Goal: Task Accomplishment & Management: Manage account settings

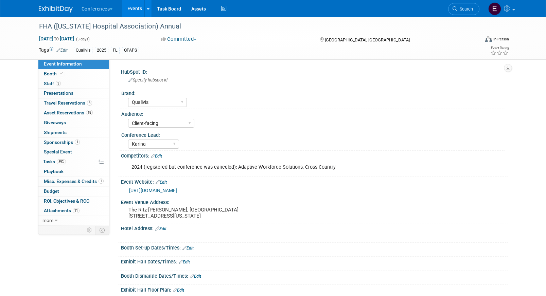
select select "Qualivis"
select select "Client-facing"
select select "Karina"
click at [72, 104] on span "Travel Reservations 3" at bounding box center [68, 102] width 48 height 5
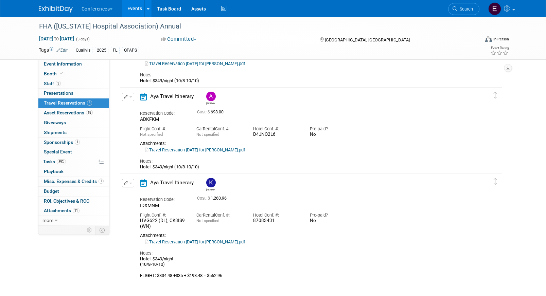
scroll to position [89, 0]
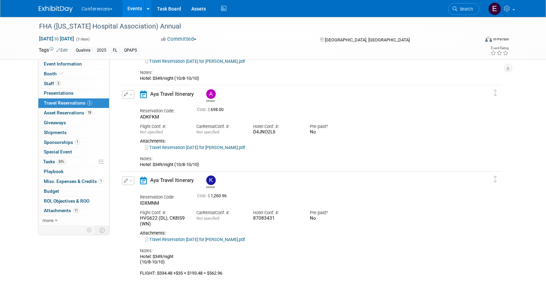
click at [216, 239] on link "Travel Reservation October 08 for KELLY M PARKER.pdf" at bounding box center [195, 239] width 100 height 5
drag, startPoint x: 251, startPoint y: 219, endPoint x: 280, endPoint y: 219, distance: 29.2
click at [280, 219] on div "Hotel Conf. #: 87083431" at bounding box center [276, 214] width 57 height 15
copy div "87083431"
drag, startPoint x: 252, startPoint y: 133, endPoint x: 286, endPoint y: 133, distance: 33.3
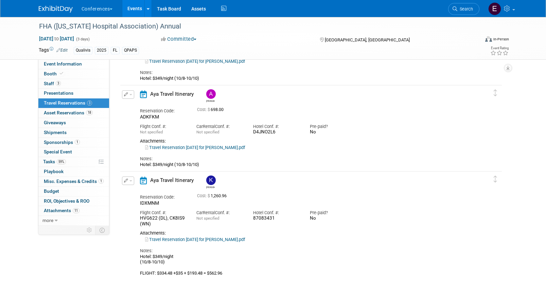
click at [286, 133] on div "Hotel Conf. #: D4JNO2L6" at bounding box center [276, 127] width 57 height 15
copy div "D4JNO2L6"
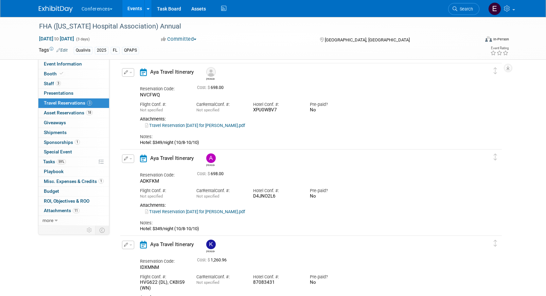
scroll to position [4, 0]
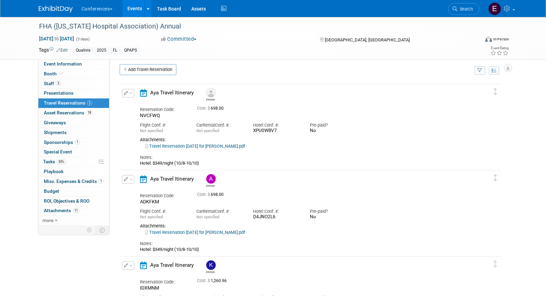
drag, startPoint x: 254, startPoint y: 131, endPoint x: 297, endPoint y: 131, distance: 43.2
click at [297, 131] on div "XPU0WBV7" at bounding box center [276, 131] width 47 height 6
copy div "XPU0WBV7"
click at [188, 145] on link "Travel Reservation October 08 for AARON BARTON.pdf" at bounding box center [195, 146] width 100 height 5
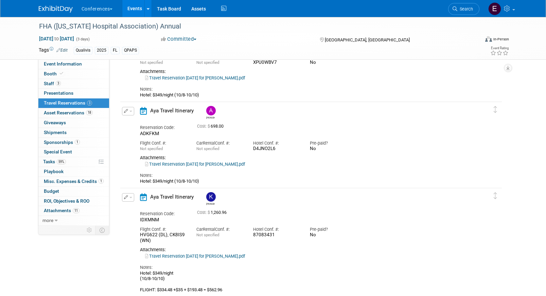
scroll to position [76, 0]
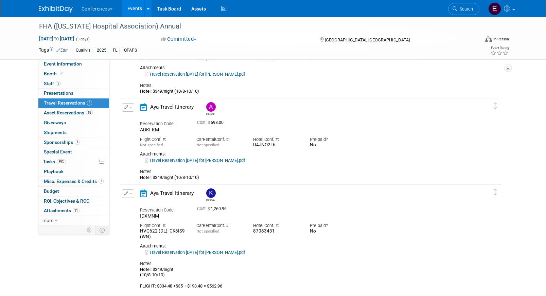
click at [185, 257] on div "Notes: Hotel: $349/night (10/8-10/10) FLIGHT: $334.48 +$35 + $193.48 = $562.96" at bounding box center [305, 273] width 330 height 34
click at [186, 256] on div "Travel Reservation October 08 for KELLY M PARKER.pdf" at bounding box center [305, 253] width 330 height 6
click at [186, 252] on link "Travel Reservation October 08 for KELLY M PARKER.pdf" at bounding box center [195, 252] width 100 height 5
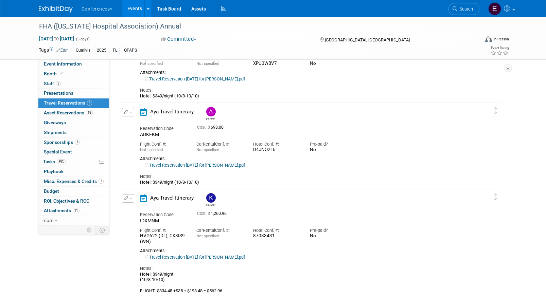
scroll to position [0, 0]
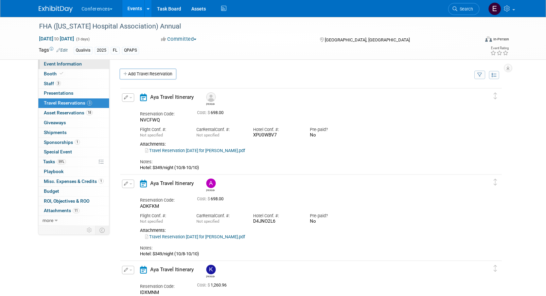
click at [64, 64] on span "Event Information" at bounding box center [63, 63] width 38 height 5
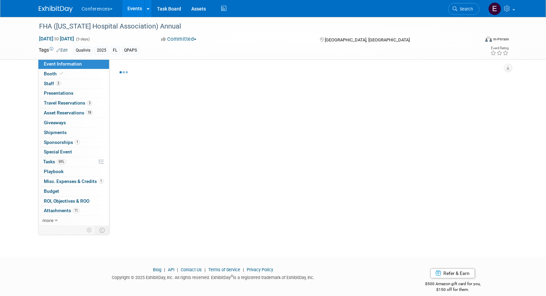
select select "Qualivis"
select select "Client-facing"
select select "Karina"
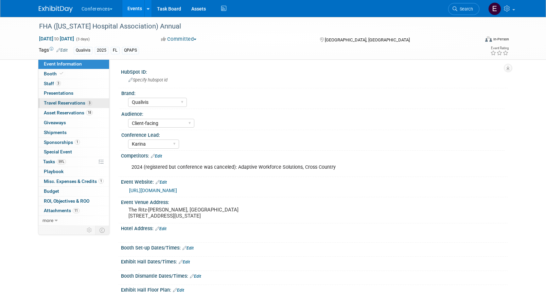
click at [83, 104] on span "Travel Reservations 3" at bounding box center [68, 102] width 48 height 5
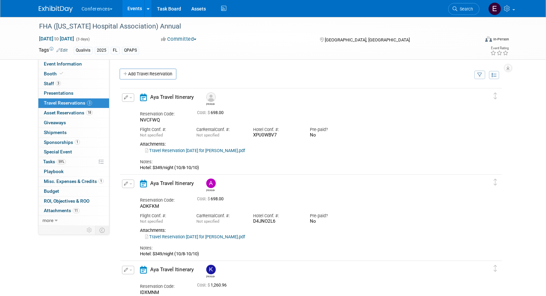
click at [129, 97] on button "button" at bounding box center [128, 97] width 12 height 8
click at [134, 107] on button "Edit Reservation" at bounding box center [150, 110] width 57 height 10
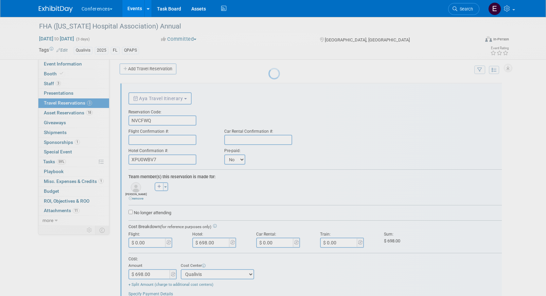
scroll to position [12, 0]
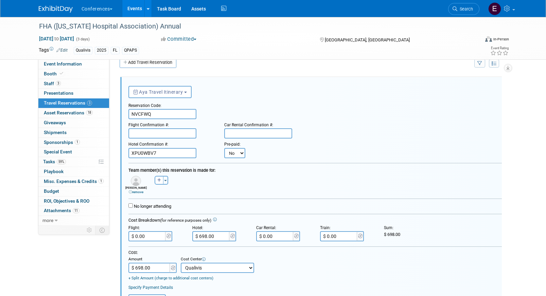
click at [229, 152] on select "No Yes" at bounding box center [234, 153] width 21 height 10
select select "1"
click at [224, 148] on select "No Yes" at bounding box center [234, 153] width 21 height 10
click at [278, 150] on input "text" at bounding box center [276, 153] width 41 height 10
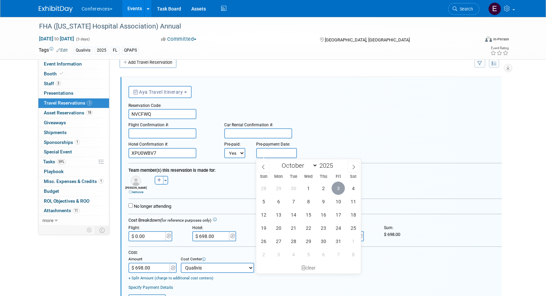
click at [337, 186] on span "3" at bounding box center [338, 188] width 13 height 13
type input "[DATE]"
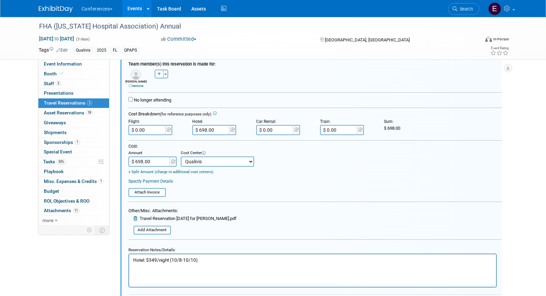
scroll to position [119, 0]
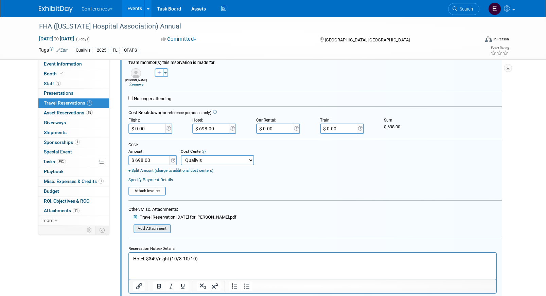
click at [151, 232] on input "file" at bounding box center [129, 228] width 81 height 7
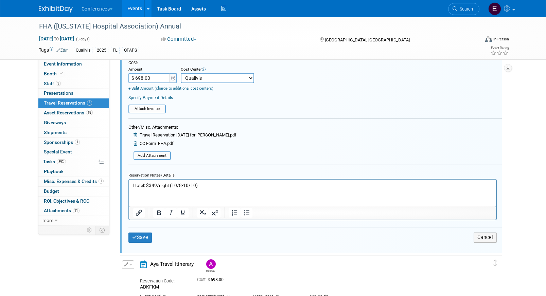
scroll to position [202, 0]
click at [135, 238] on icon "submit" at bounding box center [134, 237] width 5 height 5
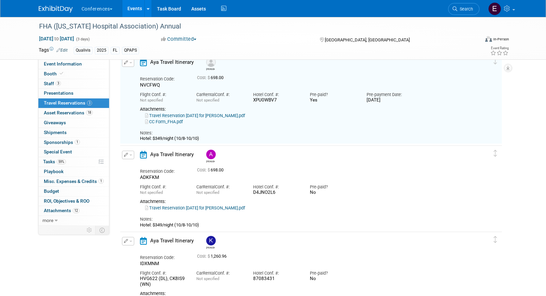
scroll to position [12, 0]
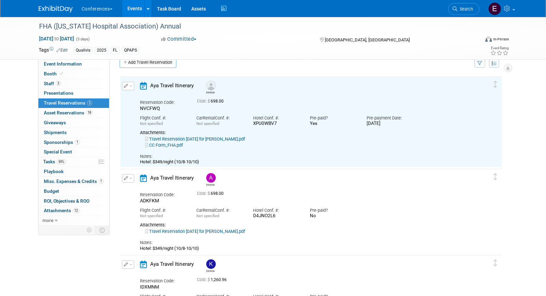
click at [130, 178] on span "button" at bounding box center [130, 178] width 3 height 1
click at [136, 187] on button "Edit Reservation" at bounding box center [150, 191] width 57 height 10
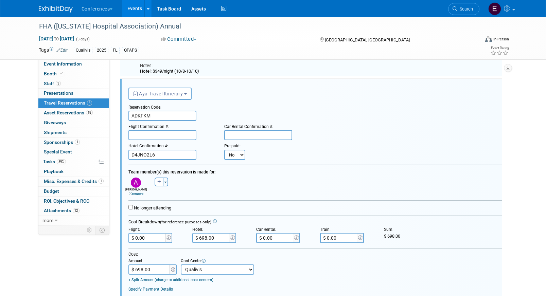
scroll to position [104, 0]
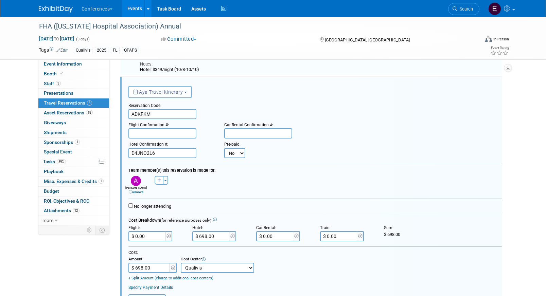
click at [239, 151] on select "No Yes" at bounding box center [234, 153] width 21 height 10
select select "1"
click at [224, 148] on select "No Yes" at bounding box center [234, 153] width 21 height 10
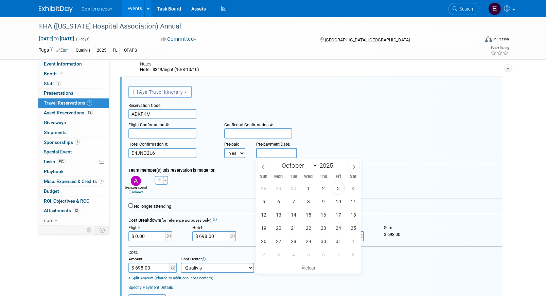
click at [283, 153] on input "text" at bounding box center [276, 153] width 41 height 10
click at [338, 189] on span "3" at bounding box center [338, 188] width 13 height 13
type input "Oct 3, 2025"
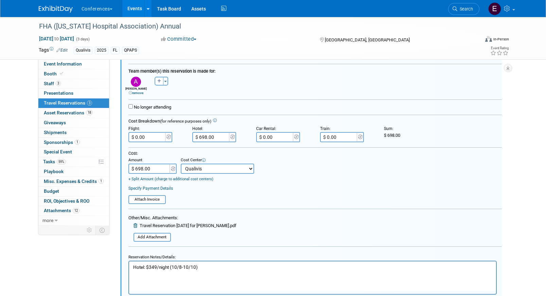
scroll to position [209, 0]
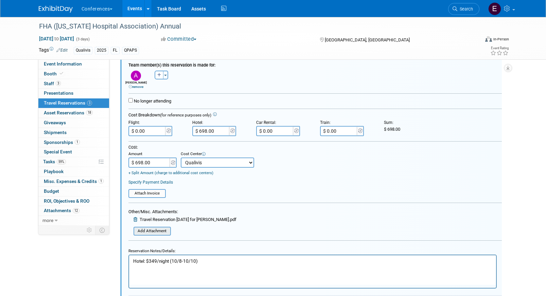
click at [152, 231] on input "file" at bounding box center [129, 231] width 81 height 7
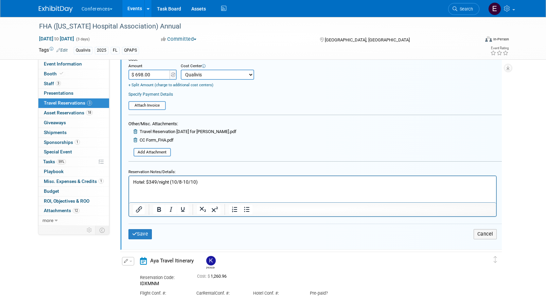
scroll to position [313, 0]
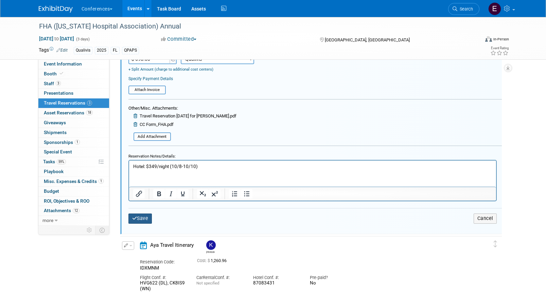
click at [148, 220] on button "Save" at bounding box center [140, 219] width 24 height 10
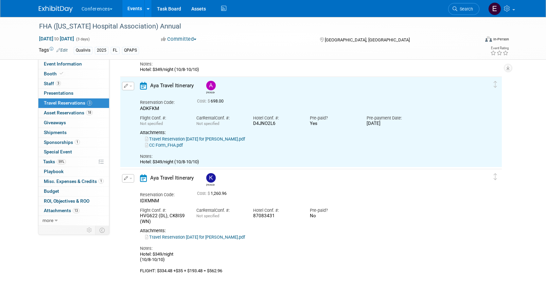
scroll to position [127, 0]
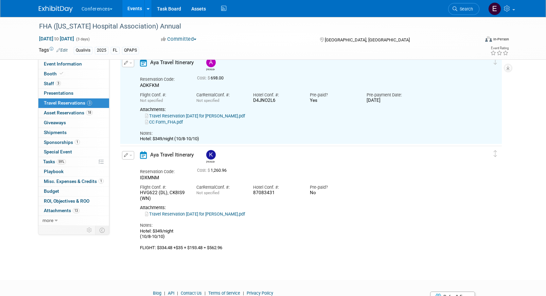
click at [128, 152] on button "button" at bounding box center [128, 155] width 12 height 8
click at [140, 167] on button "Edit Reservation" at bounding box center [150, 167] width 57 height 10
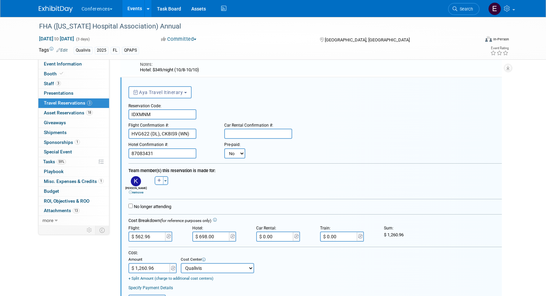
scroll to position [0, 0]
click at [234, 154] on select "No Yes" at bounding box center [234, 153] width 21 height 10
select select "1"
click at [224, 148] on select "No Yes" at bounding box center [234, 153] width 21 height 10
click at [270, 152] on input "text" at bounding box center [276, 153] width 41 height 10
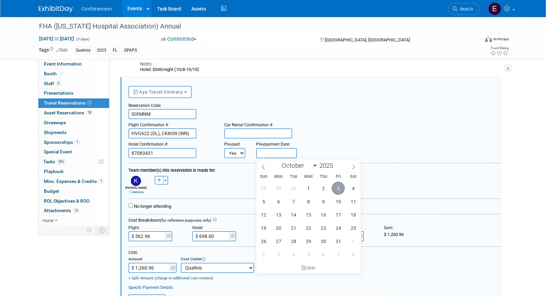
click at [339, 188] on span "3" at bounding box center [338, 188] width 13 height 13
type input "[DATE]"
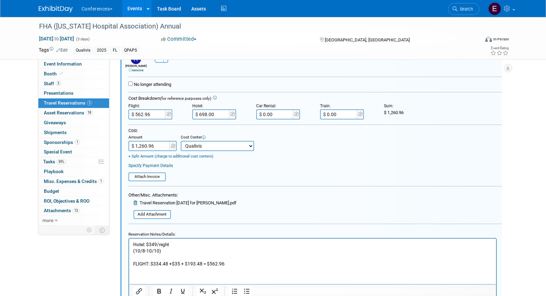
scroll to position [332, 0]
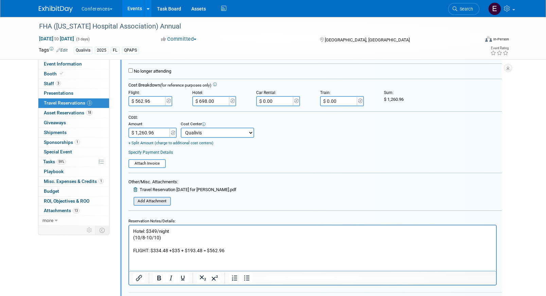
click at [150, 200] on input "file" at bounding box center [129, 201] width 81 height 7
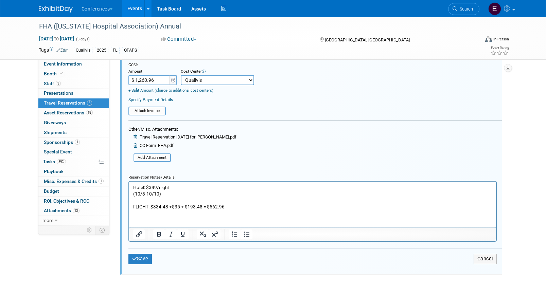
scroll to position [389, 0]
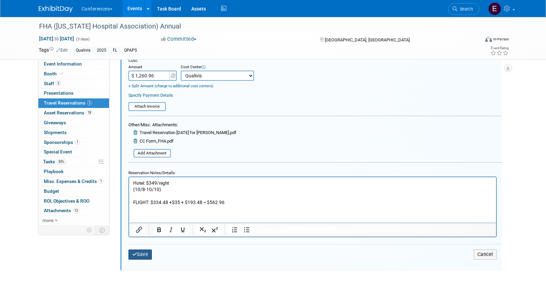
click at [138, 257] on button "Save" at bounding box center [140, 255] width 24 height 10
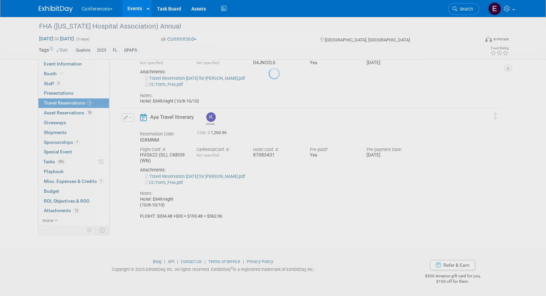
scroll to position [165, 0]
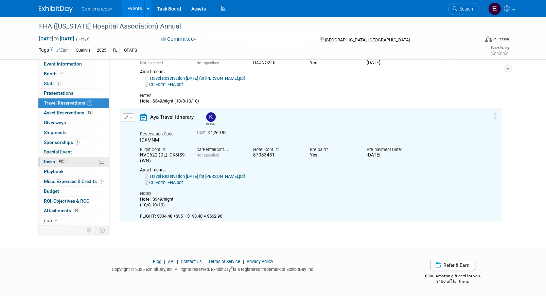
click at [72, 159] on link "59% Tasks 59%" at bounding box center [73, 162] width 71 height 10
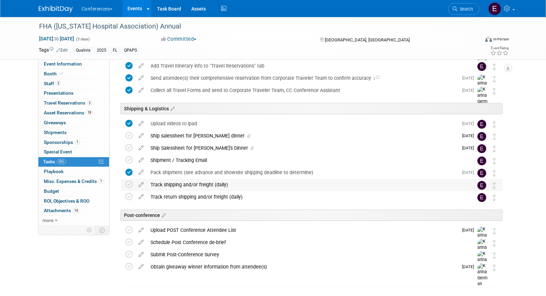
scroll to position [313, 0]
click at [465, 11] on span "Search" at bounding box center [465, 8] width 16 height 5
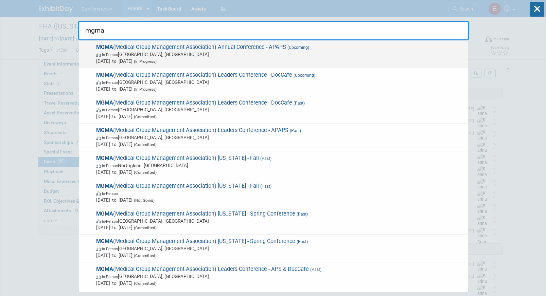
type input "mgma"
click at [248, 45] on span "MGMA (Medical Group Management Association) Annual Conference - APAPS (Upcoming…" at bounding box center [279, 54] width 371 height 21
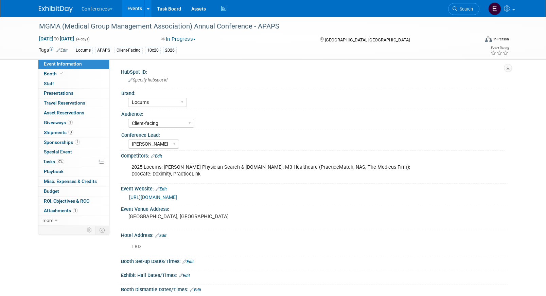
select select "Locums"
select select "Client-facing"
select select "[PERSON_NAME]"
click at [51, 163] on span "Tasks 0%" at bounding box center [53, 161] width 21 height 5
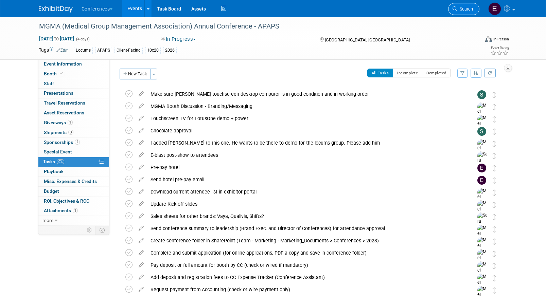
click at [462, 10] on span "Search" at bounding box center [465, 8] width 16 height 5
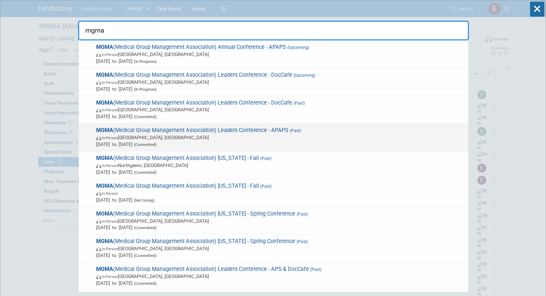
type input "mgma"
click at [248, 133] on span "MGMA (Medical Group Management Association) Leaders Conference - APAPS (Past) I…" at bounding box center [279, 137] width 371 height 21
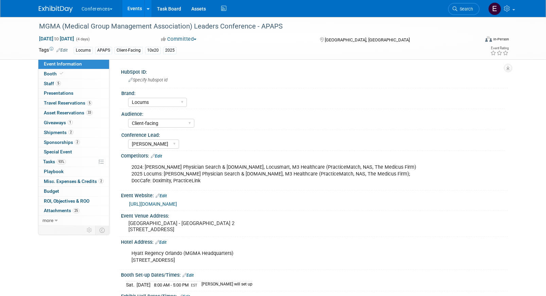
select select "Locums"
select select "Client-facing"
select select "[PERSON_NAME]"
click at [76, 164] on link "93% Tasks 93%" at bounding box center [73, 162] width 71 height 10
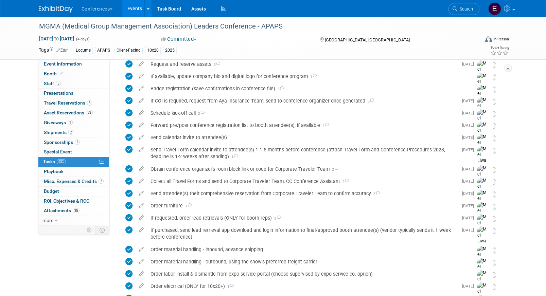
scroll to position [545, 0]
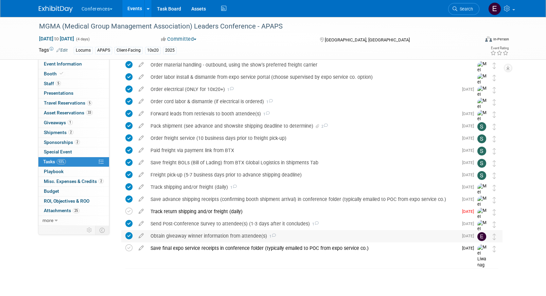
click at [187, 236] on div "Obtain giveaway winner information from attendee(s) 1" at bounding box center [302, 236] width 311 height 12
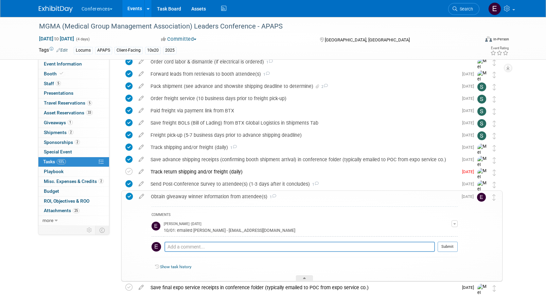
scroll to position [585, 0]
click at [57, 125] on link "1 Giveaways 1" at bounding box center [73, 123] width 71 height 10
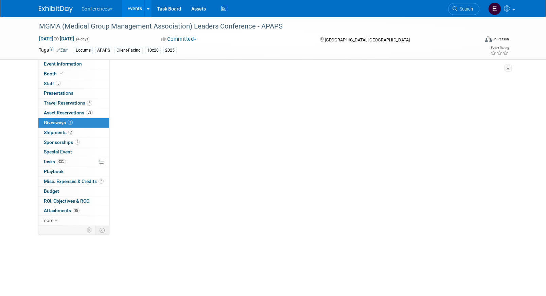
scroll to position [0, 0]
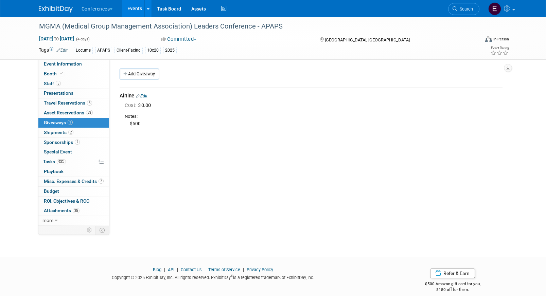
click at [147, 98] on link "Edit" at bounding box center [142, 95] width 12 height 5
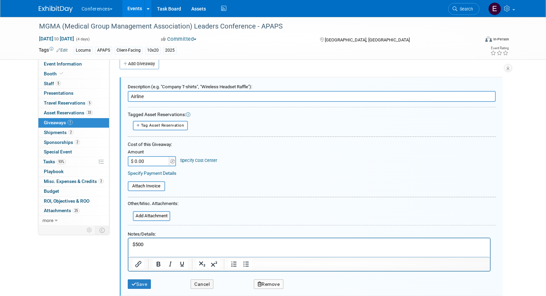
click at [154, 162] on input "$ 0.00" at bounding box center [149, 161] width 42 height 10
type input "$ 500.00"
click at [209, 160] on link "Specify Cost Center" at bounding box center [198, 160] width 37 height 5
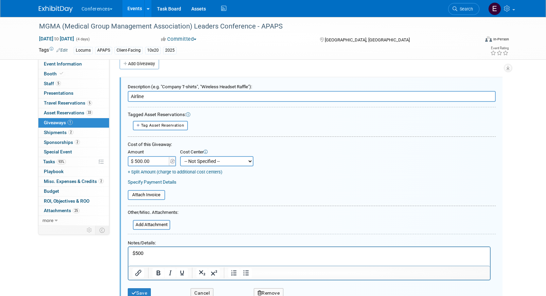
click at [209, 160] on select "-- Not Specified -- Aya Education Aya Healthcare Aya Locums Bespoke Corporate D…" at bounding box center [216, 161] width 73 height 10
select select "18965873"
click at [180, 156] on select "-- Not Specified -- Aya Education Aya Healthcare Aya Locums Bespoke Corporate D…" at bounding box center [216, 161] width 73 height 10
click at [153, 224] on input "file" at bounding box center [129, 225] width 81 height 8
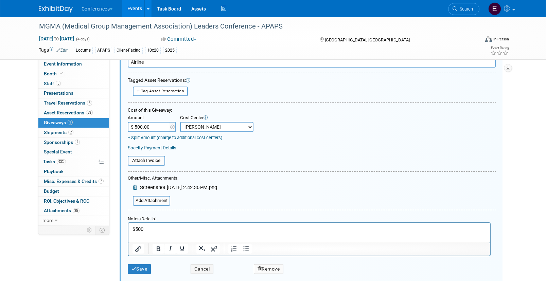
scroll to position [46, 0]
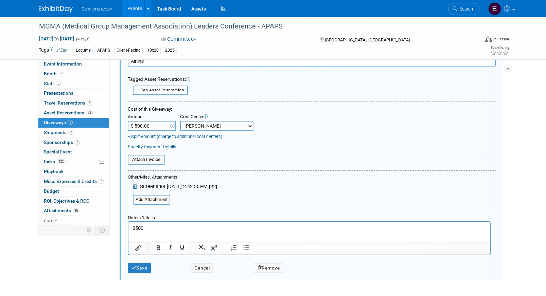
click at [168, 229] on p "$500" at bounding box center [309, 228] width 354 height 7
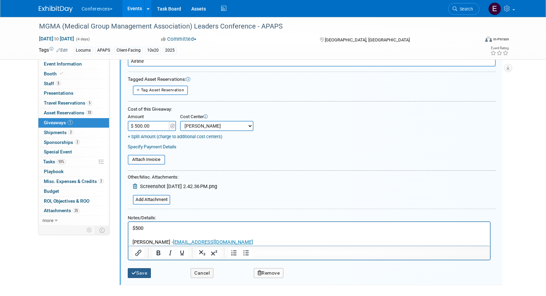
click at [139, 274] on button "Save" at bounding box center [139, 273] width 23 height 10
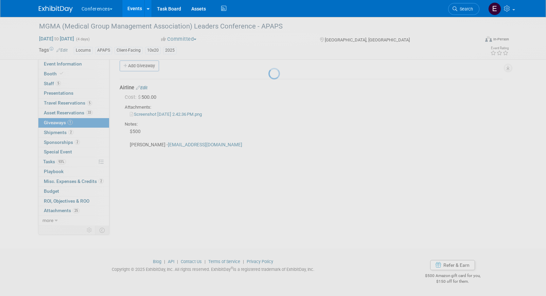
scroll to position [8, 0]
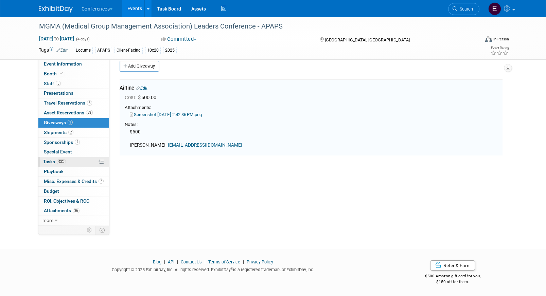
click at [70, 164] on link "93% Tasks 93%" at bounding box center [73, 162] width 71 height 10
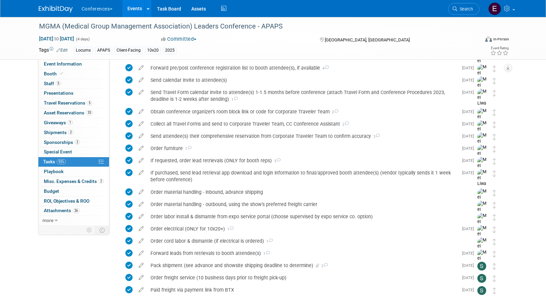
scroll to position [545, 0]
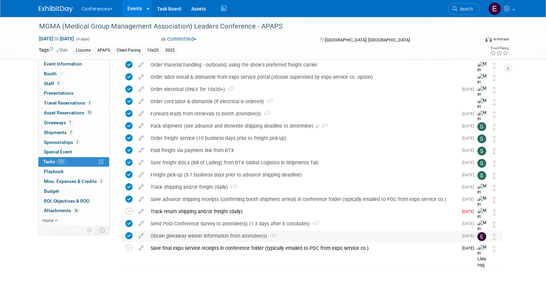
click at [165, 234] on div "Obtain giveaway winner information from attendee(s) 1" at bounding box center [302, 236] width 311 height 12
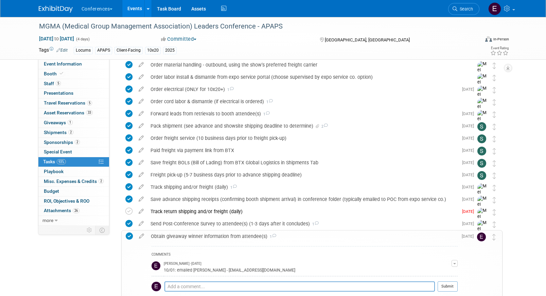
scroll to position [564, 0]
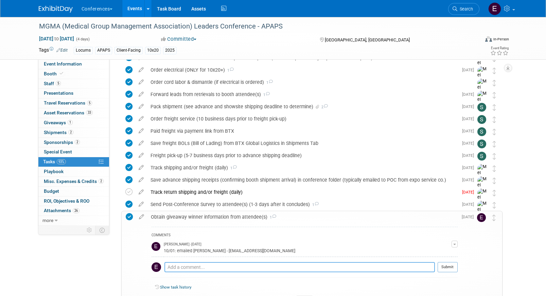
click at [176, 266] on textarea at bounding box center [299, 267] width 270 height 10
type textarea "10/03: sent e-gift card to Lynn"
click at [444, 266] on button "Submit" at bounding box center [448, 267] width 20 height 10
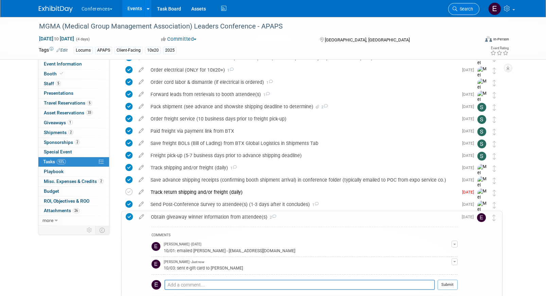
click at [461, 10] on span "Search" at bounding box center [465, 8] width 16 height 5
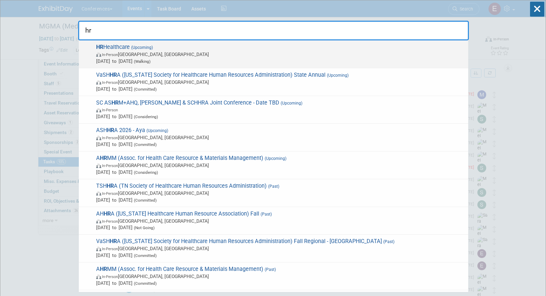
type input "hr"
click at [137, 47] on span "(Upcoming)" at bounding box center [141, 47] width 23 height 5
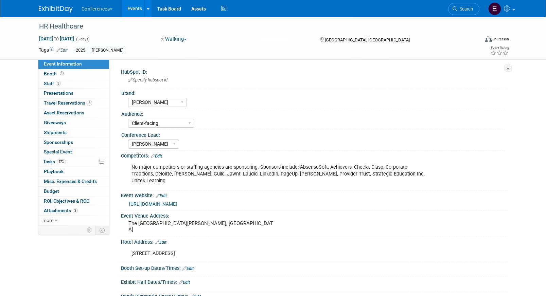
select select "[PERSON_NAME]"
select select "Client-facing"
select select "[PERSON_NAME]"
click at [67, 100] on span "Travel Reservations 3" at bounding box center [68, 102] width 48 height 5
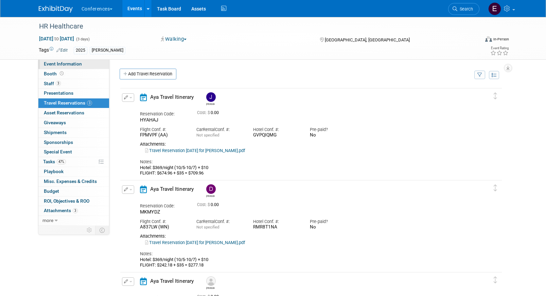
click at [76, 69] on link "Event Information" at bounding box center [73, 64] width 71 height 10
select select "[PERSON_NAME]"
select select "Client-facing"
select select "[PERSON_NAME]"
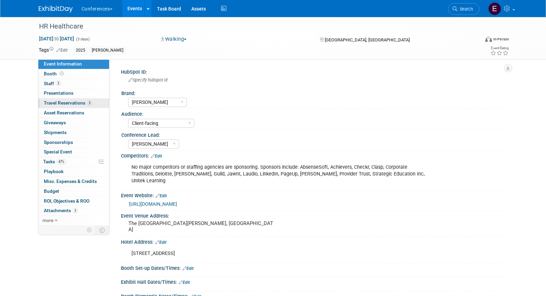
click at [75, 102] on span "Travel Reservations 3" at bounding box center [68, 102] width 48 height 5
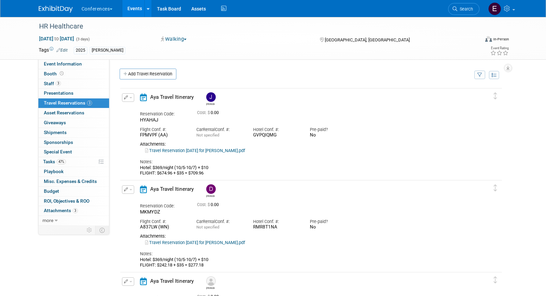
drag, startPoint x: 278, startPoint y: 137, endPoint x: 253, endPoint y: 136, distance: 24.8
click at [253, 136] on div "GVPQIQMG" at bounding box center [276, 136] width 47 height 6
copy div "GVPQIQMG"
drag, startPoint x: 279, startPoint y: 230, endPoint x: 251, endPoint y: 230, distance: 27.2
click at [251, 230] on div "Hotel Conf. #: RMR8T1NA" at bounding box center [276, 222] width 57 height 15
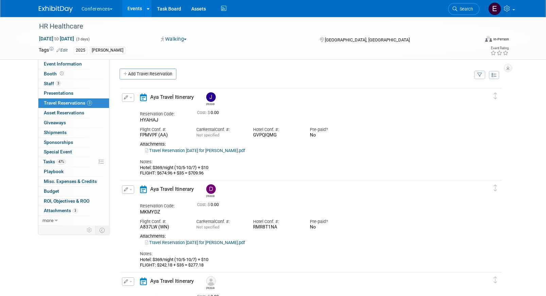
copy div "RMR8T1NA"
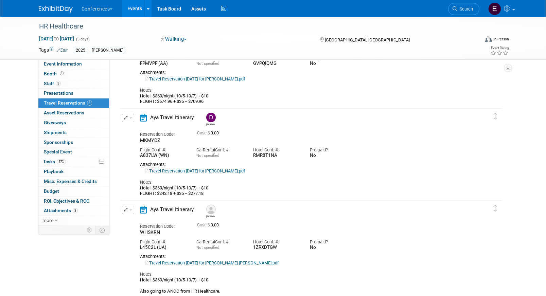
scroll to position [75, 0]
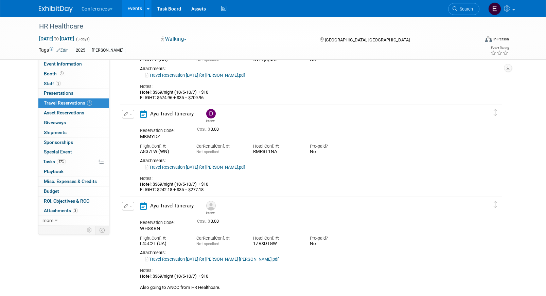
drag, startPoint x: 278, startPoint y: 243, endPoint x: 252, endPoint y: 243, distance: 25.8
click at [252, 243] on div "Hotel Conf. #: 1ZRXDTGW" at bounding box center [276, 239] width 57 height 15
copy div "1ZRXDTGW"
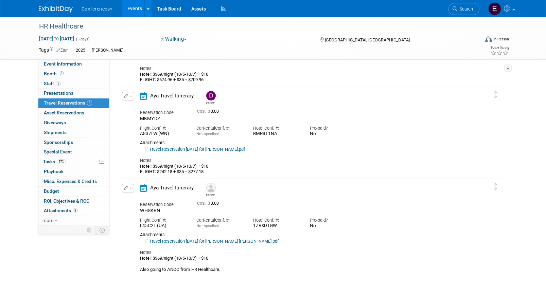
scroll to position [94, 0]
click at [55, 66] on span "Event Information" at bounding box center [63, 63] width 38 height 5
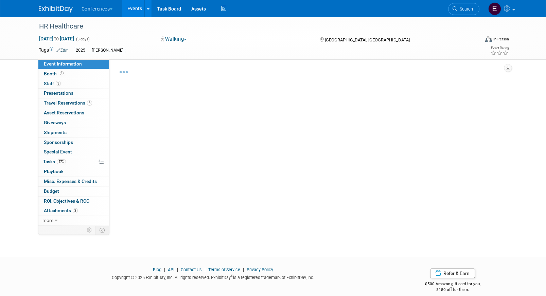
select select "[PERSON_NAME]"
select select "Client-facing"
select select "[PERSON_NAME]"
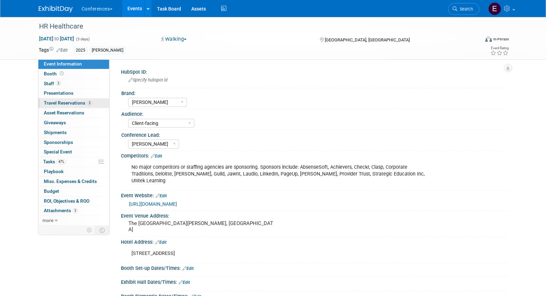
click at [74, 100] on link "3 Travel Reservations 3" at bounding box center [73, 104] width 71 height 10
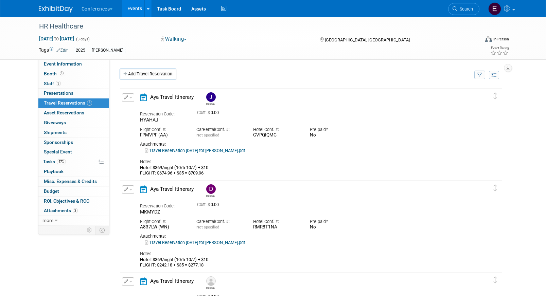
click at [129, 100] on button "button" at bounding box center [128, 97] width 12 height 8
click at [135, 108] on button "Edit Reservation" at bounding box center [150, 110] width 57 height 10
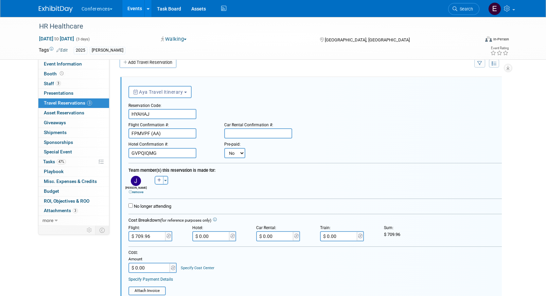
click at [234, 156] on select "No Yes" at bounding box center [234, 153] width 21 height 10
select select "1"
click at [224, 148] on select "No Yes" at bounding box center [234, 153] width 21 height 10
click at [274, 151] on input "text" at bounding box center [276, 153] width 41 height 10
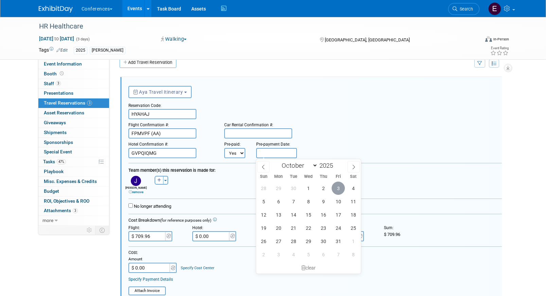
click at [335, 185] on span "3" at bounding box center [338, 188] width 13 height 13
type input "[DATE]"
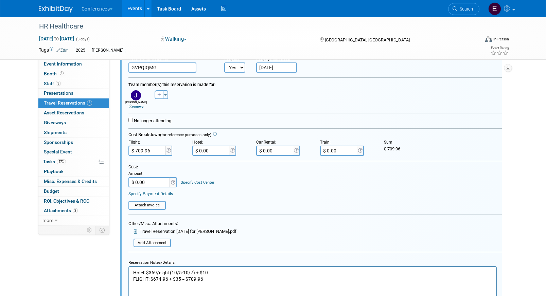
scroll to position [122, 0]
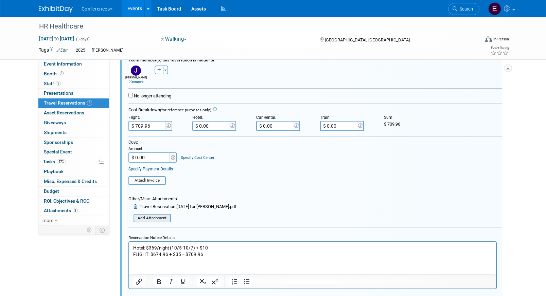
click at [154, 218] on input "file" at bounding box center [129, 218] width 81 height 7
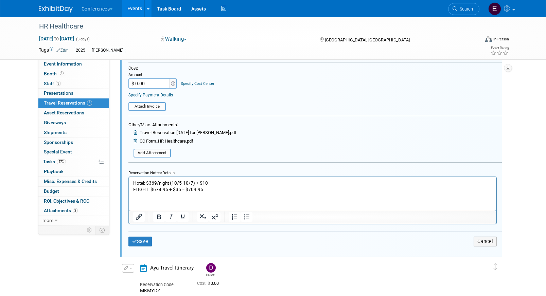
scroll to position [197, 0]
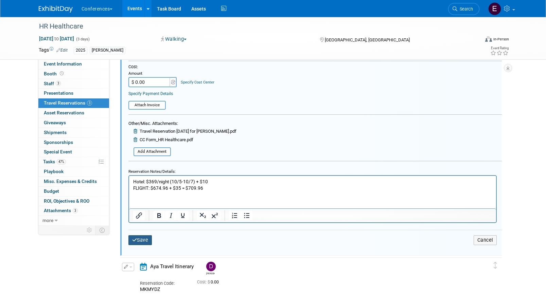
click at [137, 244] on button "Save" at bounding box center [140, 240] width 24 height 10
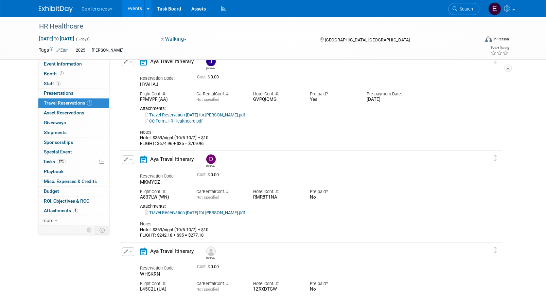
scroll to position [12, 0]
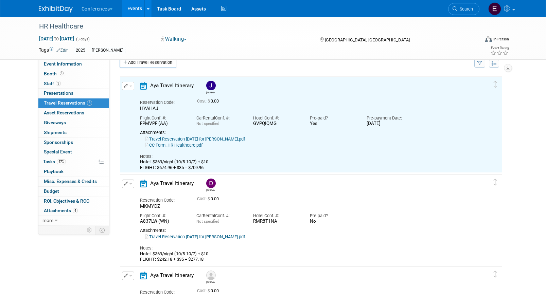
click at [129, 185] on span "button" at bounding box center [130, 183] width 3 height 1
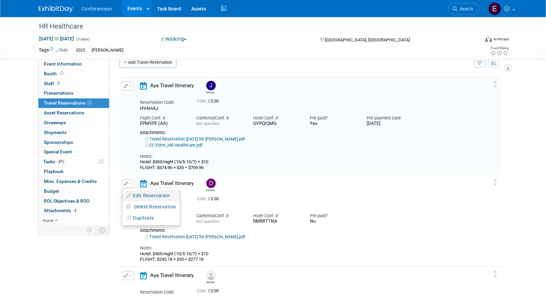
click at [136, 194] on button "Edit Reservation" at bounding box center [150, 196] width 57 height 10
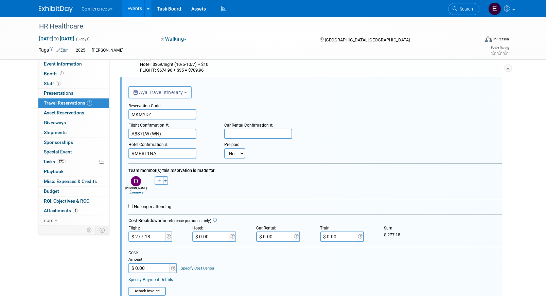
scroll to position [109, 0]
click at [237, 153] on select "No Yes" at bounding box center [234, 153] width 21 height 10
select select "1"
click at [224, 148] on select "No Yes" at bounding box center [234, 153] width 21 height 10
click at [268, 154] on input "text" at bounding box center [276, 153] width 41 height 10
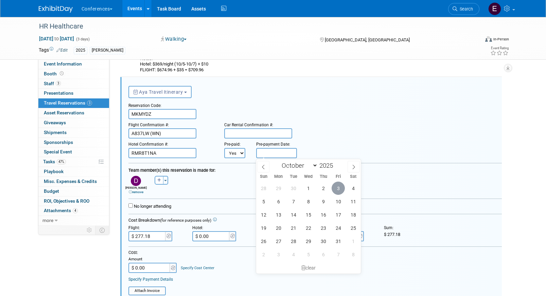
click at [335, 187] on span "3" at bounding box center [338, 188] width 13 height 13
type input "[DATE]"
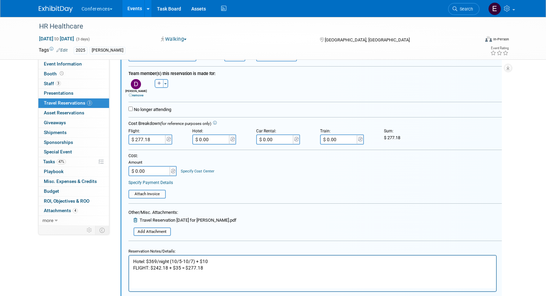
scroll to position [248, 0]
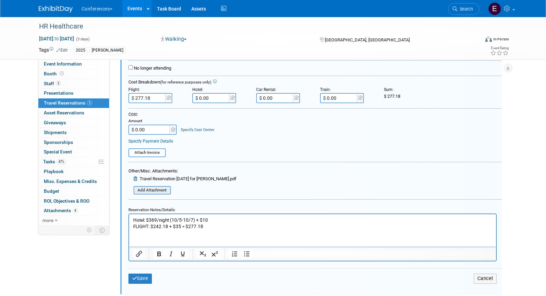
click at [142, 192] on input "file" at bounding box center [129, 190] width 81 height 7
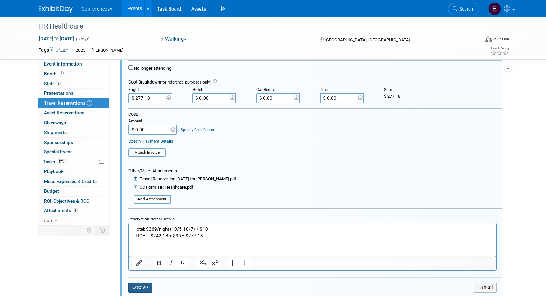
click at [133, 285] on icon "submit" at bounding box center [134, 287] width 5 height 5
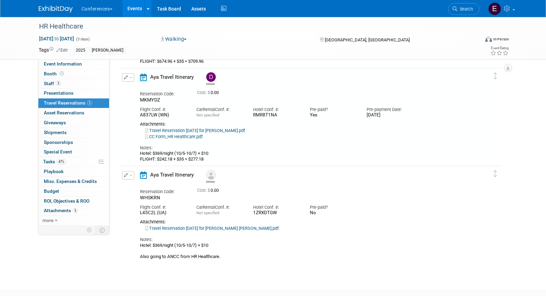
scroll to position [109, 0]
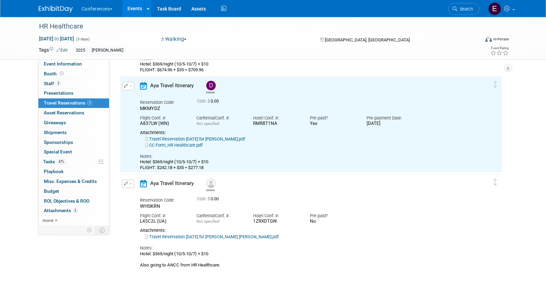
click at [131, 182] on button "button" at bounding box center [128, 184] width 12 height 8
click at [137, 194] on button "Edit Reservation" at bounding box center [150, 196] width 57 height 10
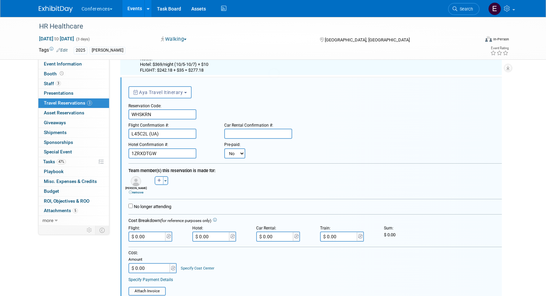
scroll to position [207, 0]
click at [235, 152] on select "No Yes" at bounding box center [234, 153] width 21 height 10
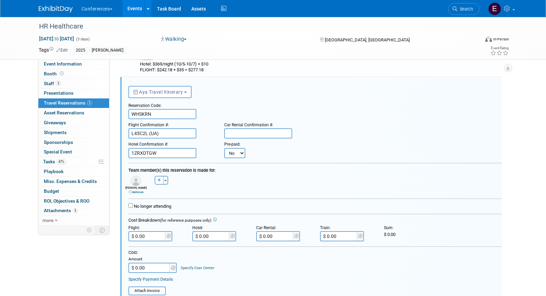
select select "1"
click at [224, 148] on select "No Yes" at bounding box center [234, 153] width 21 height 10
click at [0, 0] on input "text" at bounding box center [0, 0] width 0 height 0
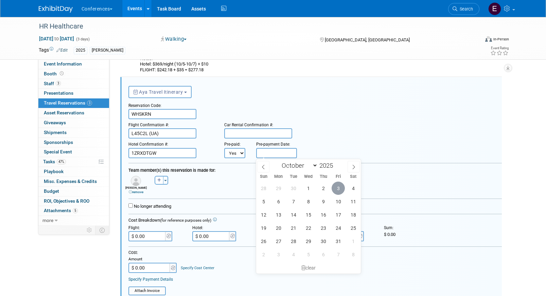
click at [341, 188] on span "3" at bounding box center [338, 188] width 13 height 13
type input "[DATE]"
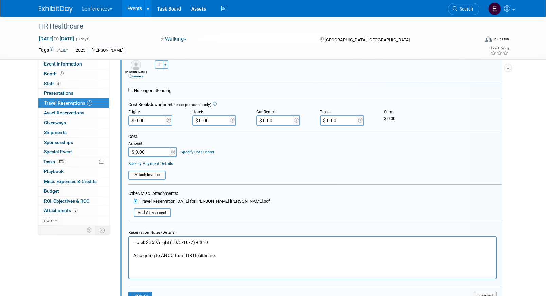
scroll to position [352, 0]
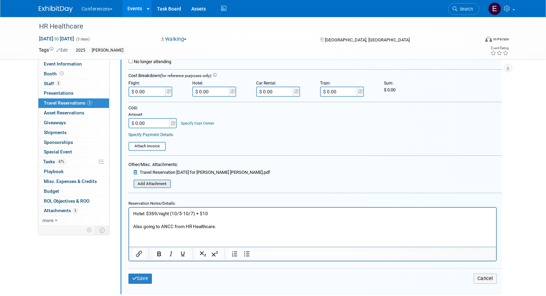
click at [147, 181] on input "file" at bounding box center [129, 183] width 81 height 7
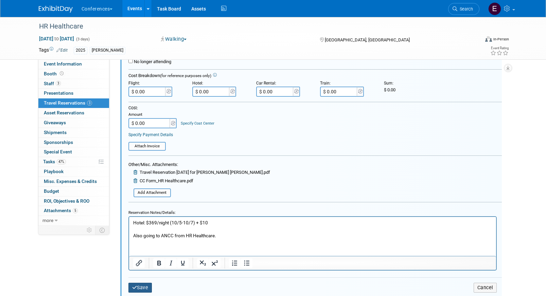
click at [136, 287] on icon "submit" at bounding box center [134, 287] width 5 height 5
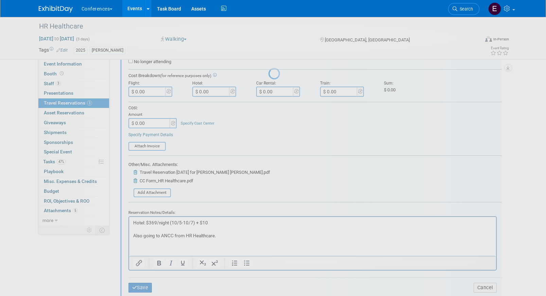
scroll to position [165, 0]
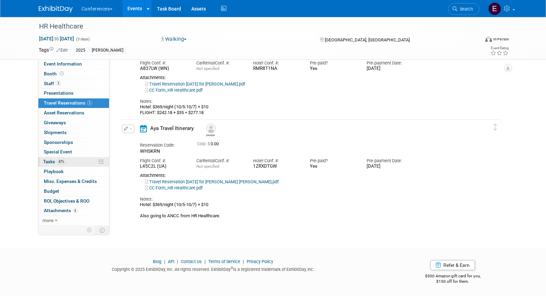
click at [67, 160] on link "47% Tasks 47%" at bounding box center [73, 162] width 71 height 10
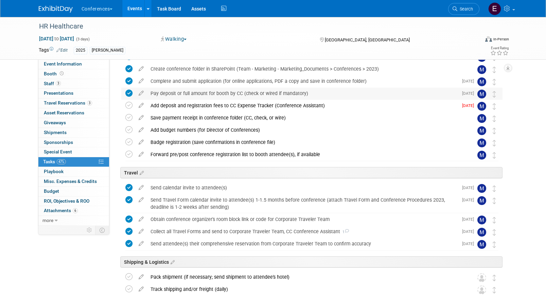
scroll to position [151, 0]
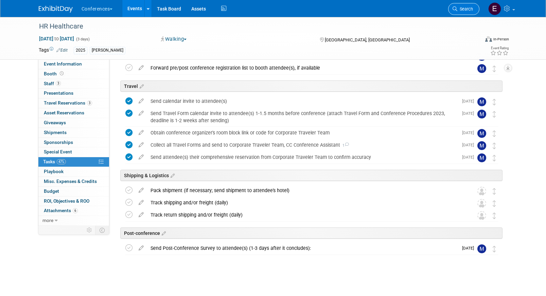
click at [458, 7] on span "Search" at bounding box center [465, 8] width 16 height 5
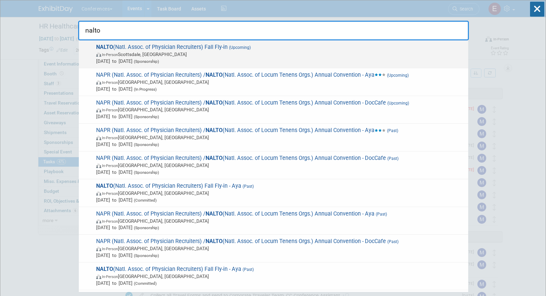
type input "nalto"
click at [175, 51] on span "NALTO (Natl. Assoc. of Physician Recruiters) Fall Fly-in (Upcoming) In-Person S…" at bounding box center [279, 54] width 371 height 21
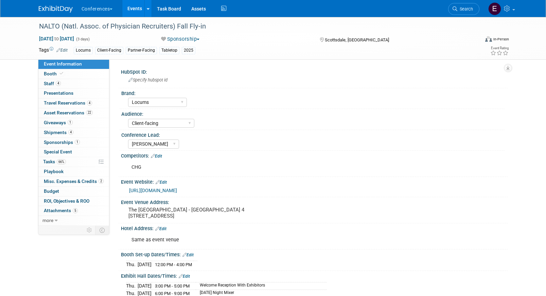
select select "Locums"
select select "Client-facing"
select select "[PERSON_NAME]"
click at [74, 106] on span "Travel Reservations 4" at bounding box center [68, 102] width 48 height 5
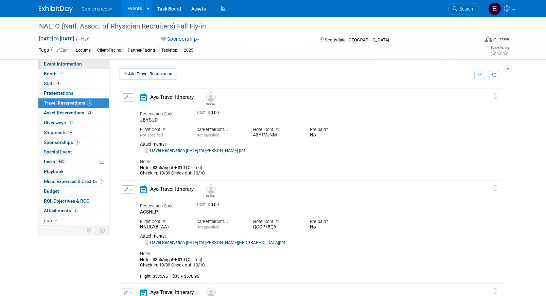
click at [69, 62] on span "Event Information" at bounding box center [63, 63] width 38 height 5
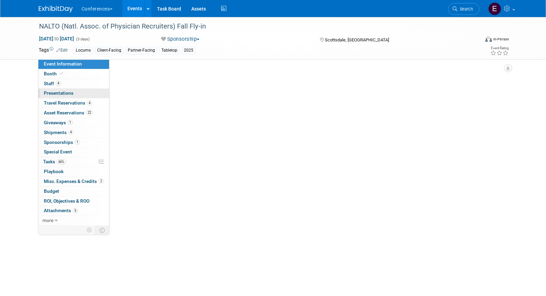
select select "Locums"
select select "Client-facing"
select select "[PERSON_NAME]"
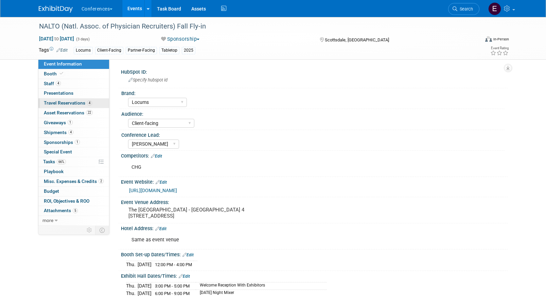
click at [70, 102] on span "Travel Reservations 4" at bounding box center [68, 102] width 48 height 5
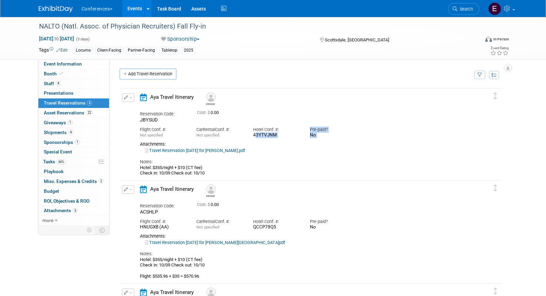
drag, startPoint x: 253, startPoint y: 136, endPoint x: 282, endPoint y: 139, distance: 29.7
click at [282, 139] on div "Reservation Code: JBYSUD Cost: $ 0.00 Flight Conf. #: Not specified Car Rental …" at bounding box center [305, 141] width 330 height 69
click at [280, 139] on div "Reservation Code: JBYSUD Cost: $ 0.00 Flight Conf. #: Not specified Car Rental …" at bounding box center [305, 141] width 330 height 69
drag, startPoint x: 255, startPoint y: 136, endPoint x: 279, endPoint y: 137, distance: 24.5
click at [279, 137] on div "43YTVJNM" at bounding box center [276, 136] width 47 height 6
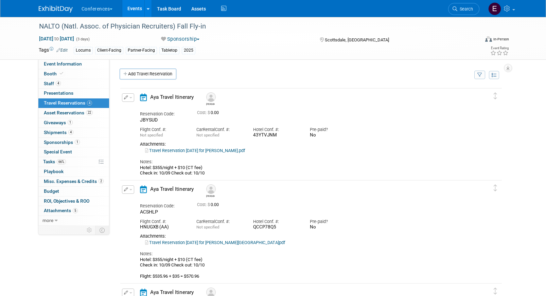
click at [279, 137] on div "43YTVJNM" at bounding box center [276, 136] width 47 height 6
drag, startPoint x: 252, startPoint y: 136, endPoint x: 277, endPoint y: 137, distance: 24.8
click at [277, 137] on div "Hotel Conf. #: 43YTVJNM" at bounding box center [276, 130] width 57 height 15
copy div "43YTVJNM"
drag, startPoint x: 253, startPoint y: 226, endPoint x: 278, endPoint y: 227, distance: 24.5
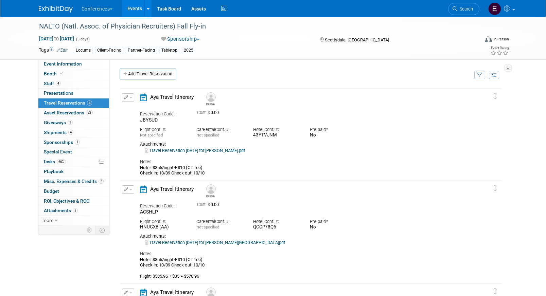
click at [278, 227] on div "QCCP78Q5" at bounding box center [276, 228] width 47 height 6
copy div "QCCP78Q5"
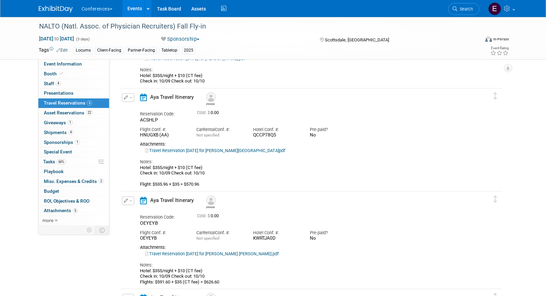
scroll to position [99, 0]
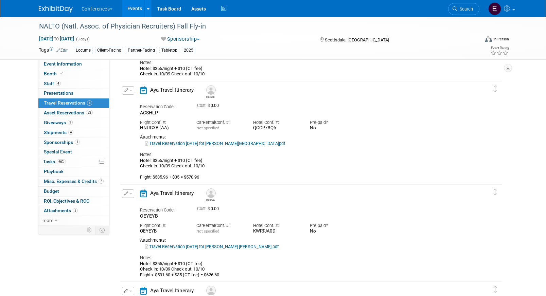
drag, startPoint x: 253, startPoint y: 231, endPoint x: 292, endPoint y: 234, distance: 38.2
click at [292, 234] on div "KWRTJA0D" at bounding box center [276, 232] width 47 height 6
copy div "KWRTJA0D"
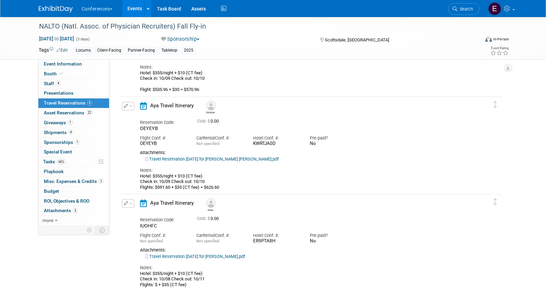
scroll to position [196, 0]
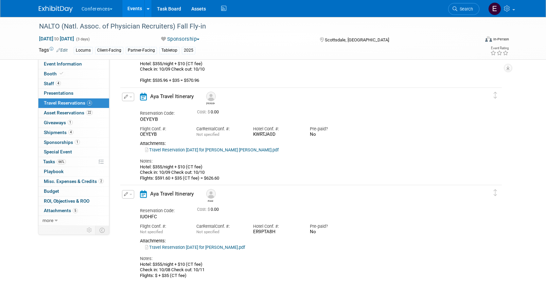
drag, startPoint x: 253, startPoint y: 231, endPoint x: 293, endPoint y: 232, distance: 39.4
click at [293, 232] on div "ER9PTA8H" at bounding box center [276, 232] width 47 height 6
copy div "ER9PTA8H"
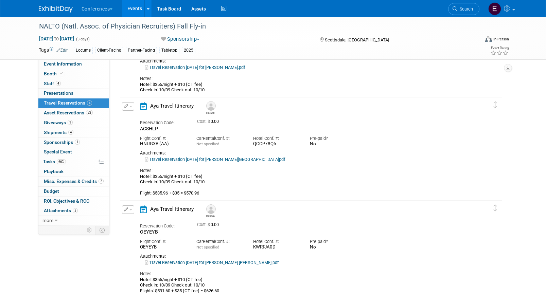
scroll to position [0, 0]
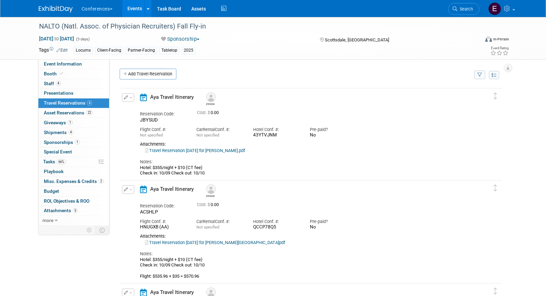
click at [128, 101] on button "button" at bounding box center [128, 97] width 12 height 8
click at [135, 108] on button "Edit Reservation" at bounding box center [150, 110] width 57 height 10
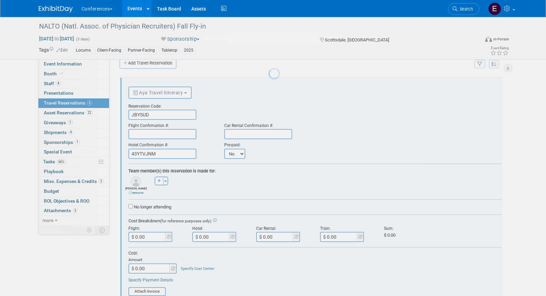
scroll to position [12, 0]
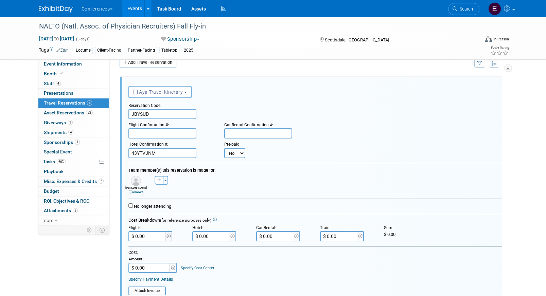
click at [239, 150] on select "No Yes" at bounding box center [234, 153] width 21 height 10
select select "1"
click at [224, 148] on select "No Yes" at bounding box center [234, 153] width 21 height 10
click at [0, 0] on input "text" at bounding box center [0, 0] width 0 height 0
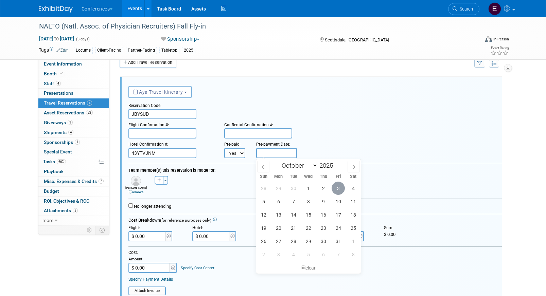
click at [336, 188] on span "3" at bounding box center [338, 188] width 13 height 13
type input "[DATE]"
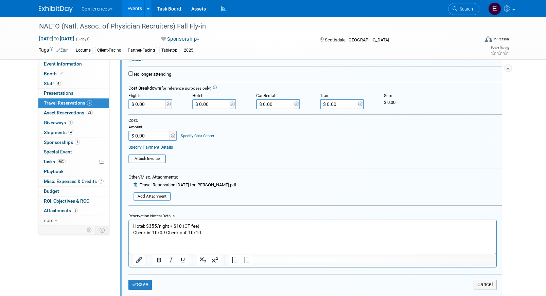
scroll to position [169, 0]
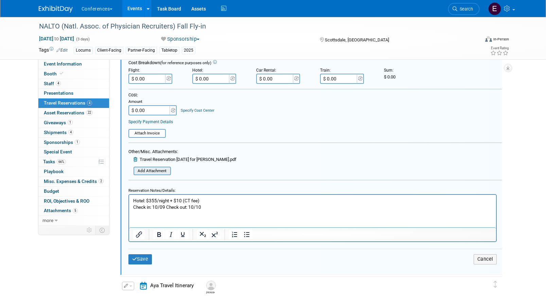
click at [140, 170] on input "file" at bounding box center [129, 171] width 81 height 7
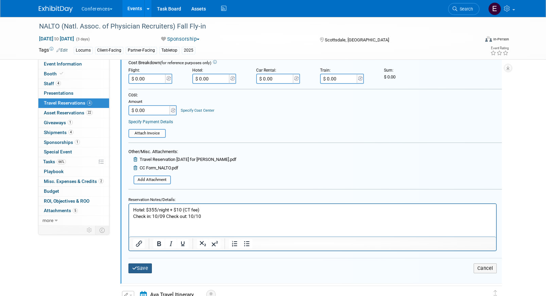
click at [136, 265] on button "Save" at bounding box center [140, 269] width 24 height 10
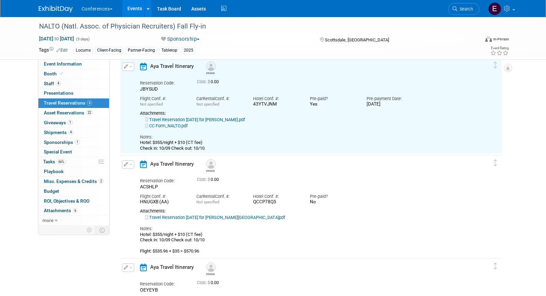
scroll to position [12, 0]
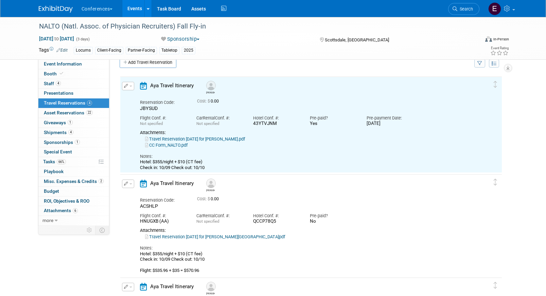
click at [127, 185] on icon "button" at bounding box center [126, 184] width 4 height 4
click at [133, 193] on button "Edit Reservation" at bounding box center [150, 196] width 57 height 10
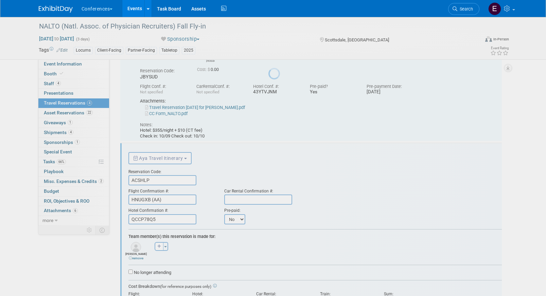
scroll to position [109, 0]
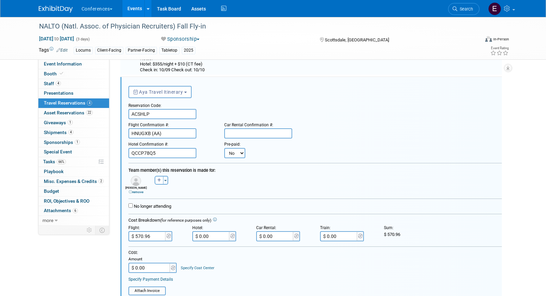
click at [236, 153] on select "No Yes" at bounding box center [234, 153] width 21 height 10
select select "1"
click at [224, 148] on select "No Yes" at bounding box center [234, 153] width 21 height 10
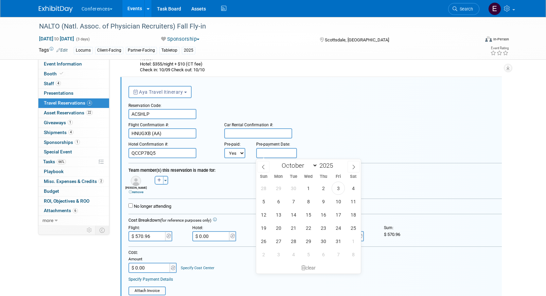
click at [273, 150] on input "text" at bounding box center [276, 153] width 41 height 10
click at [332, 188] on span "3" at bounding box center [338, 188] width 13 height 13
type input "Oct 3, 2025"
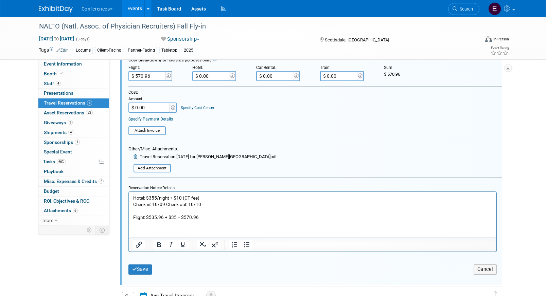
scroll to position [274, 0]
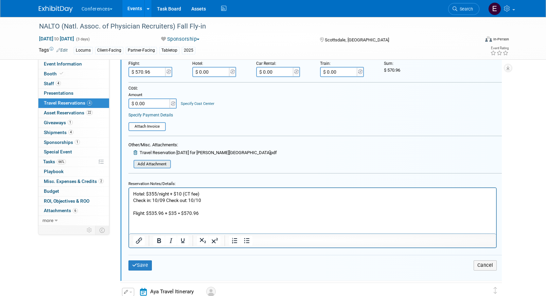
click at [155, 165] on input "file" at bounding box center [129, 164] width 81 height 7
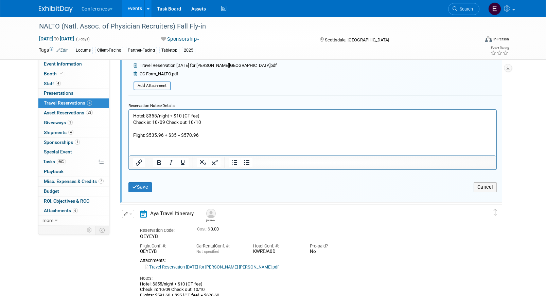
scroll to position [384, 0]
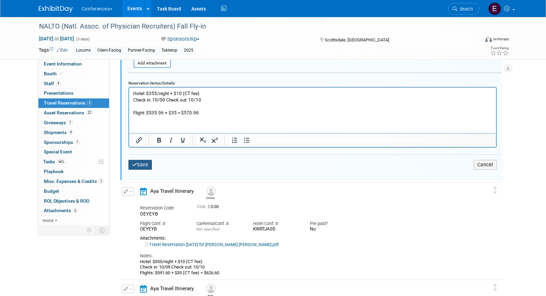
click at [138, 167] on button "Save" at bounding box center [140, 165] width 24 height 10
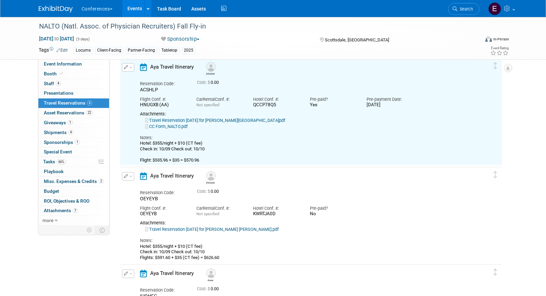
scroll to position [109, 0]
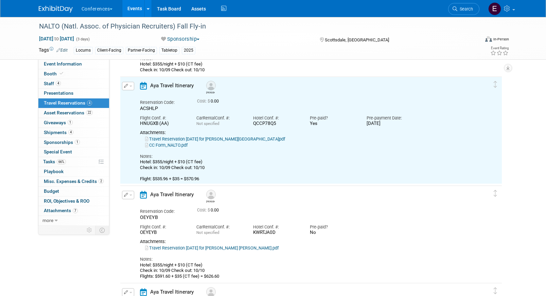
click at [124, 196] on icon "button" at bounding box center [126, 195] width 4 height 4
click at [144, 208] on button "Edit Reservation" at bounding box center [150, 207] width 57 height 10
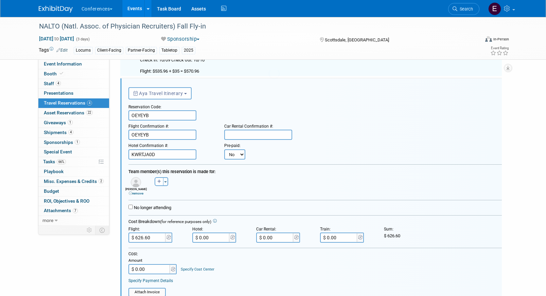
scroll to position [218, 0]
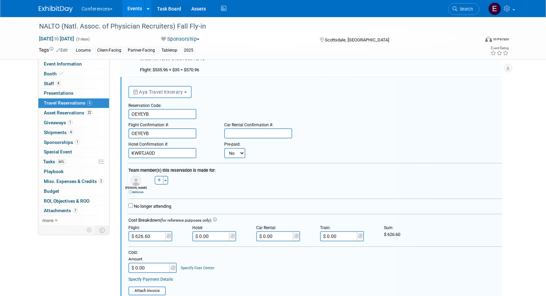
click at [232, 155] on select "No Yes" at bounding box center [234, 153] width 21 height 10
select select "1"
click at [224, 148] on select "No Yes" at bounding box center [234, 153] width 21 height 10
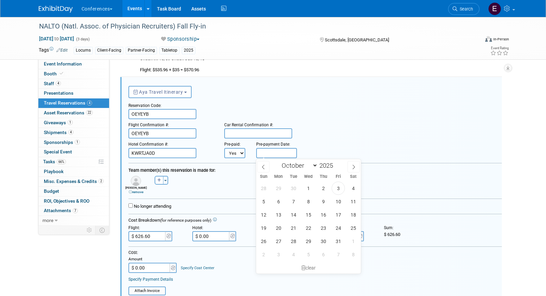
click at [277, 156] on input "text" at bounding box center [276, 153] width 41 height 10
click at [349, 193] on span "4" at bounding box center [353, 188] width 13 height 13
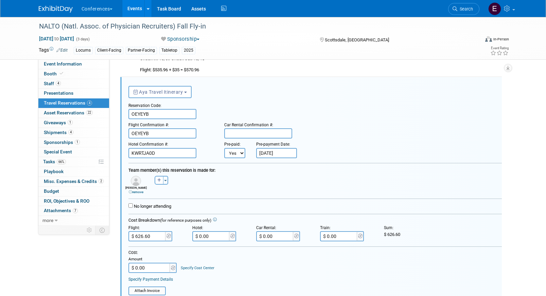
click at [266, 150] on input "Oct 4, 2025" at bounding box center [276, 153] width 41 height 10
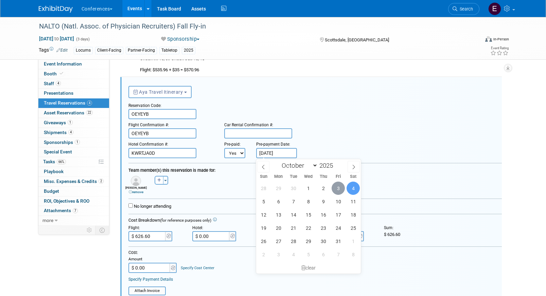
click at [338, 188] on span "3" at bounding box center [338, 188] width 13 height 13
type input "Oct 3, 2025"
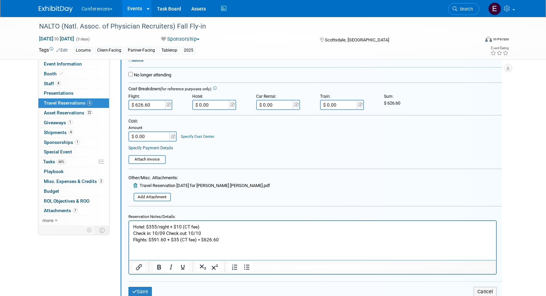
scroll to position [370, 0]
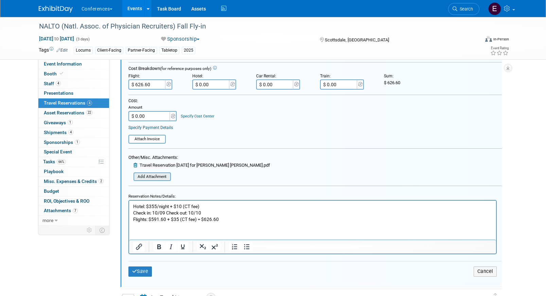
click at [142, 174] on input "file" at bounding box center [129, 176] width 81 height 7
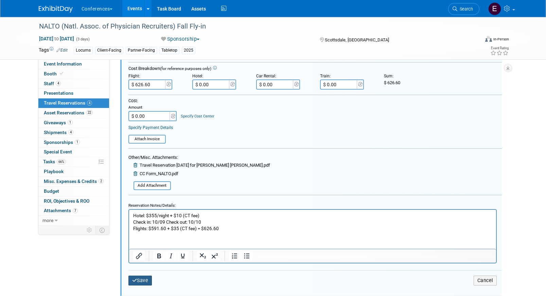
click at [139, 278] on button "Save" at bounding box center [140, 281] width 24 height 10
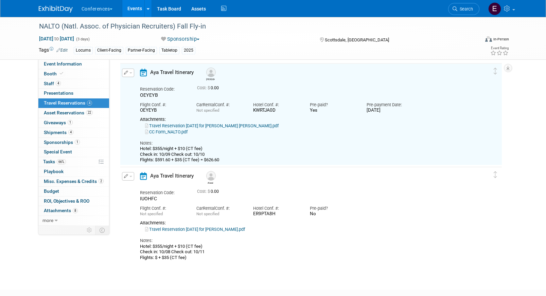
scroll to position [218, 0]
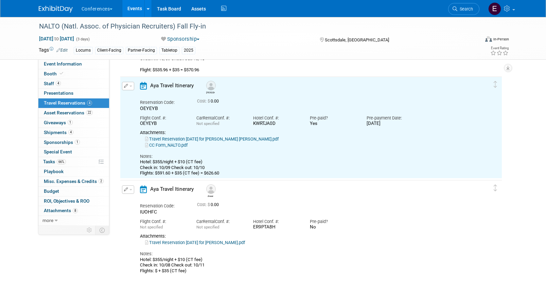
click at [126, 192] on icon "button" at bounding box center [126, 190] width 4 height 4
click at [137, 199] on button "Edit Reservation" at bounding box center [150, 202] width 57 height 10
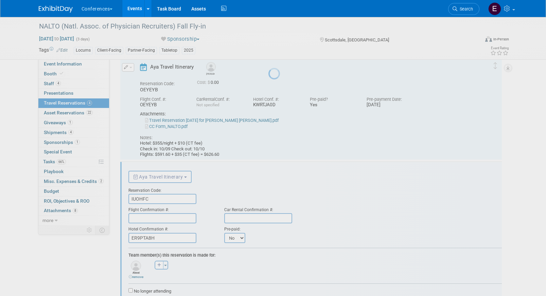
scroll to position [322, 0]
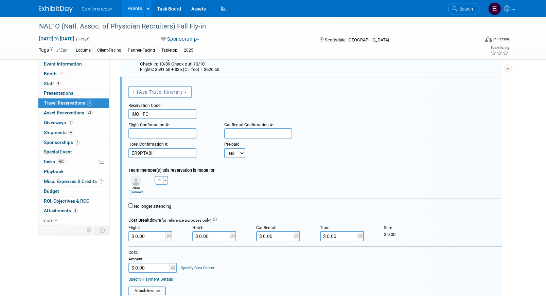
click at [237, 152] on select "No Yes" at bounding box center [234, 153] width 21 height 10
select select "1"
click at [224, 148] on select "No Yes" at bounding box center [234, 153] width 21 height 10
click at [271, 155] on input "text" at bounding box center [276, 153] width 41 height 10
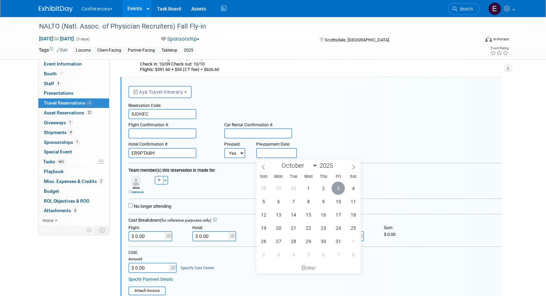
click at [334, 187] on span "3" at bounding box center [338, 188] width 13 height 13
type input "Oct 3, 2025"
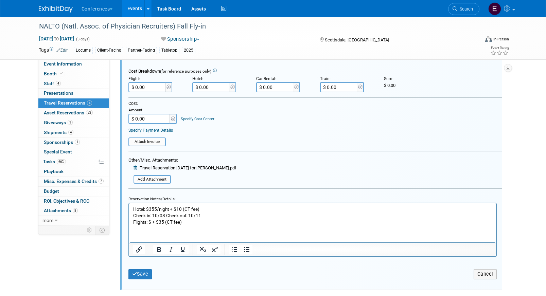
scroll to position [492, 0]
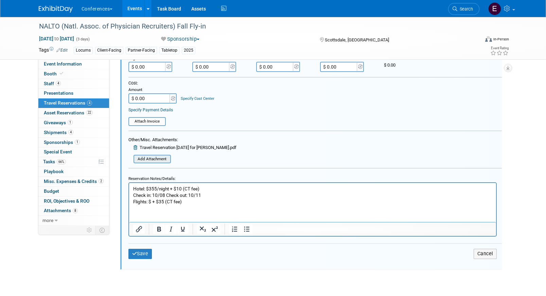
click at [145, 159] on input "file" at bounding box center [129, 159] width 81 height 7
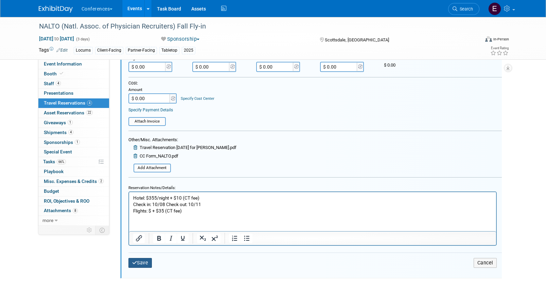
click at [137, 260] on button "Save" at bounding box center [140, 263] width 24 height 10
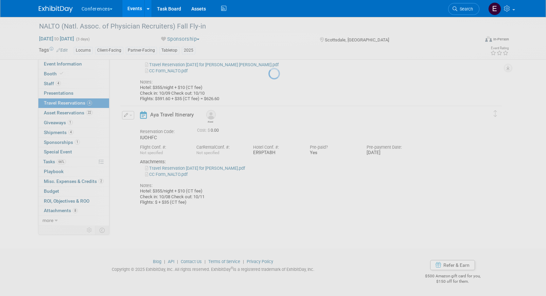
scroll to position [280, 0]
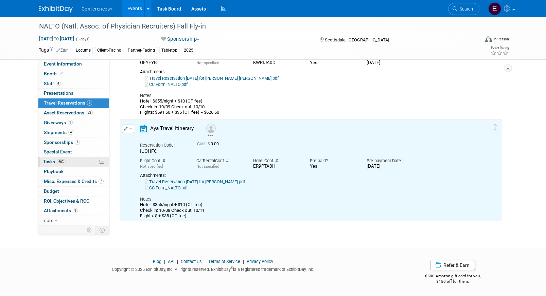
click at [67, 160] on link "66% Tasks 66%" at bounding box center [73, 162] width 71 height 10
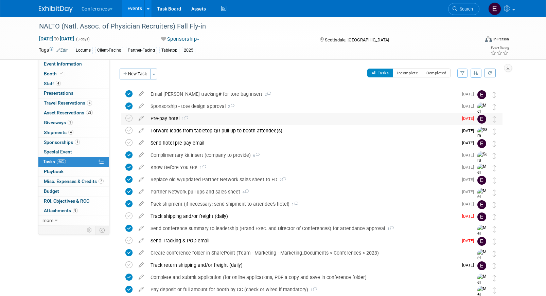
click at [157, 120] on div "Pre-pay hotel 1" at bounding box center [302, 119] width 311 height 12
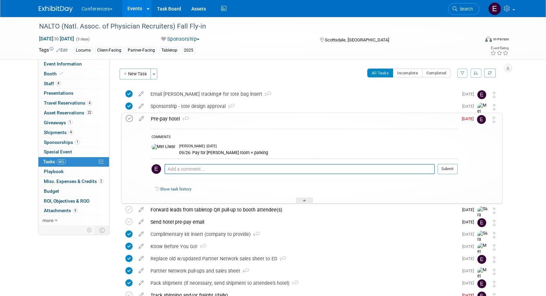
click at [129, 119] on icon at bounding box center [129, 118] width 7 height 7
click at [459, 5] on link "Search" at bounding box center [463, 9] width 31 height 12
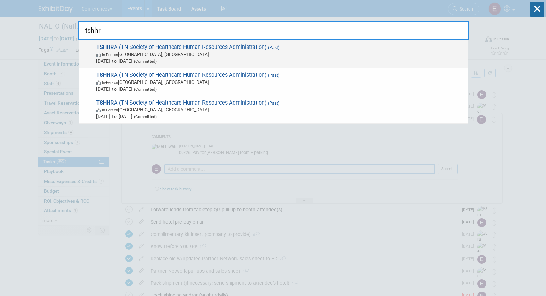
type input "tshhr"
click at [183, 56] on span "In-Person Brentwood, TN" at bounding box center [280, 54] width 369 height 7
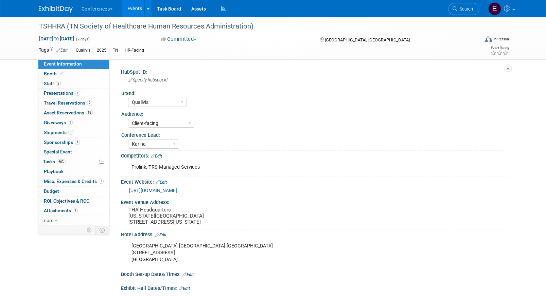
select select "Qualivis"
select select "Client-facing"
select select "Karina"
drag, startPoint x: 128, startPoint y: 229, endPoint x: 153, endPoint y: 229, distance: 25.1
click at [153, 225] on pre "THA Headquarters [US_STATE][GEOGRAPHIC_DATA] [STREET_ADDRESS][US_STATE]" at bounding box center [201, 216] width 146 height 18
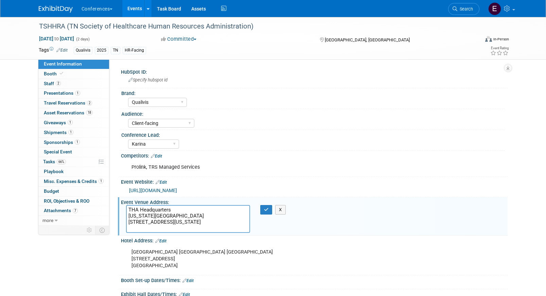
drag, startPoint x: 153, startPoint y: 228, endPoint x: 123, endPoint y: 228, distance: 29.9
click at [123, 228] on div "THA Headquarters [US_STATE][GEOGRAPHIC_DATA] [STREET_ADDRESS][US_STATE]" at bounding box center [188, 219] width 134 height 28
drag, startPoint x: 181, startPoint y: 228, endPoint x: 164, endPoint y: 227, distance: 17.7
click at [164, 227] on textarea "THA Headquarters [US_STATE][GEOGRAPHIC_DATA] [STREET_ADDRESS][US_STATE]" at bounding box center [188, 219] width 124 height 28
click at [85, 112] on span "Asset Reservations 18" at bounding box center [68, 112] width 49 height 5
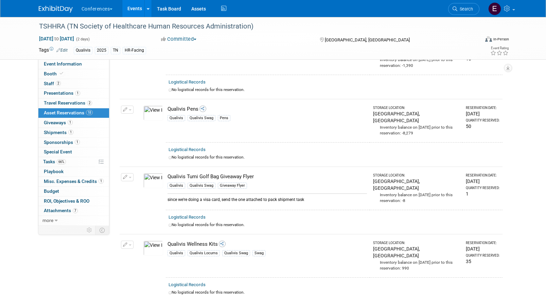
scroll to position [1044, 0]
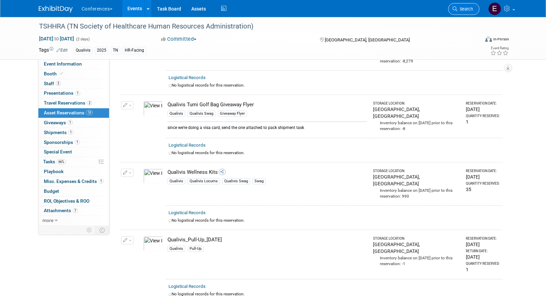
click at [466, 13] on link "Search" at bounding box center [463, 9] width 31 height 12
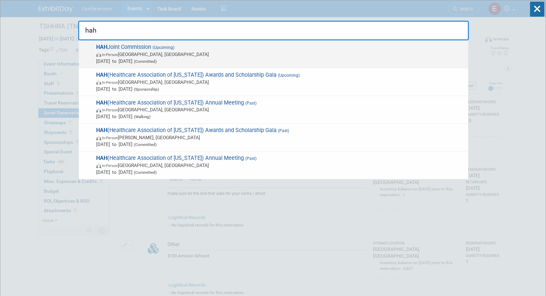
type input "hah"
click at [168, 42] on div "HAH Joint Commission (Upcoming) In-Person [GEOGRAPHIC_DATA], [GEOGRAPHIC_DATA] …" at bounding box center [273, 54] width 389 height 28
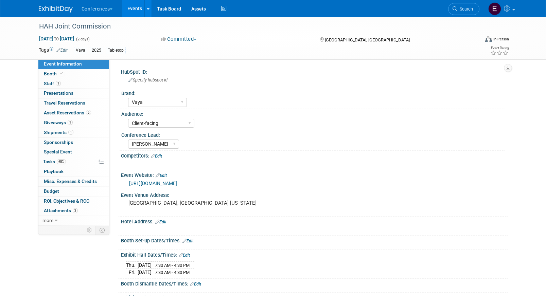
select select "Vaya"
select select "Client-facing"
select select "[PERSON_NAME]"
drag, startPoint x: 125, startPoint y: 204, endPoint x: 204, endPoint y: 206, distance: 78.9
click at [204, 206] on div "Ala Moana Hotel, Honalulu Hawaii" at bounding box center [201, 206] width 161 height 16
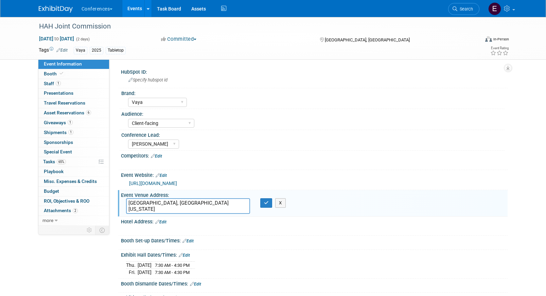
drag, startPoint x: 222, startPoint y: 205, endPoint x: 114, endPoint y: 203, distance: 107.7
click at [114, 203] on div "HubSpot ID: Specify hubspot id Brand: Aya Bespoke Corporate Dawson DocCafe Educ…" at bounding box center [308, 142] width 398 height 166
click at [57, 159] on span "65%" at bounding box center [61, 161] width 9 height 5
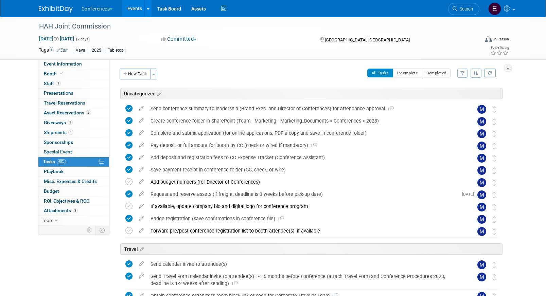
scroll to position [200, 0]
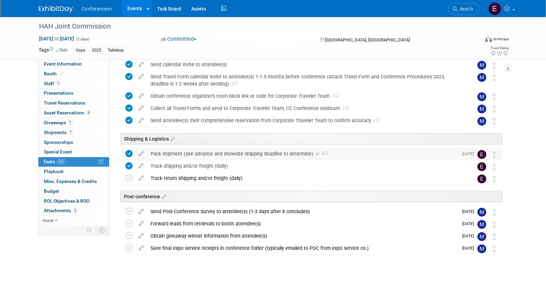
click at [186, 153] on div "Pack shipment (see advance and showsite shipping deadline to determine) 1" at bounding box center [302, 154] width 311 height 12
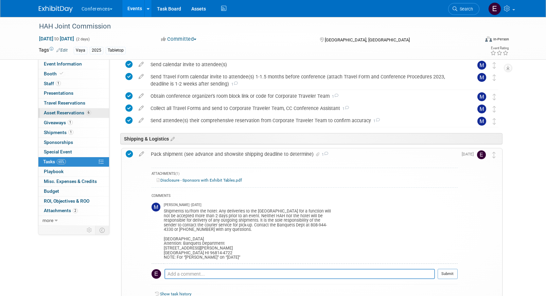
click at [89, 111] on span "6" at bounding box center [88, 112] width 5 height 5
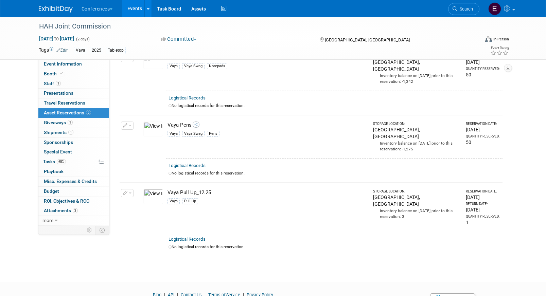
scroll to position [285, 0]
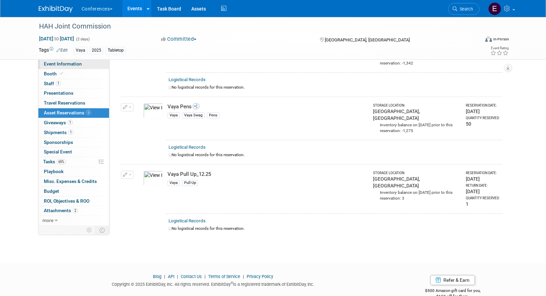
click at [92, 65] on link "Event Information" at bounding box center [73, 64] width 71 height 10
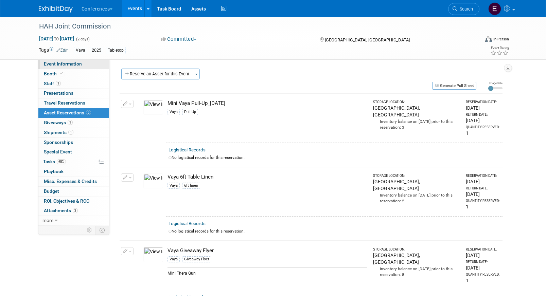
select select "Vaya"
select select "Client-facing"
select select "[PERSON_NAME]"
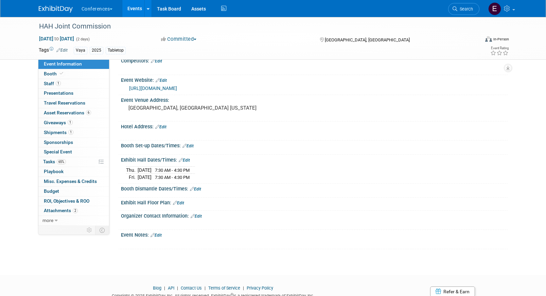
scroll to position [97, 0]
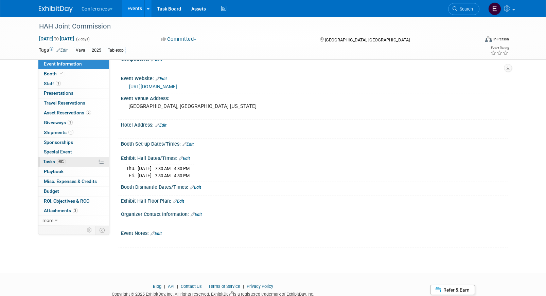
click at [64, 162] on span "65%" at bounding box center [61, 161] width 9 height 5
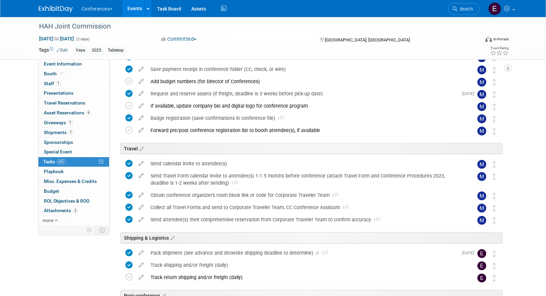
scroll to position [200, 0]
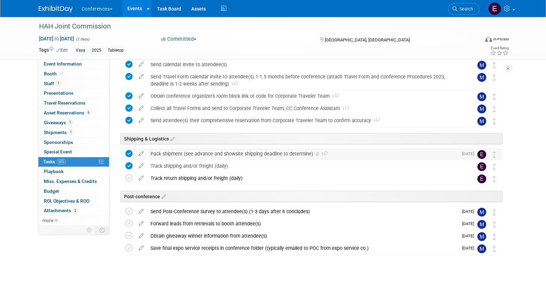
click at [194, 155] on div "Pack shipment (see advance and showsite shipping deadline to determine) 1" at bounding box center [302, 154] width 311 height 12
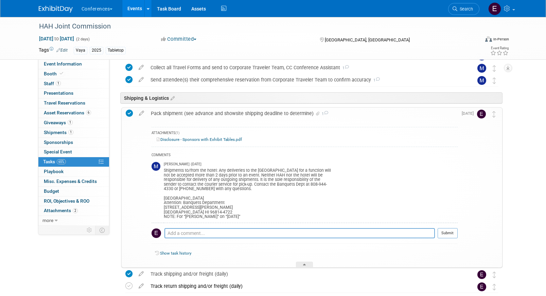
scroll to position [240, 0]
drag, startPoint x: 180, startPoint y: 191, endPoint x: 190, endPoint y: 190, distance: 9.9
click at [190, 190] on div "Shipments to/from the hotel: Any deliveries to the Ala Moana Hotel for a functi…" at bounding box center [311, 193] width 294 height 53
drag, startPoint x: 178, startPoint y: 190, endPoint x: 185, endPoint y: 190, distance: 6.8
click at [185, 190] on div "Shipments to/from the hotel: Any deliveries to the Ala Moana Hotel for a functi…" at bounding box center [311, 193] width 294 height 53
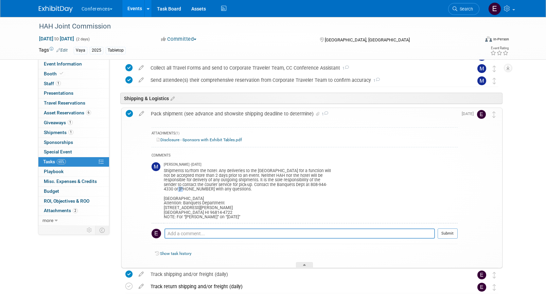
click at [185, 190] on div "Shipments to/from the hotel: Any deliveries to the Ala Moana Hotel for a functi…" at bounding box center [311, 193] width 294 height 53
drag, startPoint x: 179, startPoint y: 189, endPoint x: 204, endPoint y: 191, distance: 25.2
click at [204, 191] on div "Shipments to/from the hotel: Any deliveries to the Ala Moana Hotel for a functi…" at bounding box center [311, 193] width 294 height 53
copy div "808-944-4338"
click at [168, 202] on div "Shipments to/from the hotel: Any deliveries to the Ala Moana Hotel for a functi…" at bounding box center [311, 193] width 294 height 53
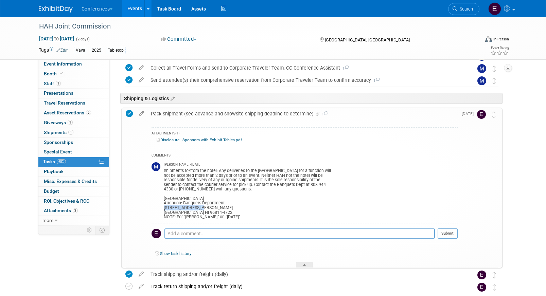
drag, startPoint x: 163, startPoint y: 209, endPoint x: 223, endPoint y: 209, distance: 59.1
click at [223, 209] on div "Shipments to/from the hotel: Any deliveries to the Ala Moana Hotel for a functi…" at bounding box center [311, 193] width 294 height 53
copy div "410 Atkinson Drive"
drag, startPoint x: 187, startPoint y: 213, endPoint x: 198, endPoint y: 213, distance: 10.9
click at [198, 213] on div "Shipments to/from the hotel: Any deliveries to the Ala Moana Hotel for a functi…" at bounding box center [311, 193] width 294 height 53
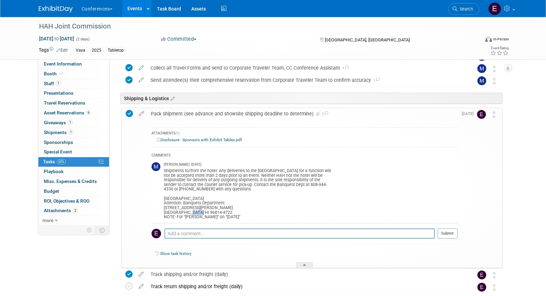
copy div "96814"
click at [460, 11] on span "Search" at bounding box center [465, 8] width 16 height 5
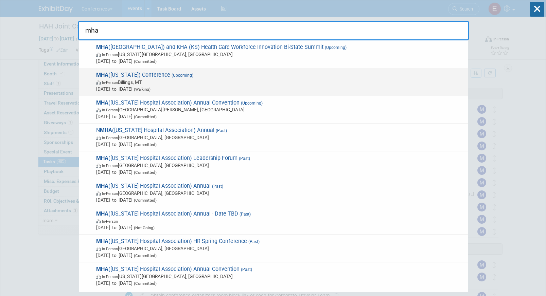
type input "mha"
click at [176, 81] on span "In-Person Billings, MT" at bounding box center [280, 82] width 369 height 7
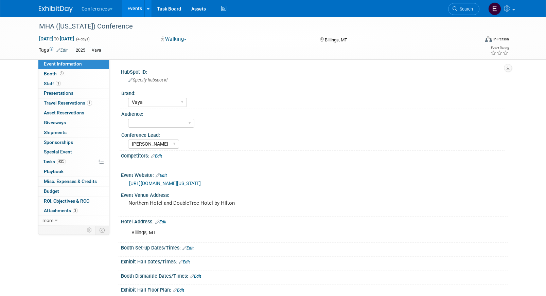
select select "Vaya"
select select "[PERSON_NAME]"
click at [74, 100] on link "1 Travel Reservations 1" at bounding box center [73, 104] width 71 height 10
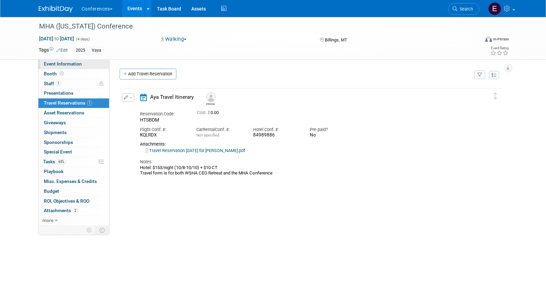
click at [70, 64] on span "Event Information" at bounding box center [63, 63] width 38 height 5
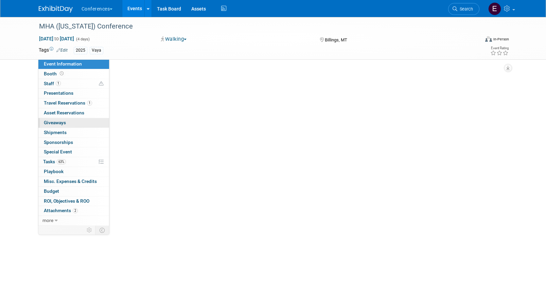
select select "Vaya"
select select "[PERSON_NAME]"
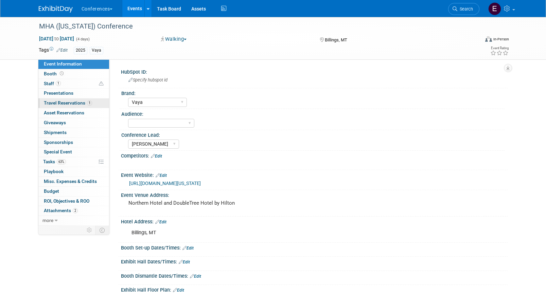
click at [81, 103] on span "Travel Reservations 1" at bounding box center [68, 102] width 48 height 5
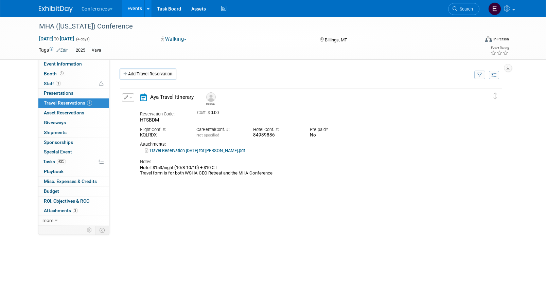
click at [194, 150] on link "Travel Reservation [DATE] for [PERSON_NAME].pdf" at bounding box center [195, 150] width 100 height 5
drag, startPoint x: 279, startPoint y: 138, endPoint x: 252, endPoint y: 136, distance: 27.2
click at [252, 136] on div "Hotel Conf. #: 84989886" at bounding box center [276, 130] width 57 height 15
copy div "84989886"
click at [127, 101] on button "button" at bounding box center [128, 97] width 12 height 8
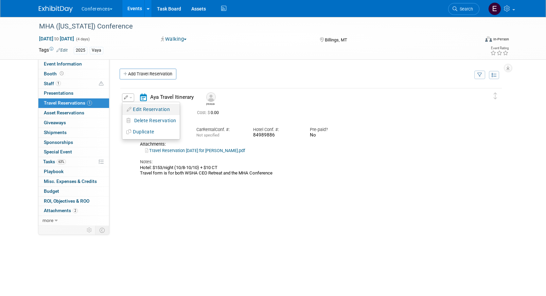
click at [131, 109] on icon "button" at bounding box center [129, 109] width 5 height 5
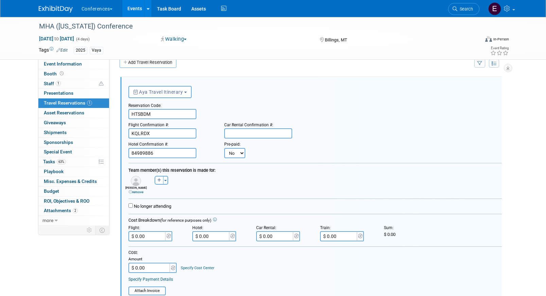
click at [236, 154] on select "No Yes" at bounding box center [234, 153] width 21 height 10
select select "1"
click at [224, 148] on select "No Yes" at bounding box center [234, 153] width 21 height 10
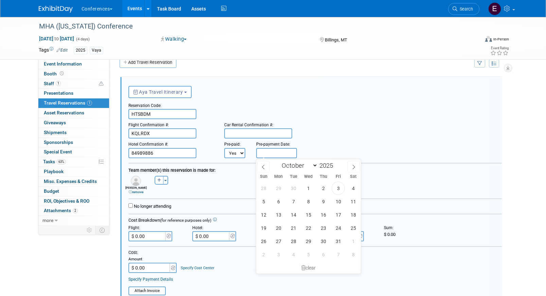
click at [272, 154] on input "text" at bounding box center [276, 153] width 41 height 10
click at [338, 190] on span "3" at bounding box center [338, 188] width 13 height 13
type input "[DATE]"
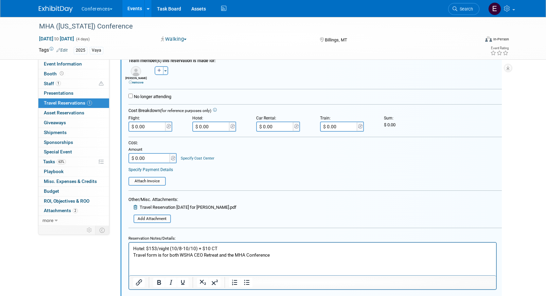
scroll to position [129, 0]
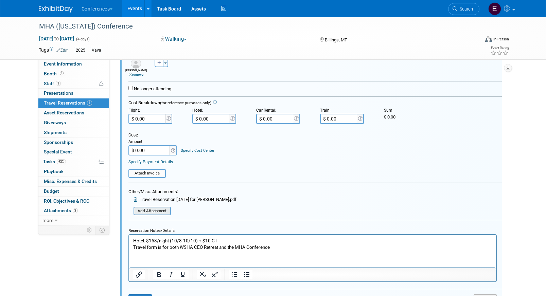
click at [147, 212] on input "file" at bounding box center [129, 211] width 81 height 7
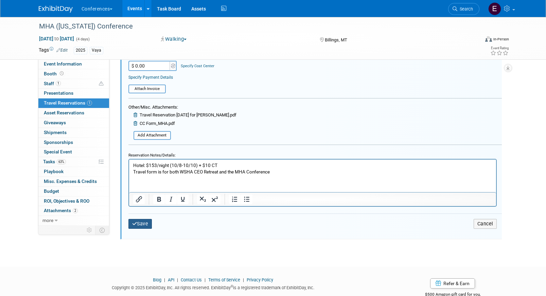
click at [140, 228] on button "Save" at bounding box center [140, 224] width 24 height 10
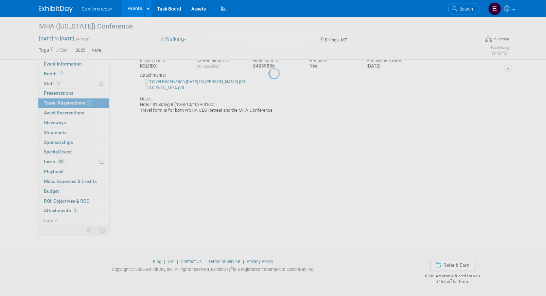
scroll to position [69, 0]
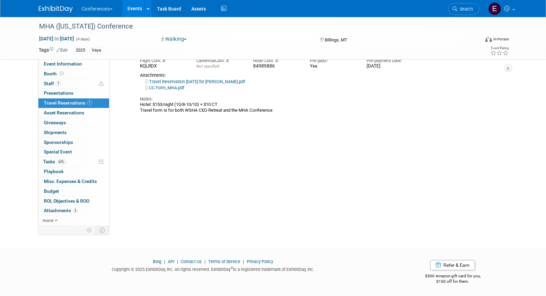
click at [66, 162] on span "63%" at bounding box center [61, 161] width 9 height 5
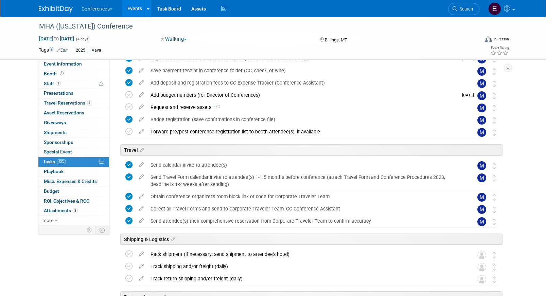
scroll to position [151, 0]
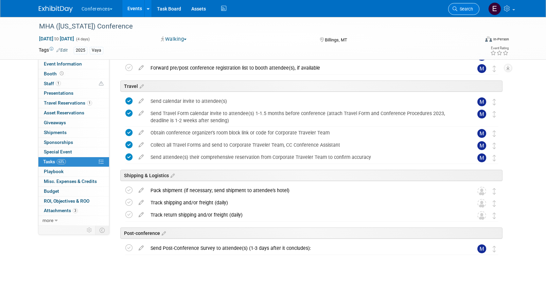
click at [468, 12] on link "Search" at bounding box center [463, 9] width 31 height 12
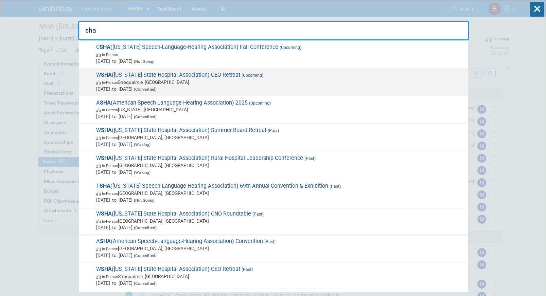
type input "sha"
click at [210, 86] on span "[DATE] to [DATE] (Committed)" at bounding box center [280, 89] width 369 height 7
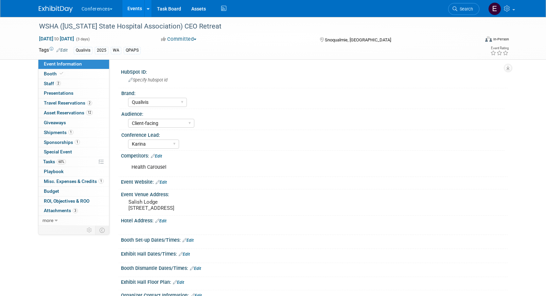
select select "Qualivis"
select select "Client-facing"
select select "Karina"
click at [94, 104] on link "2 Travel Reservations 2" at bounding box center [73, 104] width 71 height 10
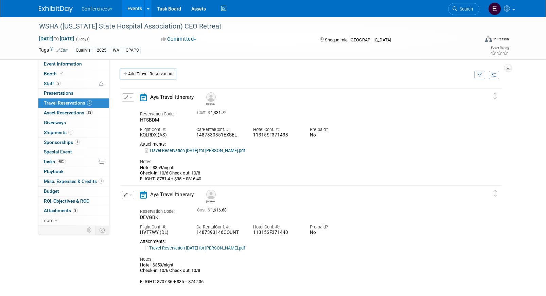
click at [220, 150] on link "Travel Reservation [DATE] for [PERSON_NAME].pdf" at bounding box center [195, 150] width 100 height 5
click at [243, 248] on link "Travel Reservation [DATE] for [PERSON_NAME].pdf" at bounding box center [195, 248] width 100 height 5
click at [471, 10] on span "Search" at bounding box center [465, 8] width 16 height 5
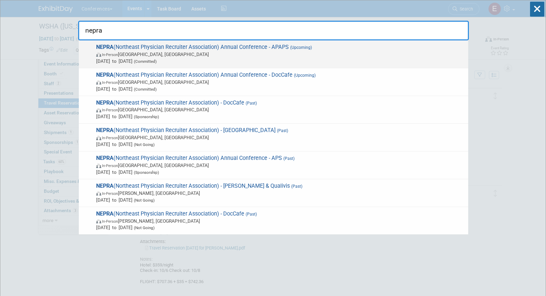
type input "nepra"
click at [228, 53] on span "In-Person [GEOGRAPHIC_DATA], [GEOGRAPHIC_DATA]" at bounding box center [280, 54] width 369 height 7
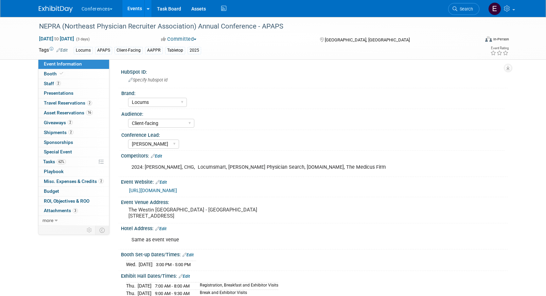
select select "Locums"
select select "Client-facing"
select select "[PERSON_NAME]"
click at [63, 105] on span "Travel Reservations 2" at bounding box center [68, 102] width 48 height 5
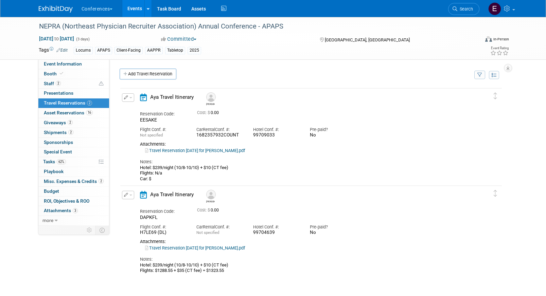
click at [211, 152] on link "Travel Reservation [DATE] for [PERSON_NAME].pdf" at bounding box center [195, 150] width 100 height 5
click at [207, 249] on link "Travel Reservation [DATE] for [PERSON_NAME].pdf" at bounding box center [195, 248] width 100 height 5
drag, startPoint x: 232, startPoint y: 168, endPoint x: 137, endPoint y: 171, distance: 95.9
click at [137, 171] on div "Aya Travel Itinerary Matt Reservation Code: EESAKE Cost: $ 0.00 Car No" at bounding box center [305, 137] width 340 height 88
click at [234, 92] on div "[PERSON_NAME]" at bounding box center [330, 98] width 255 height 15
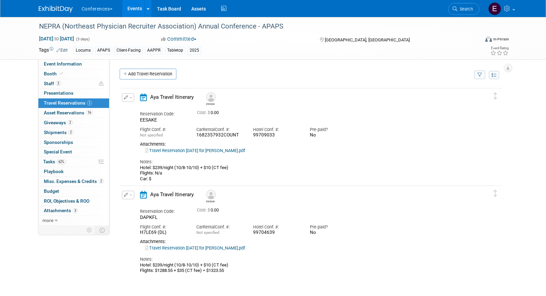
drag, startPoint x: 232, startPoint y: 171, endPoint x: 130, endPoint y: 168, distance: 101.3
click at [130, 167] on div "Edit Reservation [PERSON_NAME]" at bounding box center [305, 137] width 371 height 88
click at [130, 168] on div "Edit Reservation [PERSON_NAME]" at bounding box center [305, 137] width 371 height 88
drag, startPoint x: 158, startPoint y: 180, endPoint x: 133, endPoint y: 168, distance: 27.7
click at [133, 168] on div "Edit Reservation [PERSON_NAME]" at bounding box center [305, 137] width 371 height 88
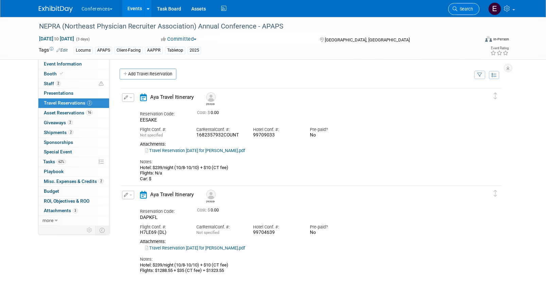
click at [463, 7] on span "Search" at bounding box center [465, 8] width 16 height 5
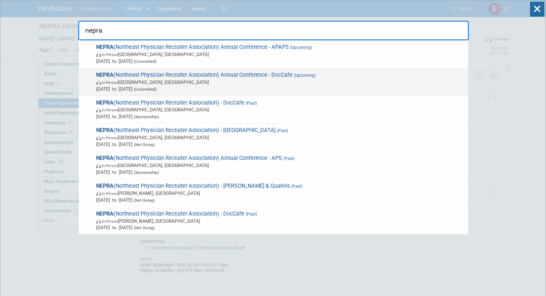
type input "nepra"
click at [179, 84] on span "In-Person [GEOGRAPHIC_DATA], [GEOGRAPHIC_DATA]" at bounding box center [280, 82] width 369 height 7
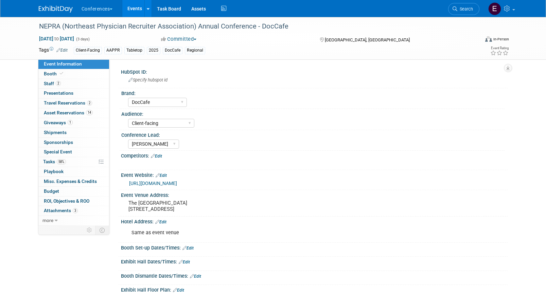
select select "DocCafe"
select select "Client-facing"
select select "[PERSON_NAME]"
click at [75, 104] on span "Travel Reservations 2" at bounding box center [68, 102] width 48 height 5
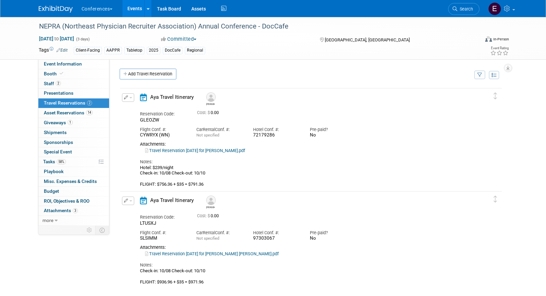
click at [203, 150] on link "Travel Reservation [DATE] for [PERSON_NAME].pdf" at bounding box center [195, 150] width 100 height 5
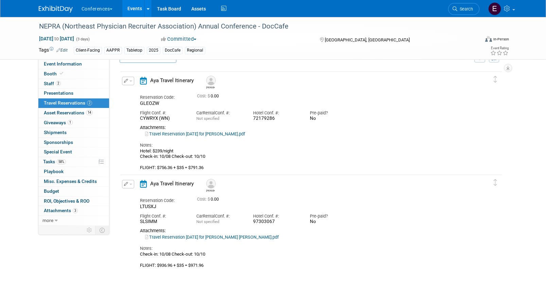
scroll to position [17, 0]
drag, startPoint x: 214, startPoint y: 168, endPoint x: 120, endPoint y: 155, distance: 95.0
click at [120, 155] on div "Edit Reservation [PERSON_NAME]" at bounding box center [305, 123] width 371 height 94
click at [249, 157] on div "Hotel: $239/night Check-in: 10/08 Check-out: 10/10 FLIGHT: $756.36 + $35 = $791…" at bounding box center [305, 159] width 330 height 22
drag, startPoint x: 321, startPoint y: 221, endPoint x: 158, endPoint y: 222, distance: 163.1
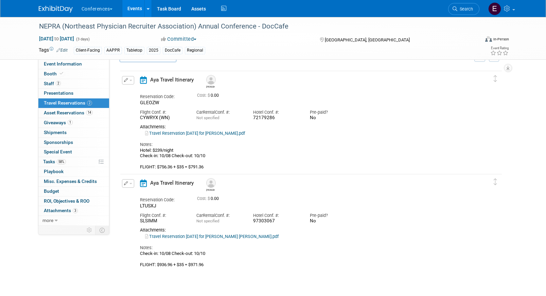
click at [158, 222] on div "Flight Conf. #: SLSIMM Car Rental Conf. #: Not specified Hotel Conf. #: Pre-pai…" at bounding box center [305, 216] width 340 height 15
click at [158, 222] on div "SLSIMM" at bounding box center [163, 221] width 47 height 6
click at [465, 14] on link "Search" at bounding box center [463, 9] width 31 height 12
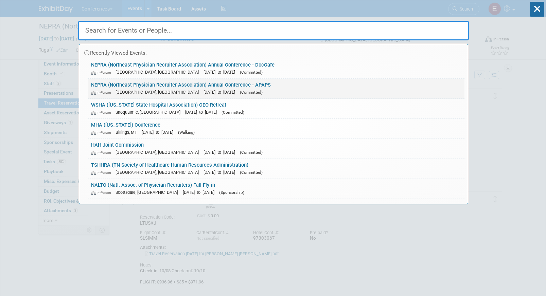
click at [247, 88] on link "NEPRA (Northeast Physician Recruiter Association) Annual Conference - APAPS In-…" at bounding box center [276, 89] width 377 height 20
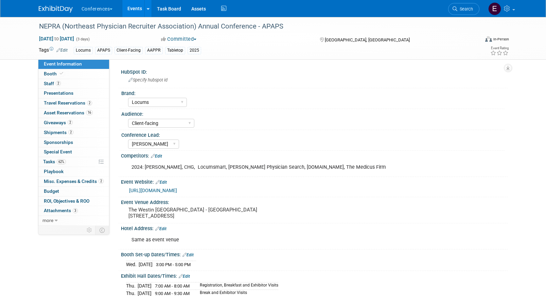
select select "Locums"
select select "Client-facing"
select select "[PERSON_NAME]"
click at [78, 158] on link "62% Tasks 62%" at bounding box center [73, 162] width 71 height 10
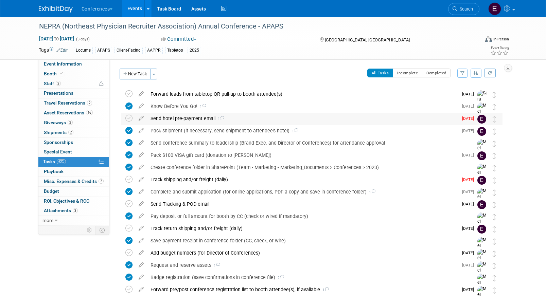
click at [209, 122] on div "Send hotel pre-payment email 1" at bounding box center [302, 119] width 311 height 12
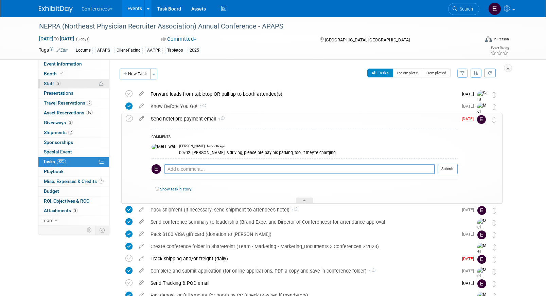
click at [62, 84] on link "2 Staff 2" at bounding box center [73, 84] width 71 height 10
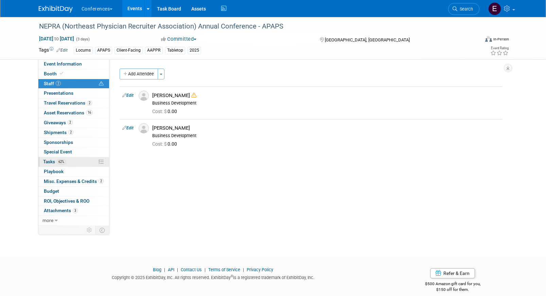
click at [70, 163] on link "62% Tasks 62%" at bounding box center [73, 162] width 71 height 10
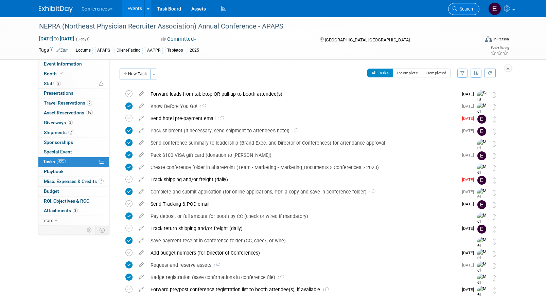
click at [461, 5] on link "Search" at bounding box center [463, 9] width 31 height 12
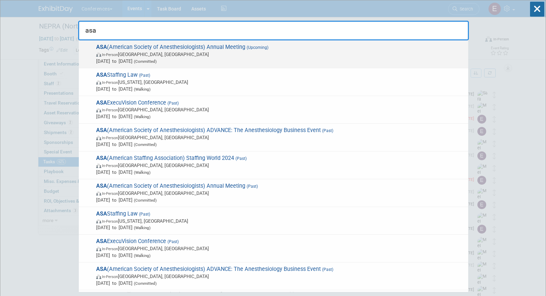
type input "asa"
click at [235, 56] on span "In-Person San Antonio, TX" at bounding box center [280, 54] width 369 height 7
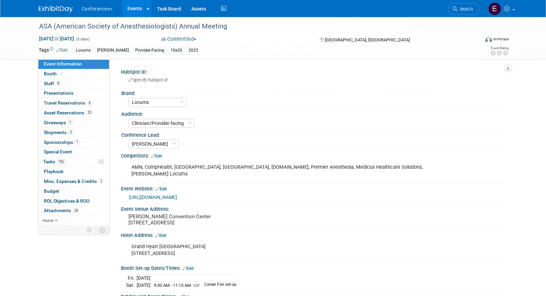
select select "Locums"
select select "Clinician/Provider-facing"
select select "[PERSON_NAME]"
click at [74, 82] on link "8 Staff 8" at bounding box center [73, 84] width 71 height 10
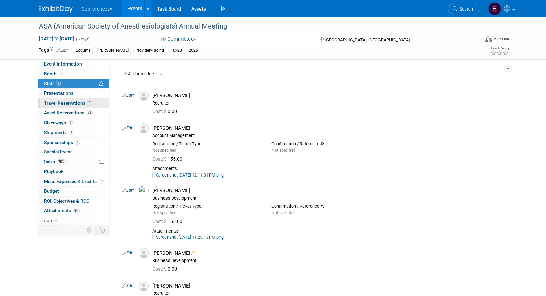
click at [76, 101] on span "Travel Reservations 8" at bounding box center [68, 102] width 48 height 5
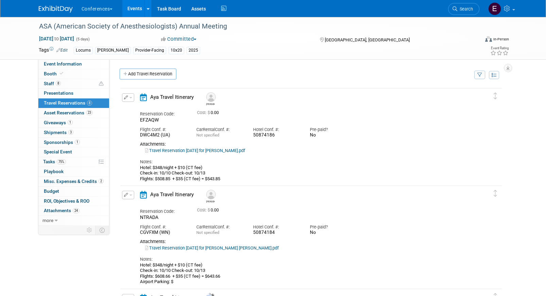
click at [226, 151] on link "Travel Reservation [DATE] for [PERSON_NAME].pdf" at bounding box center [195, 150] width 100 height 5
click at [85, 62] on link "Event Information" at bounding box center [73, 64] width 71 height 10
select select "Locums"
select select "Clinician/Provider-facing"
select select "[PERSON_NAME]"
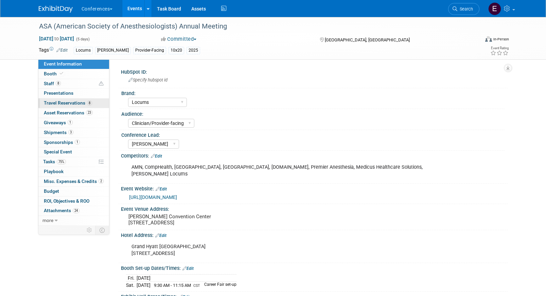
click at [85, 102] on span "Travel Reservations 8" at bounding box center [68, 102] width 48 height 5
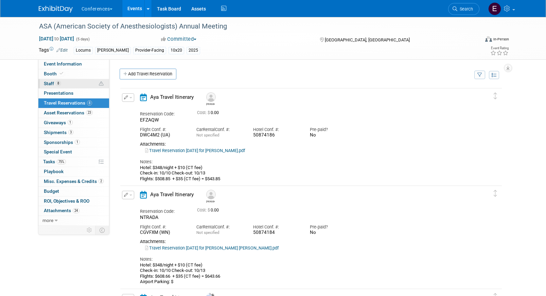
click at [87, 80] on link "8 Staff 8" at bounding box center [73, 84] width 71 height 10
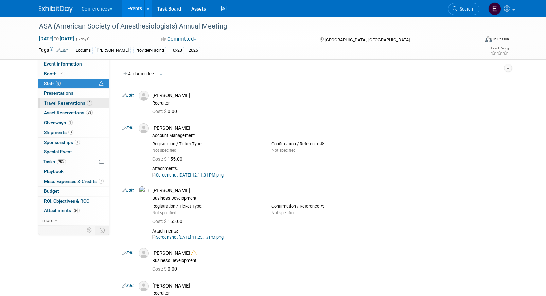
click at [74, 103] on span "Travel Reservations 8" at bounding box center [68, 102] width 48 height 5
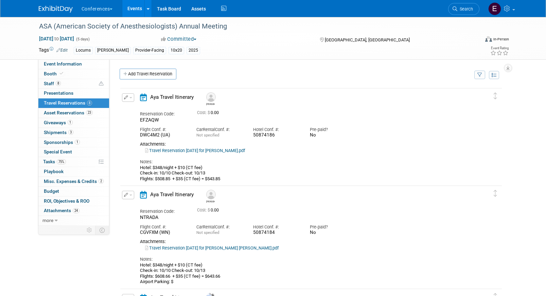
drag, startPoint x: 277, startPoint y: 137, endPoint x: 248, endPoint y: 137, distance: 28.9
click at [248, 137] on div "Hotel Conf. #: 50874186" at bounding box center [276, 130] width 57 height 15
copy div "50874186"
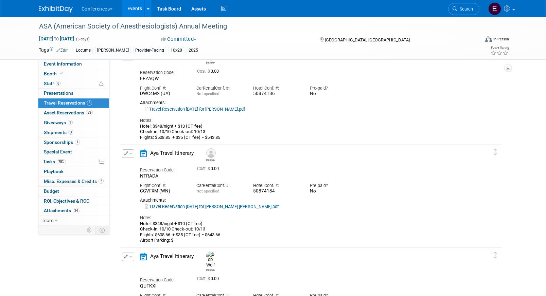
scroll to position [42, 0]
click at [66, 85] on link "8 Staff 8" at bounding box center [73, 84] width 71 height 10
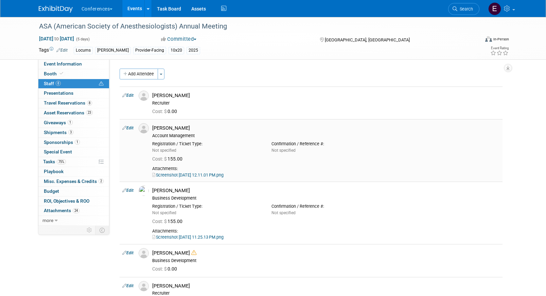
drag, startPoint x: 188, startPoint y: 128, endPoint x: 161, endPoint y: 128, distance: 27.2
click at [161, 128] on div "[PERSON_NAME]" at bounding box center [326, 128] width 348 height 6
copy div "Bestolarides"
click at [67, 106] on link "8 Travel Reservations 8" at bounding box center [73, 104] width 71 height 10
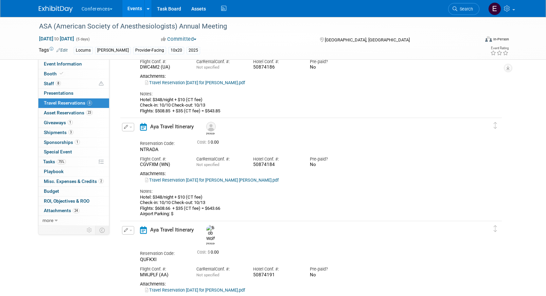
scroll to position [68, 0]
drag, startPoint x: 276, startPoint y: 164, endPoint x: 251, endPoint y: 164, distance: 24.1
click at [251, 164] on div "Hotel Conf. #: 50874184" at bounding box center [276, 160] width 57 height 15
copy div "50874184"
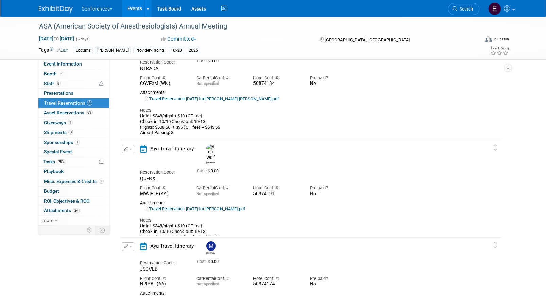
scroll to position [156, 0]
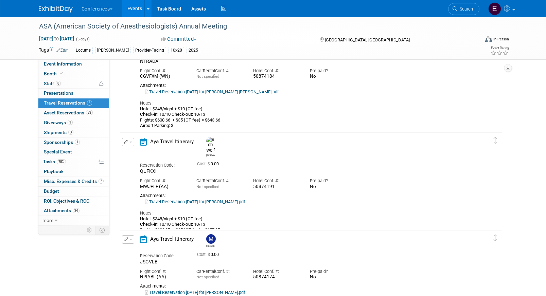
drag, startPoint x: 275, startPoint y: 181, endPoint x: 250, endPoint y: 181, distance: 25.5
click at [250, 181] on div "Hotel Conf. #: 50874191" at bounding box center [276, 182] width 57 height 15
copy div "50874191"
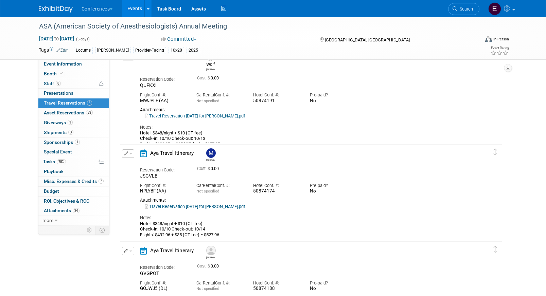
scroll to position [244, 0]
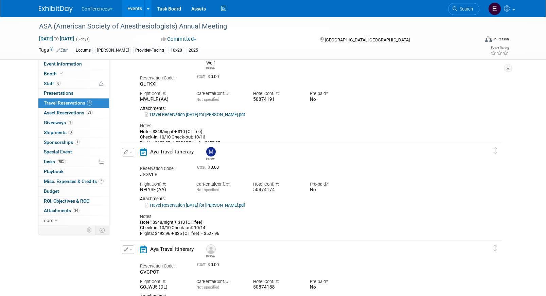
drag, startPoint x: 275, startPoint y: 190, endPoint x: 251, endPoint y: 191, distance: 24.5
click at [251, 191] on div "Hotel Conf. #: 50874174" at bounding box center [276, 185] width 57 height 15
copy div "50874174"
click at [47, 159] on span "Tasks 75%" at bounding box center [54, 161] width 23 height 5
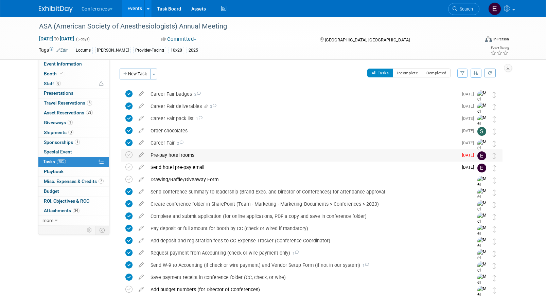
click at [158, 154] on div "Pre-pay hotel rooms" at bounding box center [302, 156] width 311 height 12
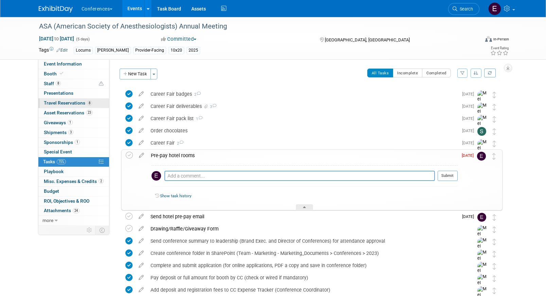
click at [80, 100] on link "8 Travel Reservations 8" at bounding box center [73, 104] width 71 height 10
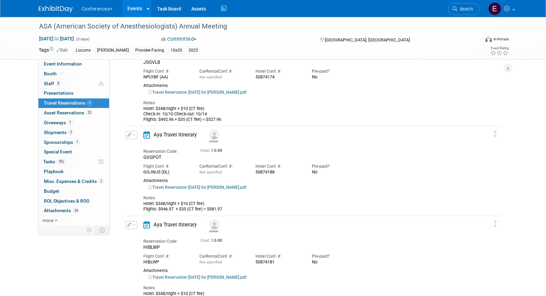
scroll to position [349, 0]
drag, startPoint x: 279, startPoint y: 172, endPoint x: 250, endPoint y: 172, distance: 28.5
click at [250, 172] on div "Flight Conf. #: GOJWJ5 (DL) Car Rental Conf. #: Not specified Hotel Conf. #: Pr…" at bounding box center [306, 166] width 337 height 15
click at [265, 169] on div "Hotel Conf. #:" at bounding box center [279, 166] width 46 height 6
drag, startPoint x: 255, startPoint y: 170, endPoint x: 279, endPoint y: 171, distance: 23.8
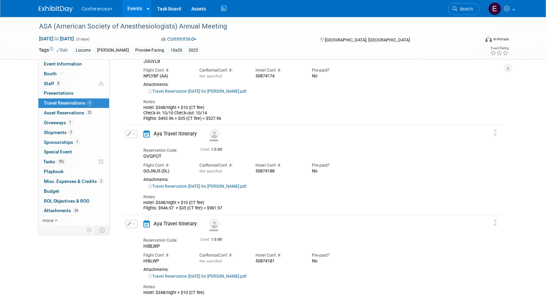
click at [279, 171] on div "Hotel Conf. #: 50874188" at bounding box center [278, 166] width 56 height 15
copy div "50874188"
click at [191, 187] on link "Travel Reservation October 10 for LISA MARIE PANZARINO.pdf" at bounding box center [197, 186] width 98 height 5
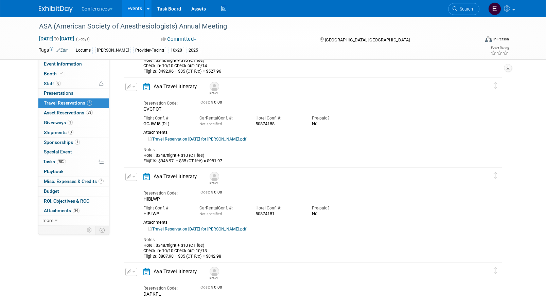
scroll to position [398, 0]
click at [74, 82] on link "8 Staff 8" at bounding box center [73, 84] width 71 height 10
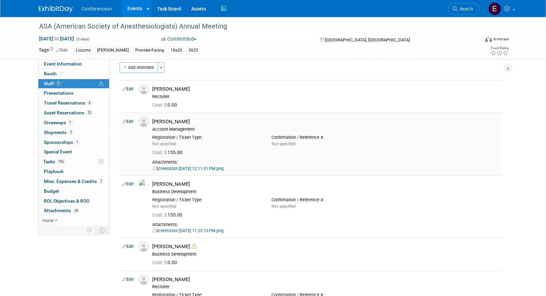
scroll to position [7, 0]
click at [72, 103] on span "Travel Reservations 8" at bounding box center [68, 102] width 48 height 5
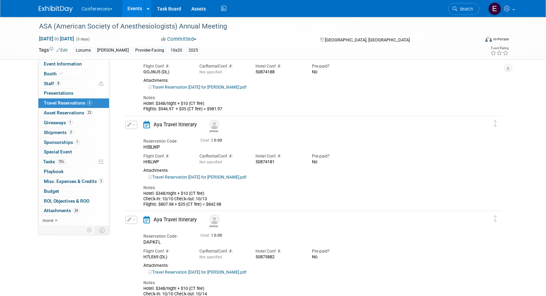
scroll to position [452, 0]
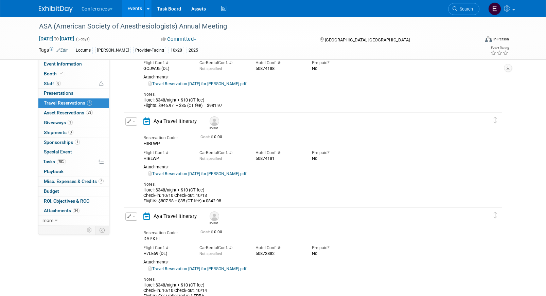
drag, startPoint x: 276, startPoint y: 160, endPoint x: 254, endPoint y: 160, distance: 22.1
click at [254, 160] on div "Hotel Conf. #: 50874181" at bounding box center [278, 154] width 56 height 15
copy div "50874181"
click at [210, 173] on link "Travel Reservation October 10 for ALLISON KATHRYN HOLLIS.pdf" at bounding box center [197, 174] width 98 height 5
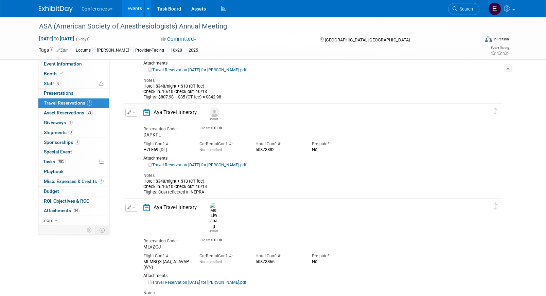
scroll to position [556, 0]
click at [233, 165] on link "Travel Reservation October 08 for BRANDY G COLLIER.pdf" at bounding box center [197, 164] width 98 height 5
drag, startPoint x: 279, startPoint y: 148, endPoint x: 255, endPoint y: 149, distance: 23.4
click at [255, 149] on div "Hotel Conf. #: 50873882" at bounding box center [278, 145] width 56 height 15
copy div "50873882"
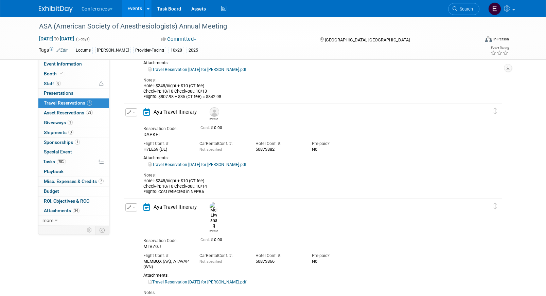
scroll to position [633, 0]
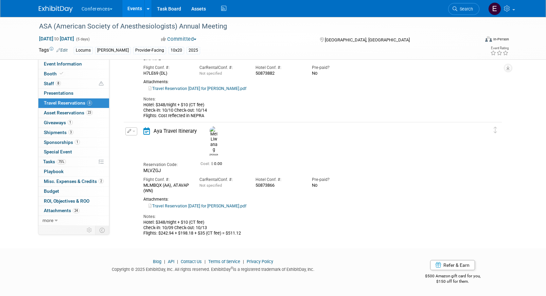
drag, startPoint x: 279, startPoint y: 168, endPoint x: 253, endPoint y: 168, distance: 26.5
click at [253, 174] on div "Hotel Conf. #: 50873866" at bounding box center [278, 181] width 56 height 15
copy div "50873866"
click at [66, 160] on link "75% Tasks 75%" at bounding box center [73, 162] width 71 height 10
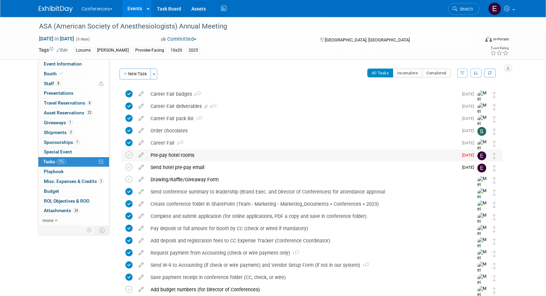
click at [205, 154] on div "Pre-pay hotel rooms" at bounding box center [302, 156] width 311 height 12
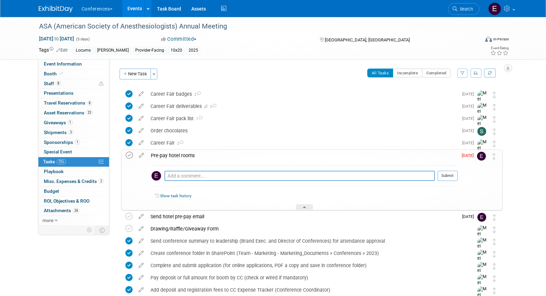
click at [128, 157] on icon at bounding box center [129, 155] width 7 height 7
click at [73, 104] on span "Travel Reservations 8" at bounding box center [68, 102] width 48 height 5
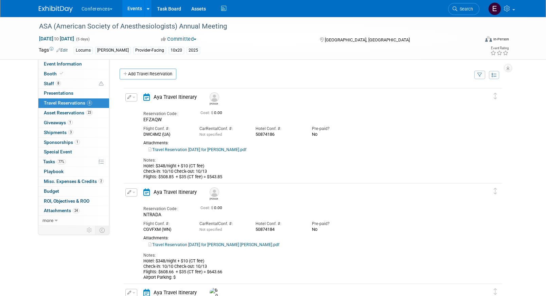
click at [130, 96] on icon "button" at bounding box center [129, 97] width 4 height 4
click at [145, 107] on button "Edit Reservation" at bounding box center [154, 109] width 57 height 10
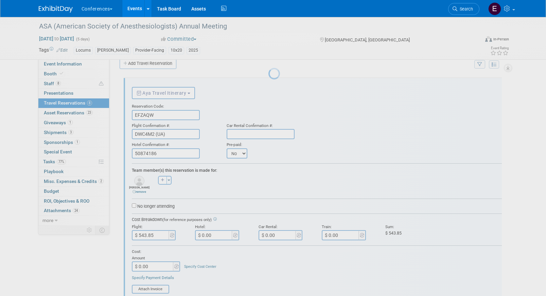
scroll to position [12, 0]
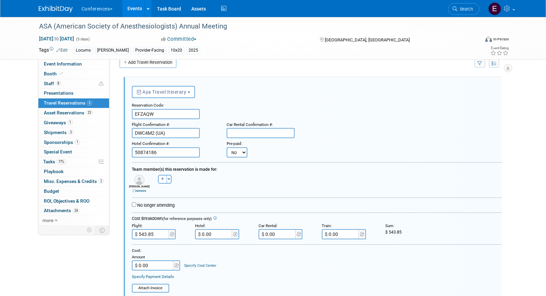
click at [235, 151] on select "No Yes" at bounding box center [237, 152] width 21 height 10
select select "1"
click at [227, 147] on select "No Yes" at bounding box center [237, 152] width 21 height 10
click at [268, 156] on input "text" at bounding box center [279, 152] width 41 height 10
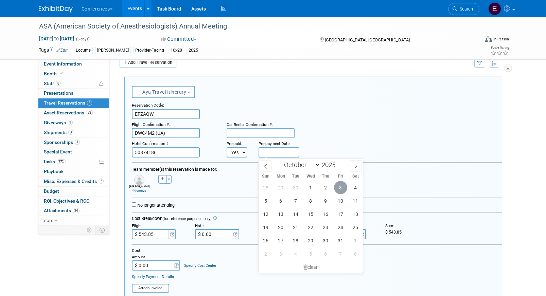
click at [340, 184] on span "3" at bounding box center [340, 187] width 13 height 13
type input "Oct 3, 2025"
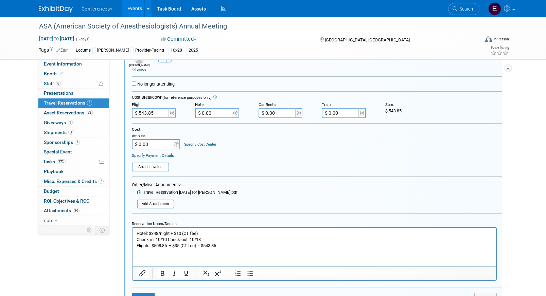
scroll to position [132, 0]
click at [157, 208] on input "file" at bounding box center [138, 204] width 69 height 7
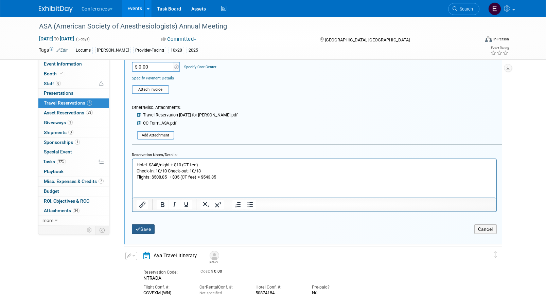
scroll to position [216, 0]
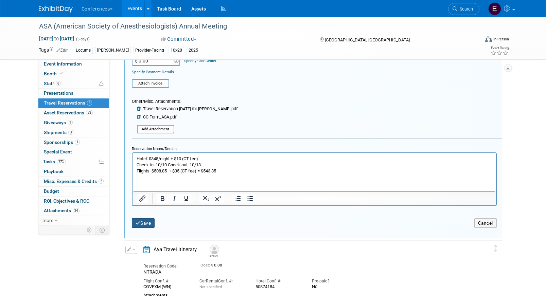
click at [140, 221] on button "Save" at bounding box center [143, 223] width 23 height 10
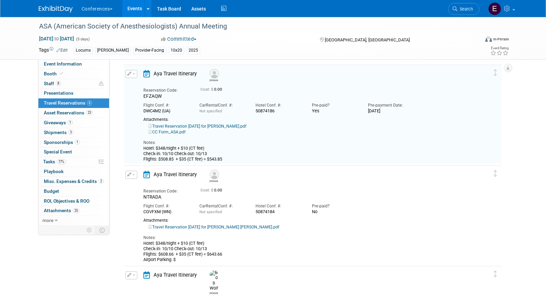
scroll to position [12, 0]
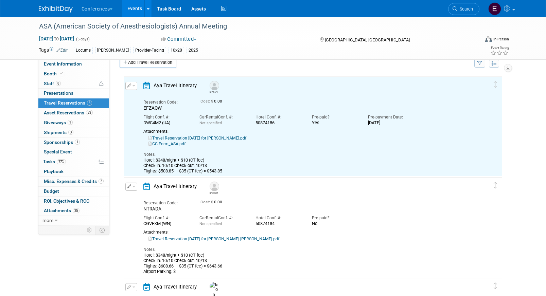
click at [163, 144] on link "CC Form_ASA.pdf" at bounding box center [166, 144] width 37 height 5
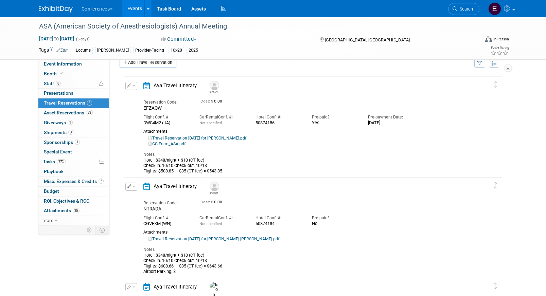
click at [129, 186] on icon "button" at bounding box center [129, 187] width 4 height 4
click at [140, 198] on button "Edit Reservation" at bounding box center [154, 199] width 57 height 10
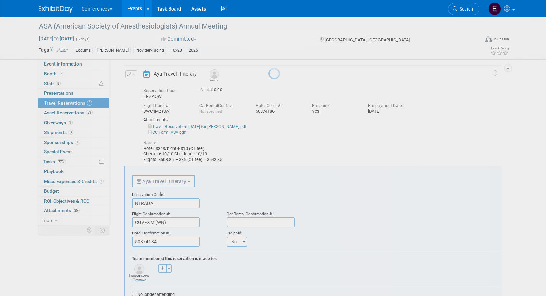
scroll to position [112, 0]
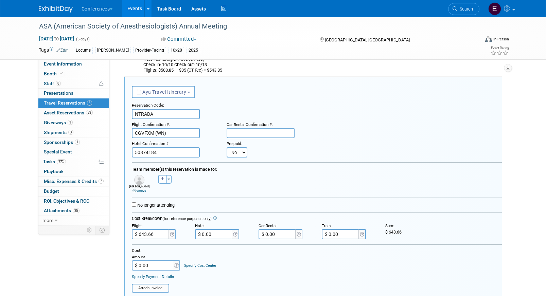
click at [243, 152] on select "No Yes" at bounding box center [237, 152] width 21 height 10
select select "1"
click at [227, 147] on select "No Yes" at bounding box center [237, 152] width 21 height 10
click at [271, 152] on input "text" at bounding box center [279, 152] width 41 height 10
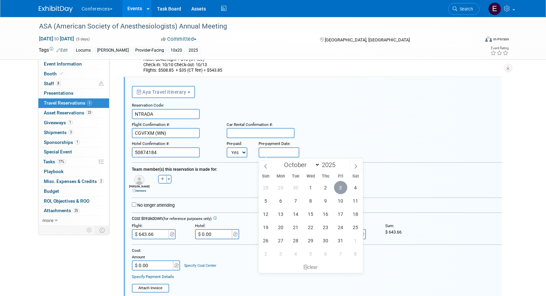
click at [341, 187] on span "3" at bounding box center [340, 187] width 13 height 13
type input "[DATE]"
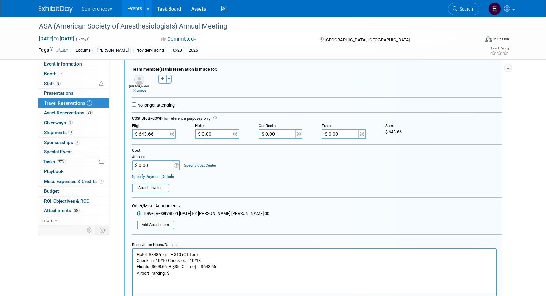
scroll to position [216, 0]
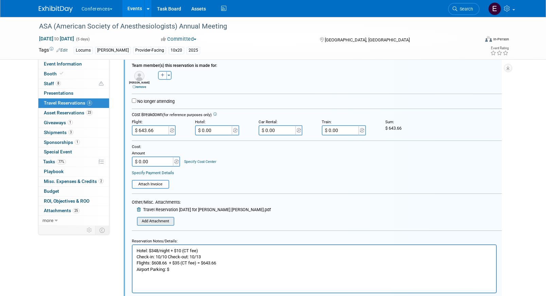
click at [148, 224] on input "file" at bounding box center [138, 221] width 69 height 7
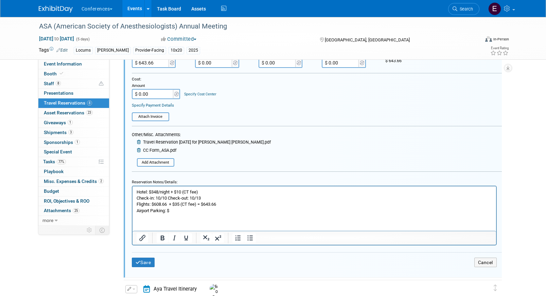
scroll to position [285, 0]
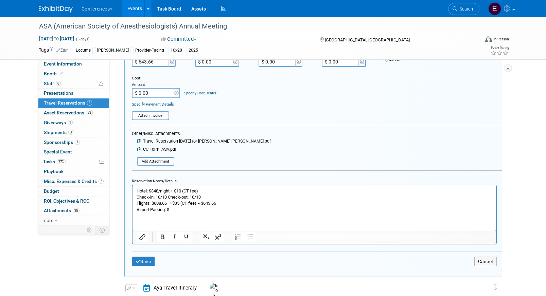
click at [128, 263] on div "<i class="fa-light fa-calendar-lines" style="padding: 6px 4px 6px 1px;"></i> Ay…" at bounding box center [313, 91] width 378 height 372
click at [138, 263] on icon "submit" at bounding box center [138, 262] width 5 height 5
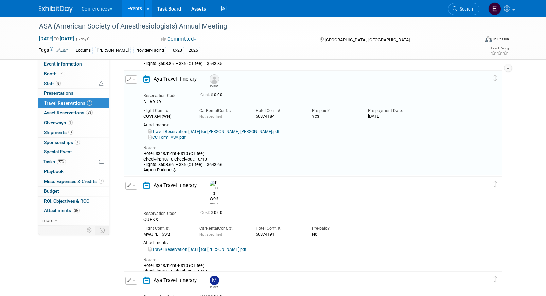
scroll to position [112, 0]
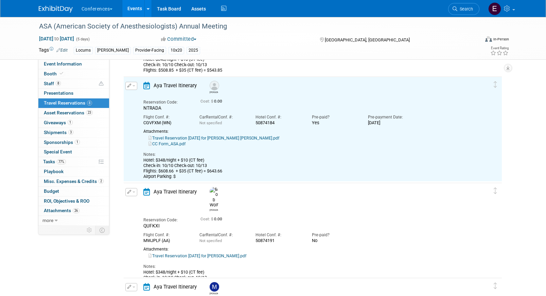
click at [131, 192] on button "button" at bounding box center [131, 192] width 12 height 8
click at [137, 201] on button "Edit Reservation" at bounding box center [154, 204] width 57 height 10
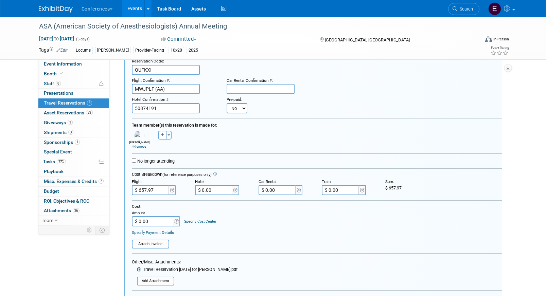
scroll to position [274, 0]
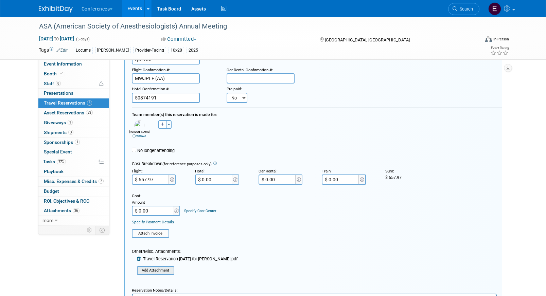
click at [147, 268] on input "file" at bounding box center [138, 270] width 69 height 7
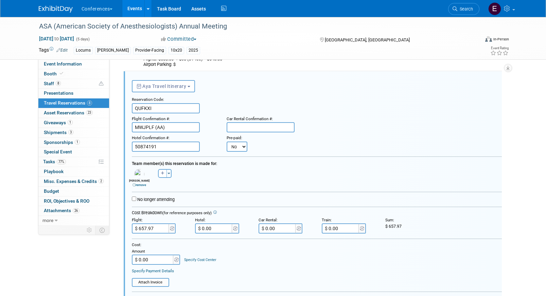
scroll to position [225, 0]
click at [236, 144] on select "No Yes" at bounding box center [237, 146] width 21 height 10
select select "1"
click at [227, 141] on select "No Yes" at bounding box center [237, 146] width 21 height 10
click at [269, 145] on input "text" at bounding box center [279, 146] width 41 height 10
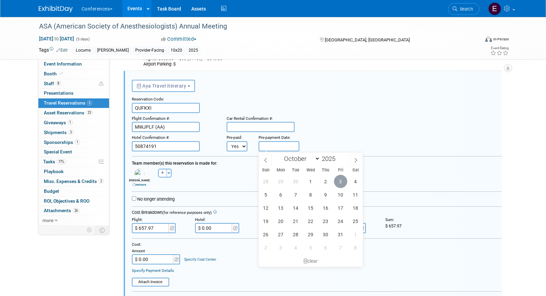
click at [339, 183] on span "3" at bounding box center [340, 181] width 13 height 13
type input "[DATE]"
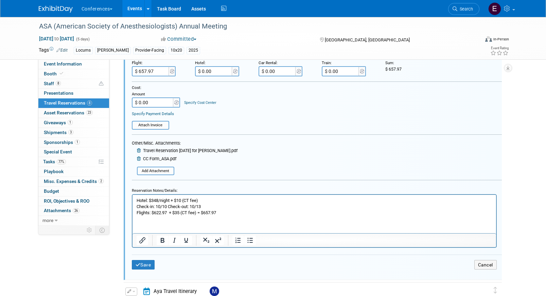
scroll to position [411, 0]
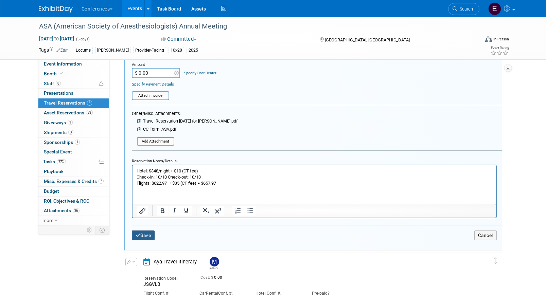
click at [141, 235] on button "Save" at bounding box center [143, 236] width 23 height 10
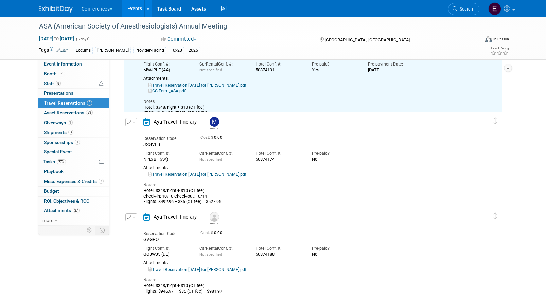
scroll to position [293, 0]
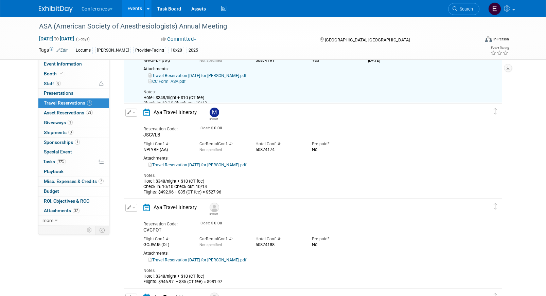
click at [130, 112] on icon "button" at bounding box center [129, 112] width 4 height 4
click at [137, 123] on button "Edit Reservation" at bounding box center [154, 125] width 57 height 10
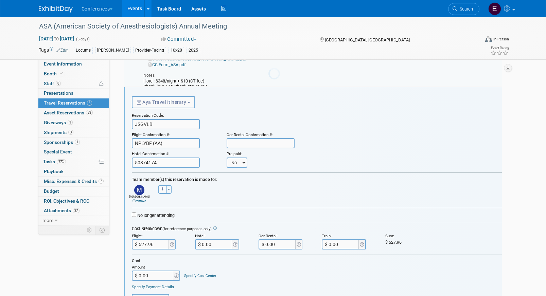
scroll to position [320, 0]
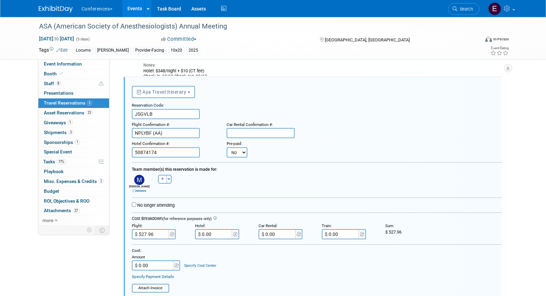
click at [234, 154] on select "No Yes" at bounding box center [237, 152] width 21 height 10
select select "1"
click at [227, 147] on select "No Yes" at bounding box center [237, 152] width 21 height 10
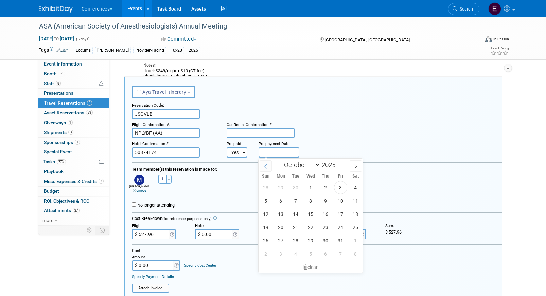
click at [263, 153] on input "text" at bounding box center [279, 152] width 41 height 10
click at [337, 186] on span "3" at bounding box center [340, 187] width 13 height 13
type input "Oct 3, 2025"
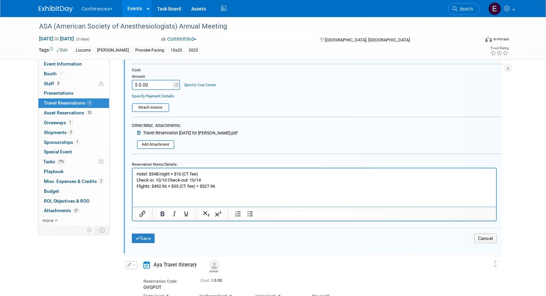
scroll to position [509, 0]
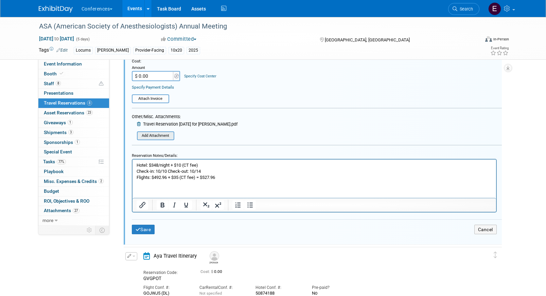
click at [161, 133] on input "file" at bounding box center [138, 135] width 69 height 7
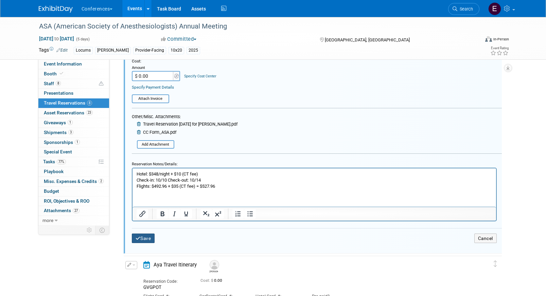
click at [141, 237] on button "Save" at bounding box center [143, 239] width 23 height 10
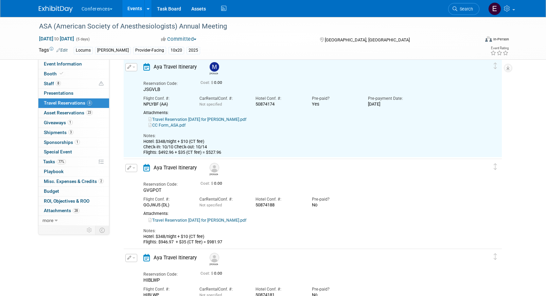
scroll to position [320, 0]
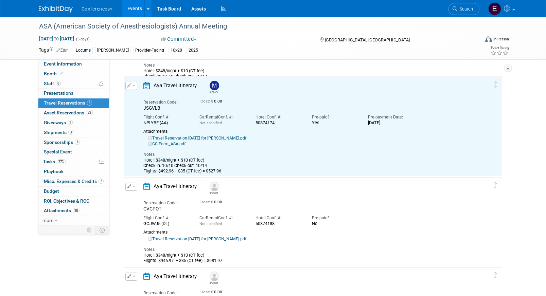
click at [130, 186] on icon "button" at bounding box center [129, 187] width 4 height 4
click at [145, 196] on button "Edit Reservation" at bounding box center [154, 199] width 57 height 10
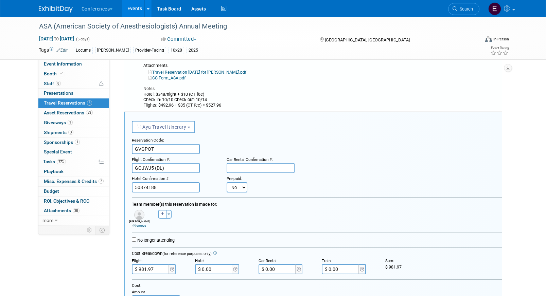
scroll to position [421, 0]
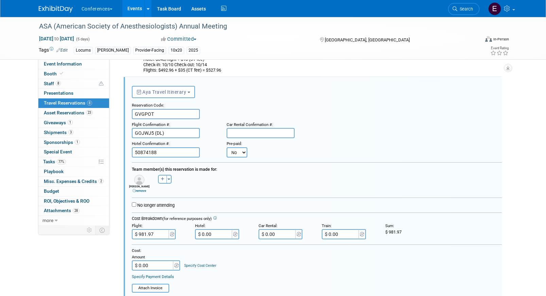
click at [235, 155] on select "No Yes" at bounding box center [237, 152] width 21 height 10
select select "1"
click at [227, 147] on select "No Yes" at bounding box center [237, 152] width 21 height 10
click at [0, 0] on input "text" at bounding box center [0, 0] width 0 height 0
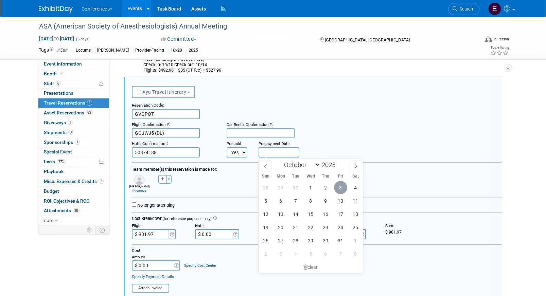
click at [345, 191] on span "3" at bounding box center [340, 187] width 13 height 13
type input "Oct 3, 2025"
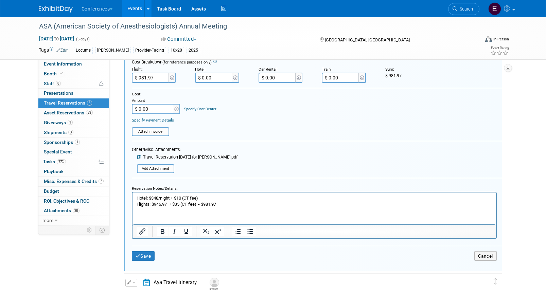
scroll to position [581, 0]
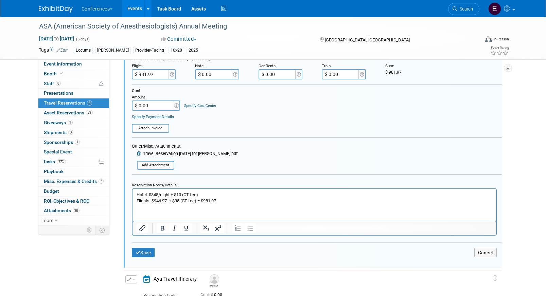
click at [153, 171] on form "<i class="fa-light fa-calendar-lines" style="padding: 6px 4px 6px 1px;"></i> Ay…" at bounding box center [317, 94] width 370 height 344
click at [154, 165] on input "file" at bounding box center [138, 165] width 69 height 7
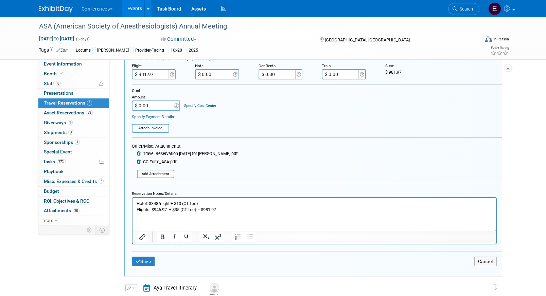
click at [156, 260] on td "Save" at bounding box center [193, 262] width 123 height 10
click at [153, 261] on button "Save" at bounding box center [143, 262] width 23 height 10
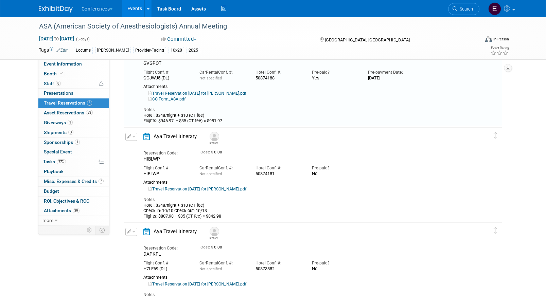
scroll to position [421, 0]
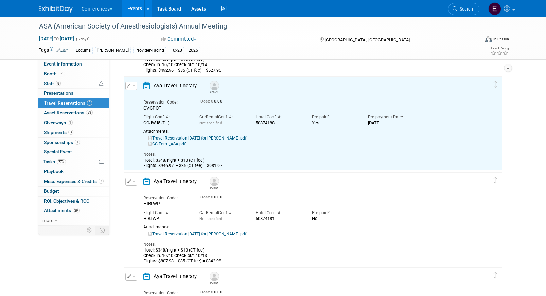
click at [127, 176] on td "Delete Reservation Allison Reservation Code: HIBLWP 0.00" at bounding box center [308, 219] width 368 height 93
click at [127, 179] on button "button" at bounding box center [131, 182] width 12 height 8
click at [142, 193] on button "Edit Reservation" at bounding box center [154, 194] width 57 height 10
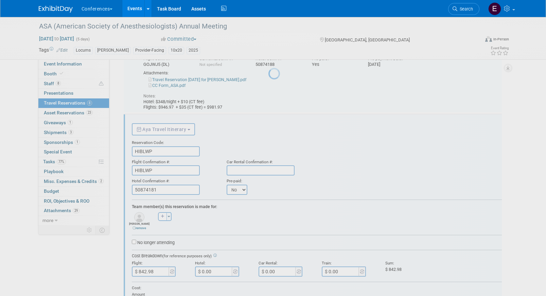
scroll to position [516, 0]
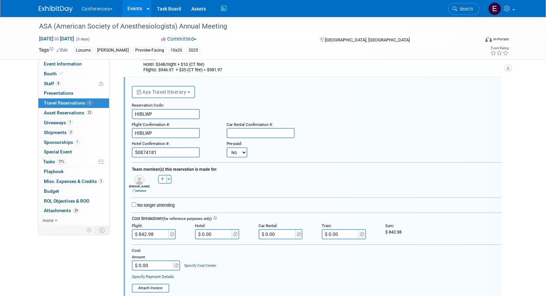
click at [234, 155] on select "No Yes" at bounding box center [237, 152] width 21 height 10
select select "1"
click at [227, 147] on select "No Yes" at bounding box center [237, 152] width 21 height 10
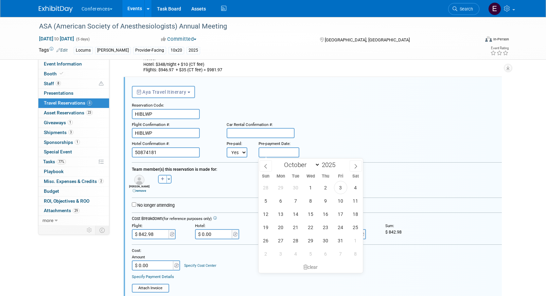
click at [339, 191] on span "3" at bounding box center [340, 187] width 13 height 13
type input "Oct 3, 2025"
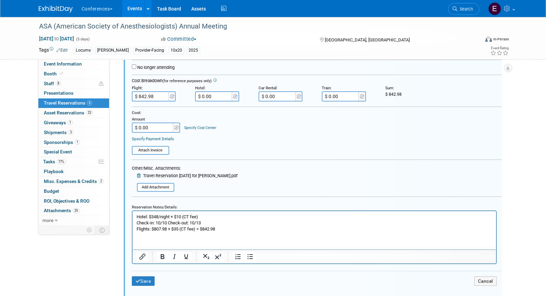
scroll to position [658, 0]
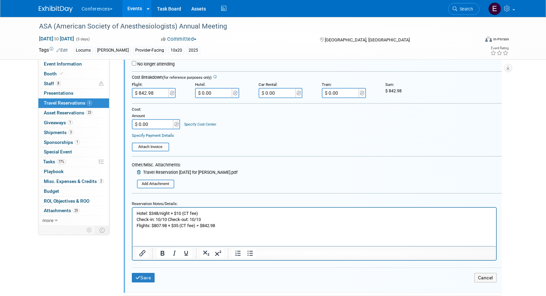
click at [133, 273] on td "Save" at bounding box center [193, 278] width 123 height 10
click at [136, 278] on icon "submit" at bounding box center [138, 278] width 5 height 5
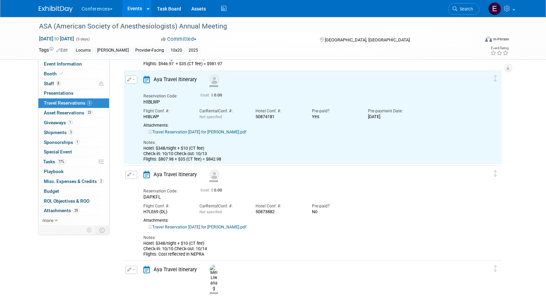
scroll to position [516, 0]
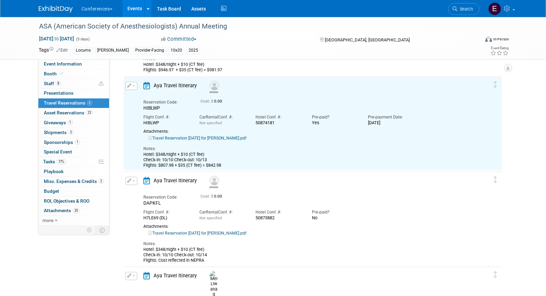
click at [129, 177] on button "button" at bounding box center [131, 181] width 12 height 8
click at [129, 186] on ul "Edit Reservation Delete Reservation" at bounding box center [154, 204] width 58 height 38
click at [134, 182] on button "button" at bounding box center [131, 181] width 12 height 8
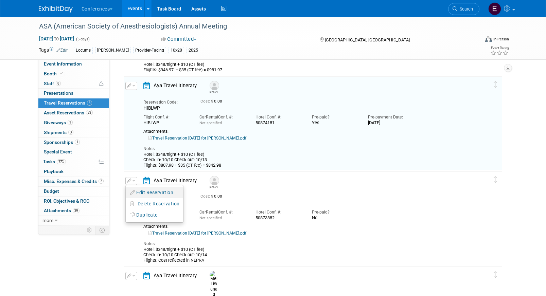
click at [139, 191] on button "Edit Reservation" at bounding box center [154, 193] width 57 height 10
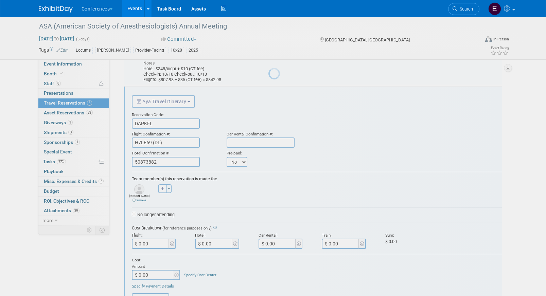
scroll to position [612, 0]
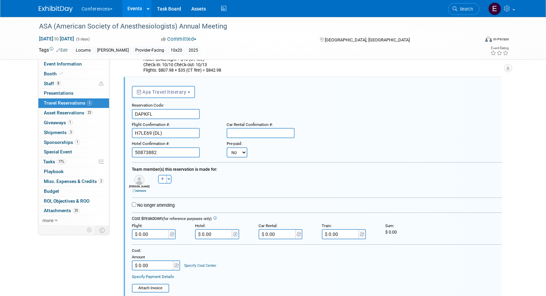
click at [238, 154] on select "No Yes" at bounding box center [237, 152] width 21 height 10
select select "1"
click at [227, 147] on select "No Yes" at bounding box center [237, 152] width 21 height 10
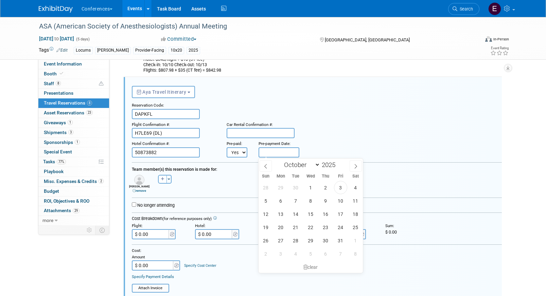
click at [274, 154] on input "text" at bounding box center [279, 152] width 41 height 10
click at [334, 190] on div "28 29 30 1 2 3 4 5 6 7 8 9 10 11 12 13 14 15 16 17 18 19 20 21 22 23 24 25 26 2…" at bounding box center [311, 221] width 105 height 80
click at [341, 190] on span "3" at bounding box center [340, 187] width 13 height 13
type input "Oct 3, 2025"
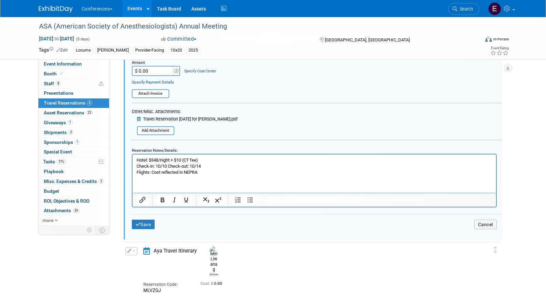
scroll to position [812, 0]
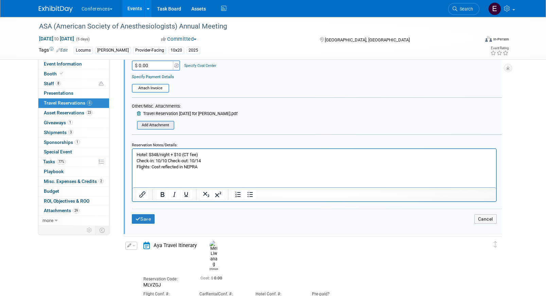
click at [151, 126] on input "file" at bounding box center [138, 125] width 69 height 7
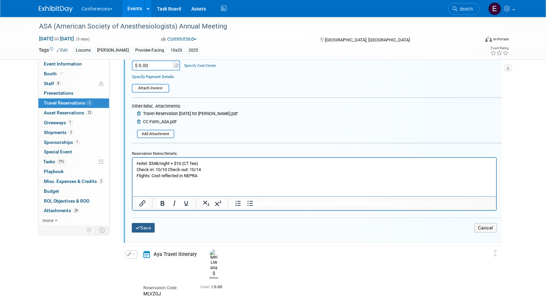
click at [141, 226] on button "Save" at bounding box center [143, 228] width 23 height 10
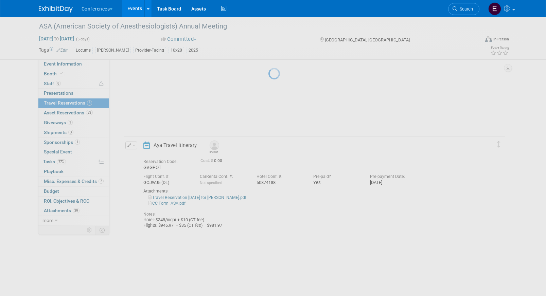
scroll to position [608, 0]
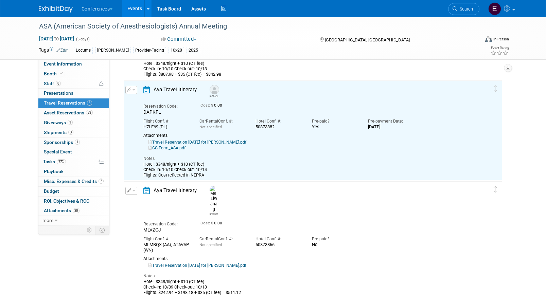
click at [133, 194] on button "button" at bounding box center [131, 191] width 12 height 8
click at [143, 201] on button "Edit Reservation" at bounding box center [154, 203] width 57 height 10
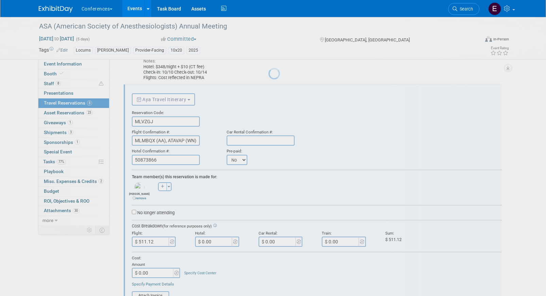
scroll to position [713, 0]
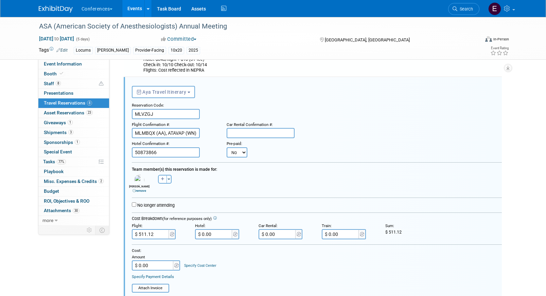
click at [239, 152] on select "No Yes" at bounding box center [237, 152] width 21 height 10
select select "1"
click at [227, 147] on select "No Yes" at bounding box center [237, 152] width 21 height 10
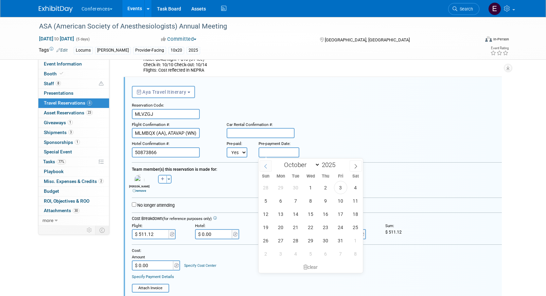
click at [263, 153] on input "text" at bounding box center [279, 152] width 41 height 10
click at [337, 186] on span "3" at bounding box center [340, 187] width 13 height 13
type input "Oct 3, 2025"
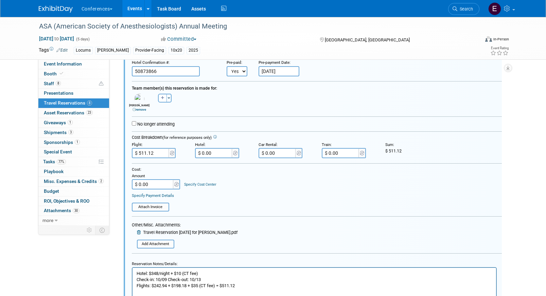
scroll to position [809, 0]
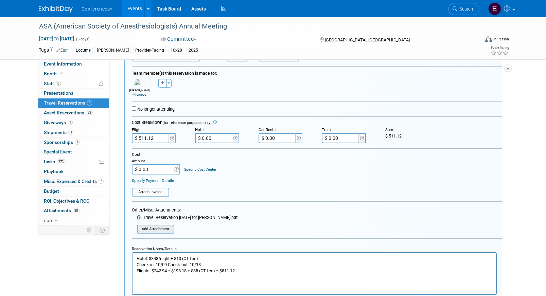
click at [158, 227] on input "file" at bounding box center [138, 229] width 69 height 7
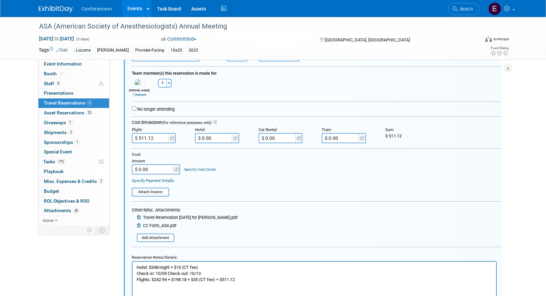
scroll to position [876, 0]
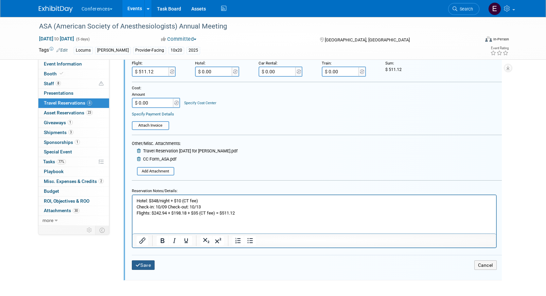
click at [135, 269] on button "Save" at bounding box center [143, 266] width 23 height 10
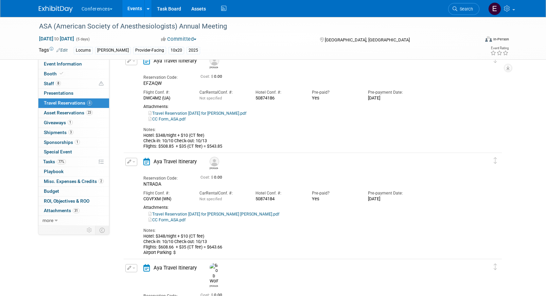
scroll to position [0, 0]
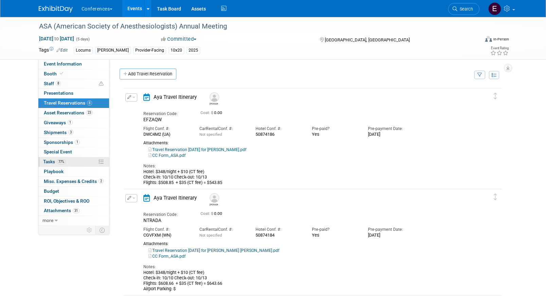
click at [62, 159] on span "77%" at bounding box center [61, 161] width 9 height 5
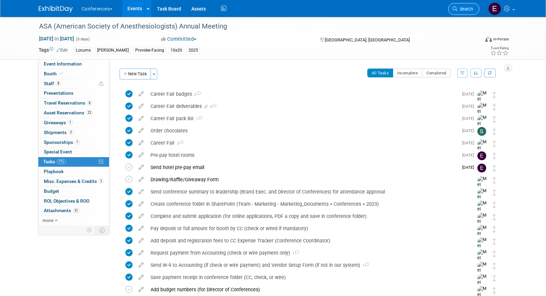
click at [463, 5] on link "Search" at bounding box center [463, 9] width 31 height 12
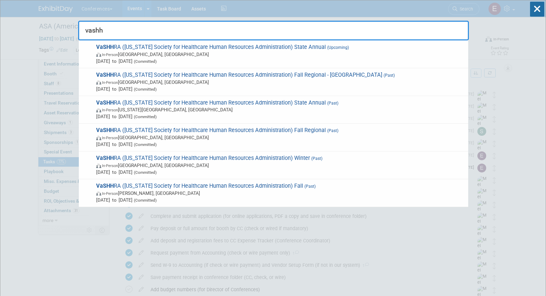
click at [350, 39] on input "vashh" at bounding box center [273, 31] width 391 height 20
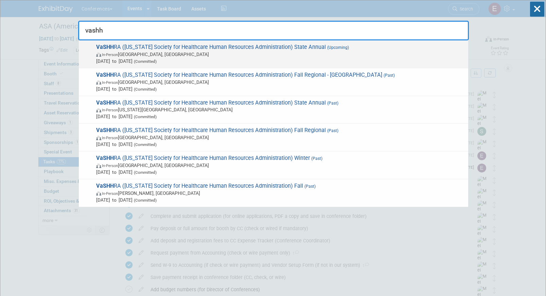
type input "vashh"
click at [328, 53] on span "In-Person Williamsburg, VA" at bounding box center [280, 54] width 369 height 7
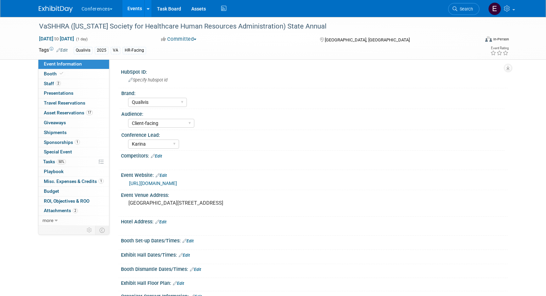
select select "Qualivis"
select select "Client-facing"
select select "Karina"
click at [61, 87] on link "2 Staff 2" at bounding box center [73, 84] width 71 height 10
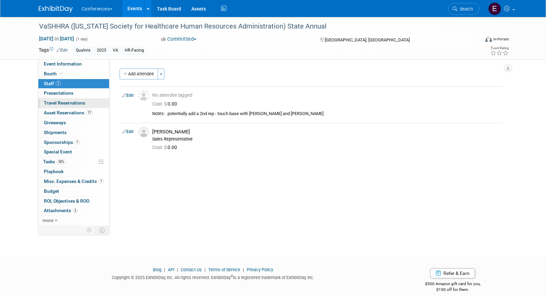
click at [65, 102] on span "Travel Reservations 0" at bounding box center [64, 102] width 41 height 5
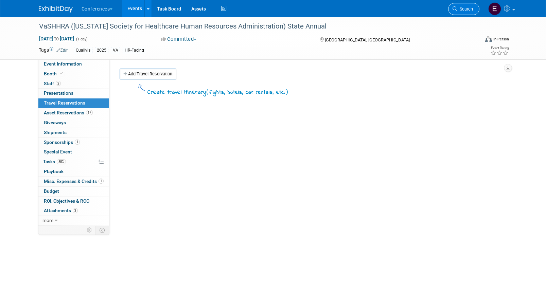
click at [471, 11] on span "Search" at bounding box center [465, 8] width 16 height 5
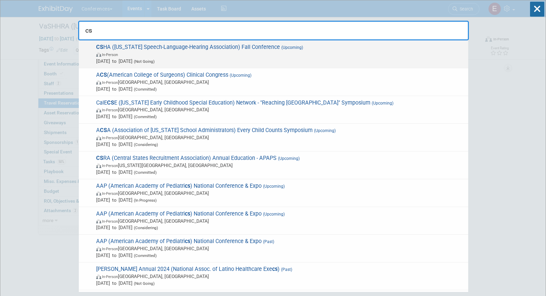
type input "c"
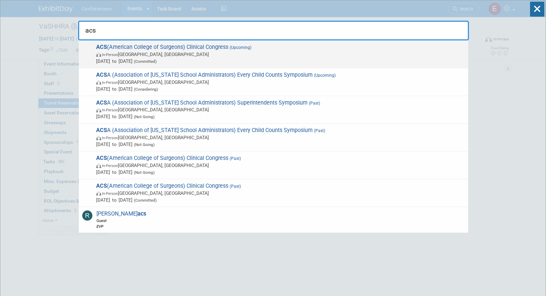
type input "acs"
click at [126, 50] on span "ACS (American College of Surgeons) Clinical Congress (Upcoming) In-Person [GEOG…" at bounding box center [279, 54] width 371 height 21
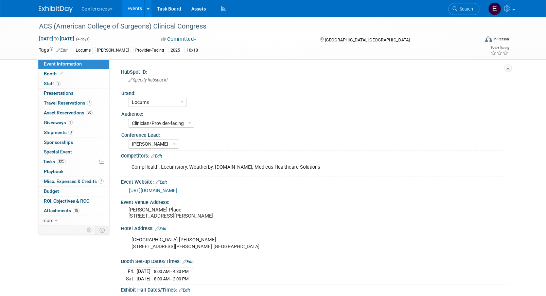
select select "Locums"
select select "Clinician/Provider-facing"
select select "[PERSON_NAME]"
click at [74, 84] on link "3 Staff 3" at bounding box center [73, 84] width 71 height 10
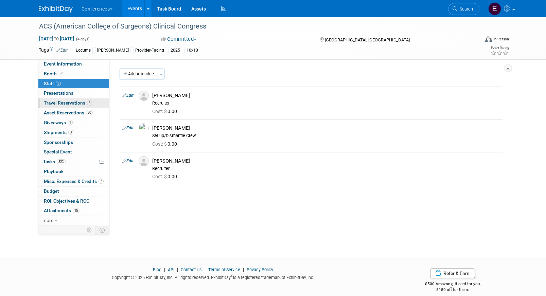
click at [70, 102] on span "Travel Reservations 3" at bounding box center [68, 102] width 48 height 5
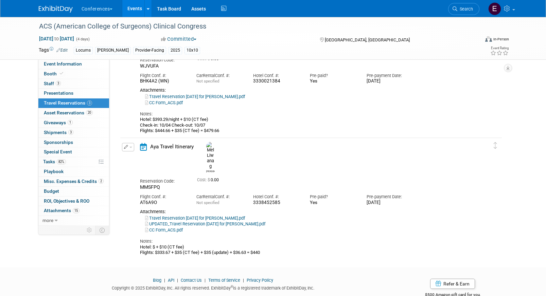
scroll to position [164, 0]
click at [68, 163] on link "82% Tasks 82%" at bounding box center [73, 162] width 71 height 10
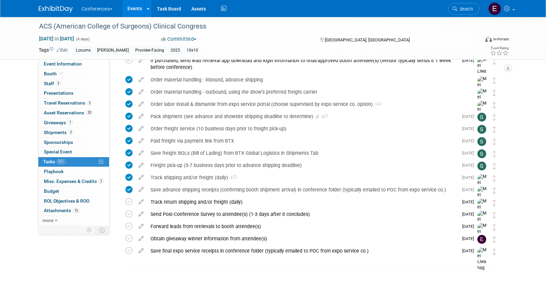
scroll to position [312, 0]
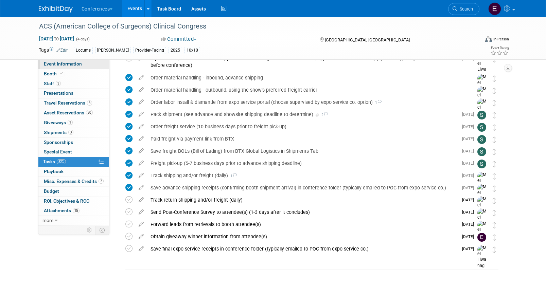
click at [70, 65] on span "Event Information" at bounding box center [63, 63] width 38 height 5
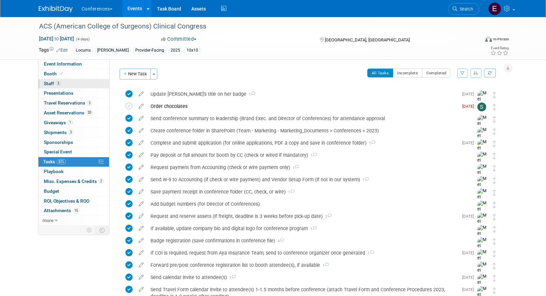
select select "Locums"
select select "Clinician/Provider-facing"
select select "[PERSON_NAME]"
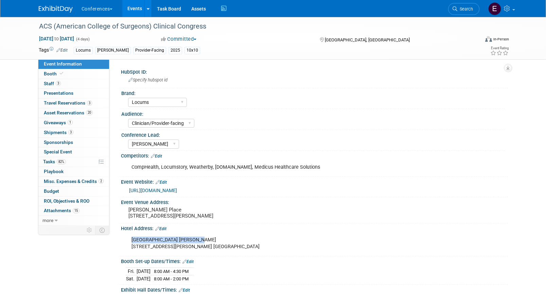
drag, startPoint x: 197, startPoint y: 240, endPoint x: 120, endPoint y: 241, distance: 77.5
click at [120, 241] on div "Hotel Address: Edit Hilton Garden Inn McCormick 123 E Cermak Rd. Suite 300, Chi…" at bounding box center [313, 240] width 390 height 33
copy div "Edit Hilton Garden Inn McCormick"
click at [68, 100] on link "3 Travel Reservations 3" at bounding box center [73, 104] width 71 height 10
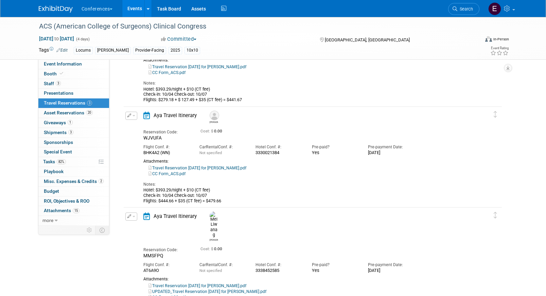
scroll to position [115, 0]
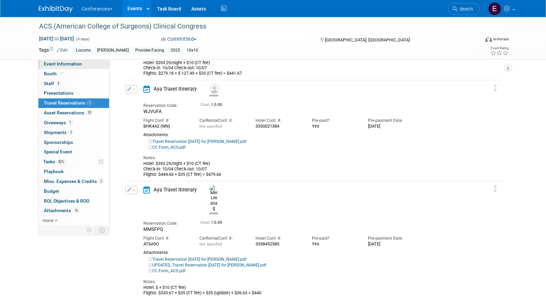
click at [91, 69] on link "Event Information" at bounding box center [73, 64] width 71 height 10
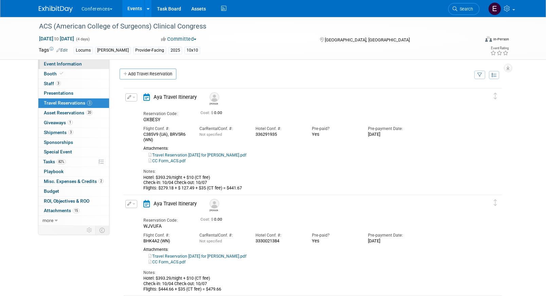
select select "Locums"
select select "Clinician/Provider-facing"
select select "[PERSON_NAME]"
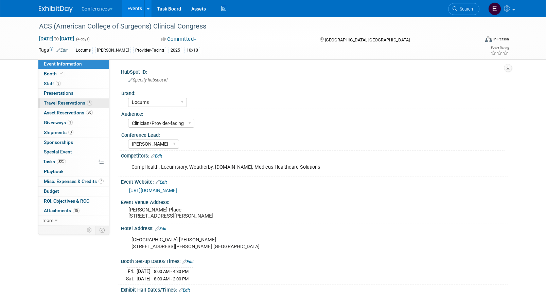
click at [64, 104] on span "Travel Reservations 3" at bounding box center [68, 102] width 48 height 5
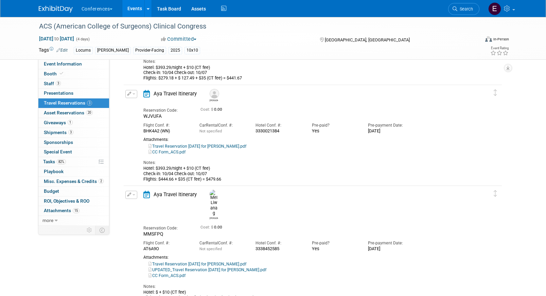
scroll to position [115, 0]
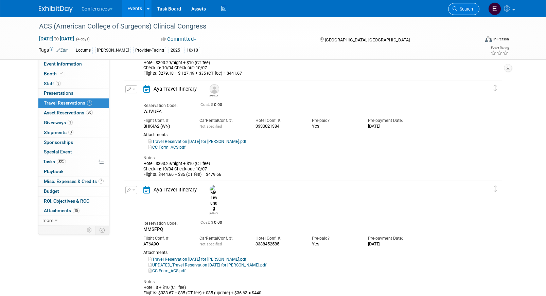
click at [473, 7] on link "Search" at bounding box center [463, 9] width 31 height 12
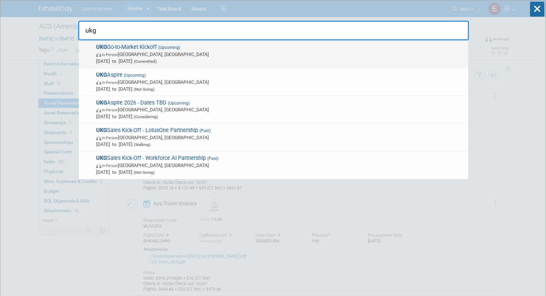
type input "ukg"
click at [177, 52] on span "In-Person Nashville, TN" at bounding box center [280, 54] width 369 height 7
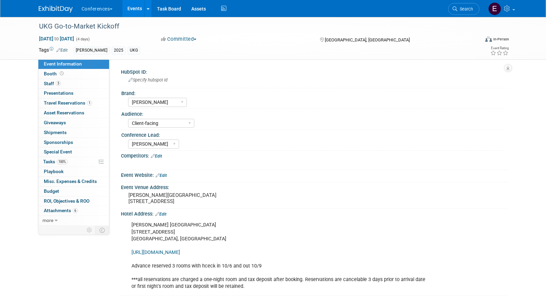
select select "[PERSON_NAME]"
select select "Client-facing"
select select "[PERSON_NAME]"
click at [68, 85] on link "3 Staff 3" at bounding box center [73, 84] width 71 height 10
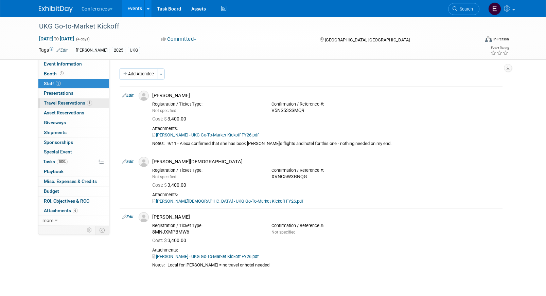
click at [71, 102] on span "Travel Reservations 1" at bounding box center [68, 102] width 48 height 5
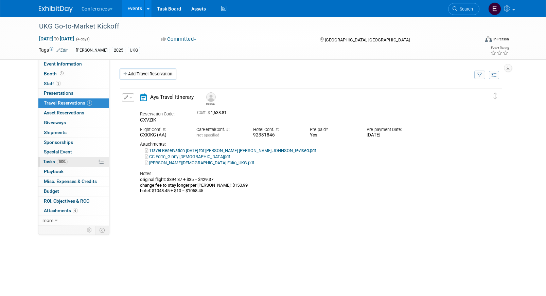
click at [76, 163] on link "100% Tasks 100%" at bounding box center [73, 162] width 71 height 10
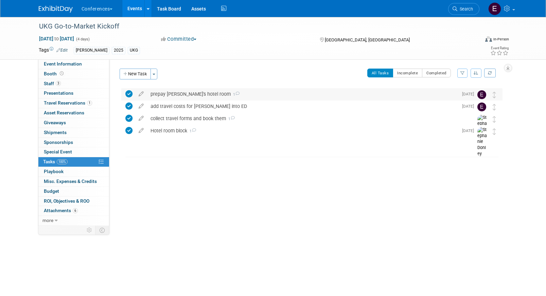
click at [153, 92] on div "prepay Ginny's hotel room 1" at bounding box center [302, 94] width 311 height 12
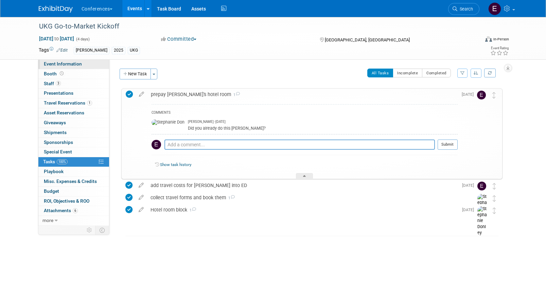
click at [78, 65] on span "Event Information" at bounding box center [63, 63] width 38 height 5
select select "[PERSON_NAME]"
select select "Client-facing"
select select "[PERSON_NAME]"
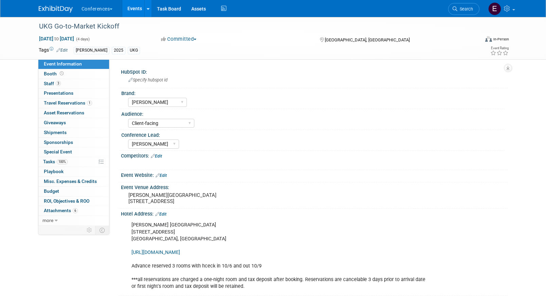
drag, startPoint x: 131, startPoint y: 232, endPoint x: 244, endPoint y: 232, distance: 112.8
click at [244, 232] on div "Gaylord Opryland Resort & Convention Center 2800 Opryland Drive Nashville, TN 3…" at bounding box center [280, 255] width 306 height 75
copy div "Gaylord Opryland Resort & Convention Center"
click at [73, 101] on span "Travel Reservations 1" at bounding box center [68, 102] width 48 height 5
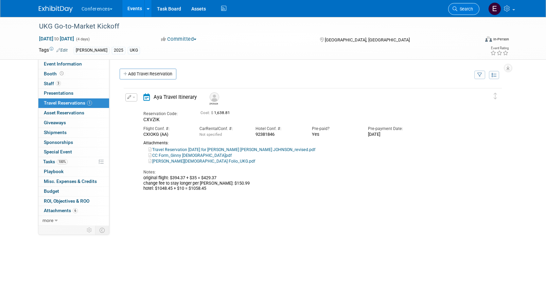
click at [471, 7] on span "Search" at bounding box center [465, 8] width 16 height 5
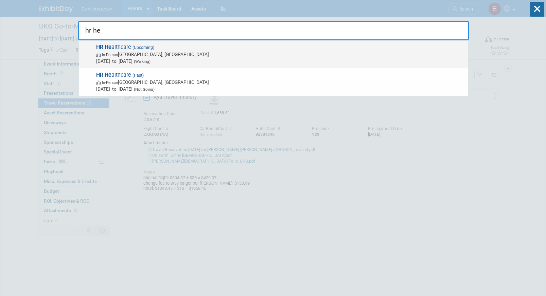
type input "hr he"
click at [198, 51] on span "In-Person Boston, MA" at bounding box center [280, 54] width 369 height 7
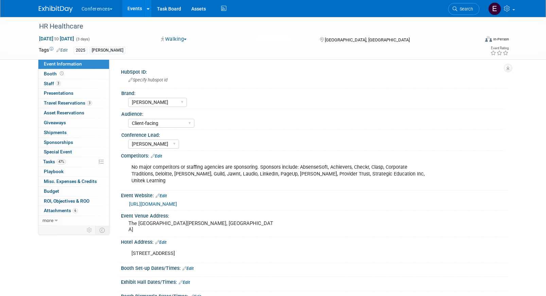
select select "[PERSON_NAME]"
select select "Client-facing"
select select "[PERSON_NAME]"
click at [71, 86] on link "3 Staff 3" at bounding box center [73, 84] width 71 height 10
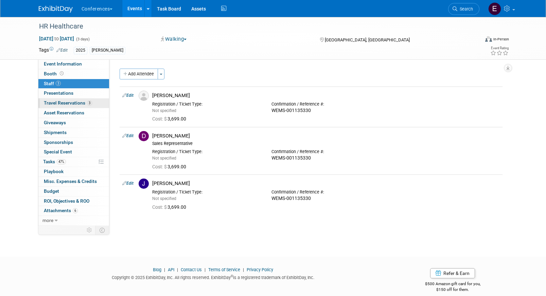
click at [72, 100] on span "Travel Reservations 3" at bounding box center [68, 102] width 48 height 5
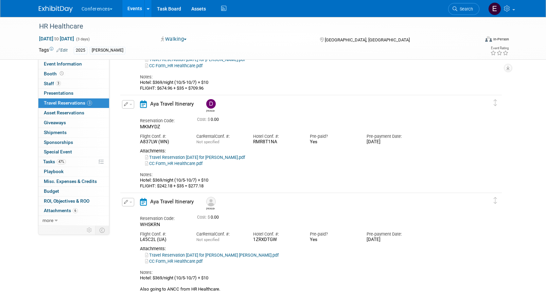
scroll to position [94, 0]
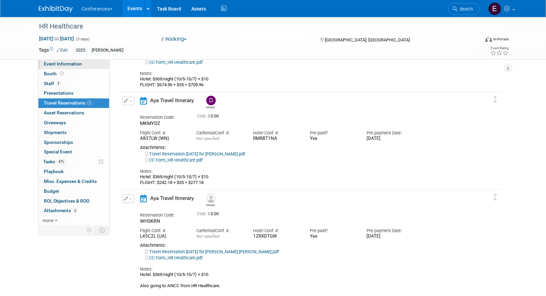
click at [50, 64] on span "Event Information" at bounding box center [63, 63] width 38 height 5
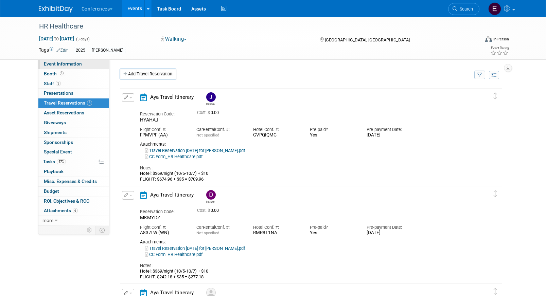
select select "[PERSON_NAME]"
select select "Client-facing"
select select "[PERSON_NAME]"
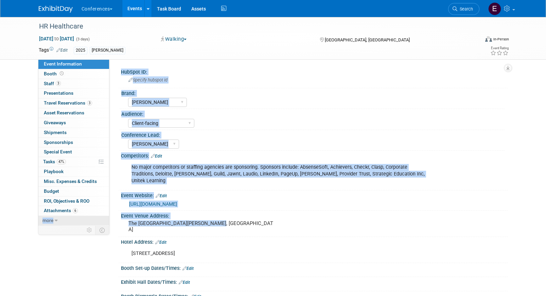
drag, startPoint x: 216, startPoint y: 217, endPoint x: 104, endPoint y: 217, distance: 111.8
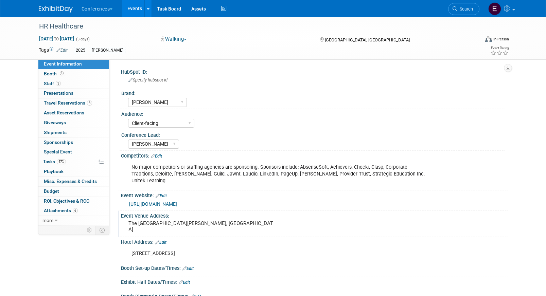
click at [131, 221] on pre "The [GEOGRAPHIC_DATA][PERSON_NAME], [GEOGRAPHIC_DATA]" at bounding box center [201, 227] width 146 height 12
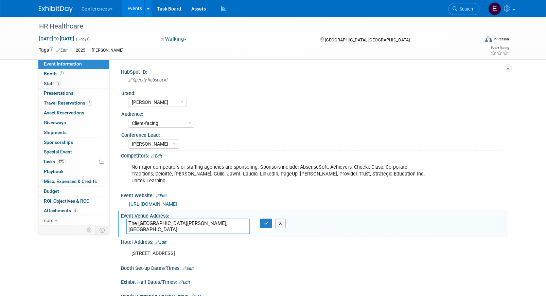
drag, startPoint x: 128, startPoint y: 216, endPoint x: 184, endPoint y: 216, distance: 56.1
click at [184, 219] on textarea "The [GEOGRAPHIC_DATA][PERSON_NAME], [GEOGRAPHIC_DATA]" at bounding box center [188, 227] width 124 height 16
click at [462, 10] on span "Search" at bounding box center [465, 8] width 16 height 5
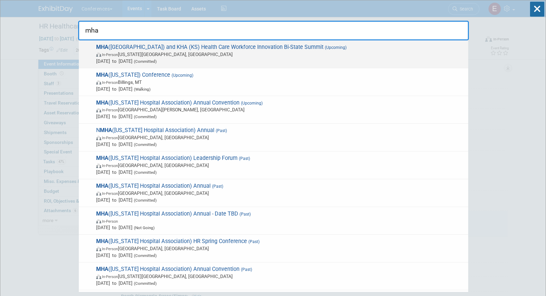
type input "mha"
click at [258, 50] on span "MHA ([GEOGRAPHIC_DATA]) and KHA ([GEOGRAPHIC_DATA]) Health Care Workforce Innov…" at bounding box center [279, 54] width 371 height 21
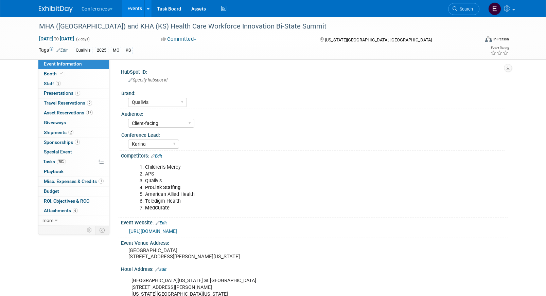
select select "Qualivis"
select select "Client-facing"
select select "Karina"
click at [66, 101] on span "Travel Reservations 2" at bounding box center [68, 102] width 48 height 5
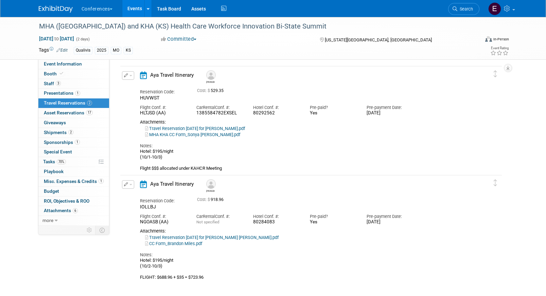
scroll to position [23, 0]
click at [471, 11] on span "Search" at bounding box center [465, 8] width 16 height 5
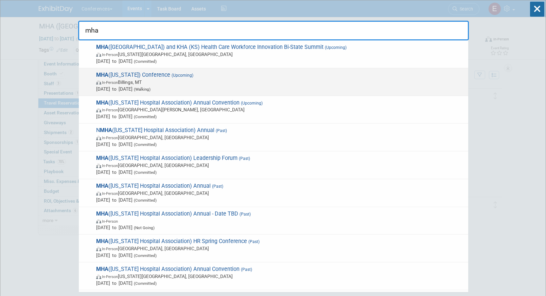
type input "mha"
click at [197, 75] on span "MHA ([US_STATE]) Conference (Upcoming) In-Person Billings, MT [DATE] to [DATE] …" at bounding box center [279, 82] width 371 height 21
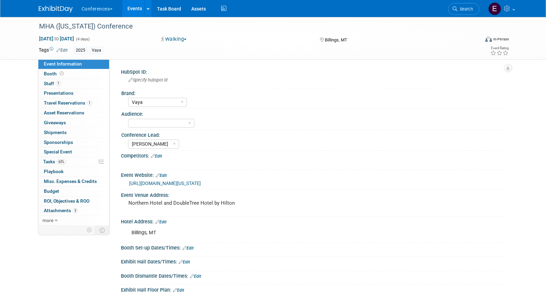
select select "Vaya"
select select "[PERSON_NAME]"
click at [60, 103] on span "Travel Reservations 1" at bounding box center [68, 102] width 48 height 5
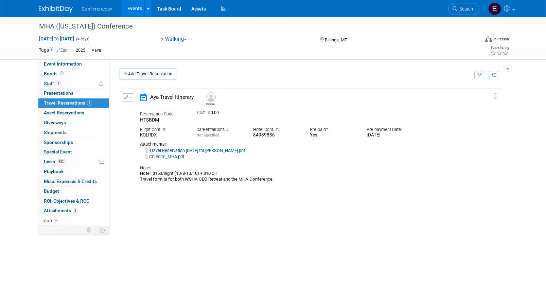
drag, startPoint x: 275, startPoint y: 136, endPoint x: 237, endPoint y: 140, distance: 38.3
click at [237, 140] on div "Reservation Code: HTSBDM Cost: $ 0.00 Flight Conf. #: Car Rental Conf. #: Not s…" at bounding box center [305, 144] width 330 height 75
click at [62, 64] on span "Event Information" at bounding box center [63, 63] width 38 height 5
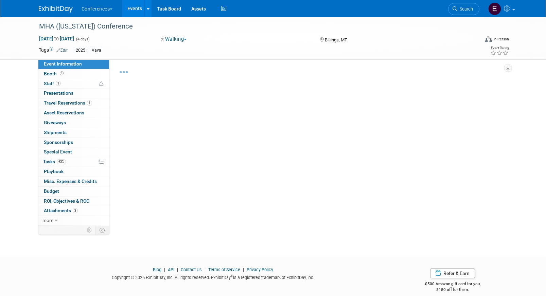
select select "Vaya"
select select "[PERSON_NAME]"
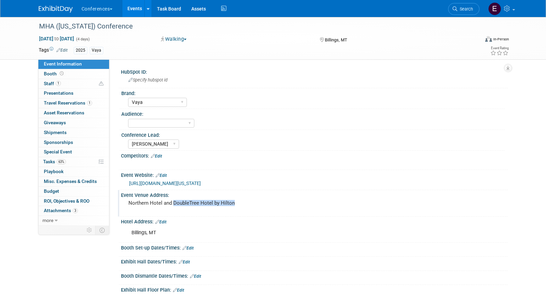
drag, startPoint x: 234, startPoint y: 203, endPoint x: 173, endPoint y: 205, distance: 61.2
click at [173, 205] on pre "Northern Hotel and DoubleTree Hotel by Hilton" at bounding box center [201, 203] width 146 height 6
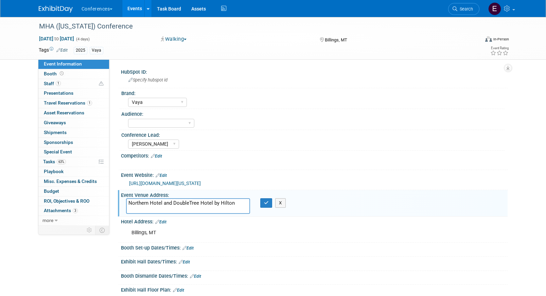
drag, startPoint x: 174, startPoint y: 203, endPoint x: 253, endPoint y: 203, distance: 79.9
click at [253, 203] on div "Northern Hotel and DoubleTree Hotel by Hilton" at bounding box center [188, 206] width 134 height 16
click at [52, 99] on link "1 Travel Reservations 1" at bounding box center [73, 104] width 71 height 10
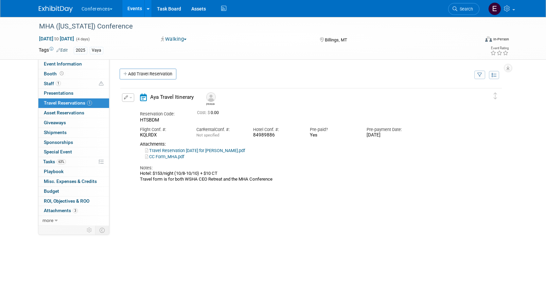
click at [230, 150] on link "Travel Reservation October 06 for MICHAEL HEAL.pdf" at bounding box center [195, 150] width 100 height 5
click at [88, 68] on link "Event Information" at bounding box center [73, 64] width 71 height 10
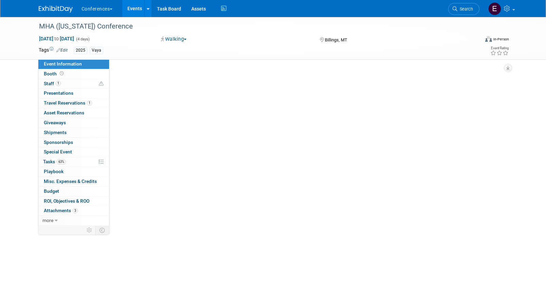
select select "Vaya"
select select "[PERSON_NAME]"
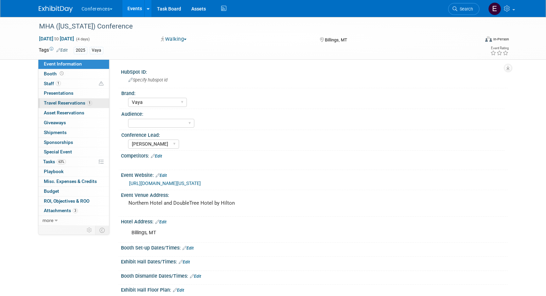
click at [86, 103] on span "Travel Reservations 1" at bounding box center [68, 102] width 48 height 5
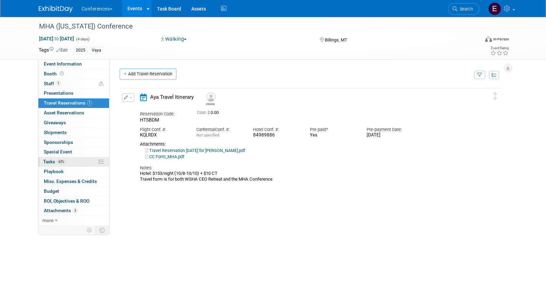
click at [80, 164] on link "63% Tasks 63%" at bounding box center [73, 162] width 71 height 10
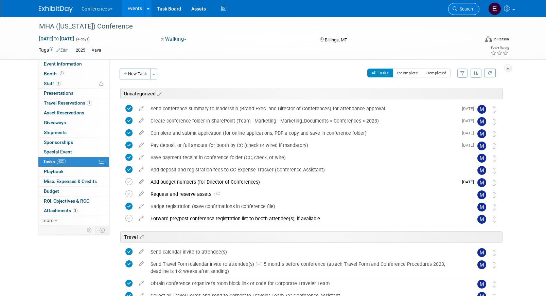
click at [460, 9] on span "Search" at bounding box center [465, 8] width 16 height 5
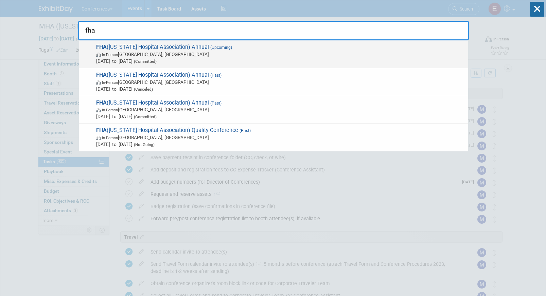
type input "fha"
click at [234, 58] on span "Oct 8, 2025 to Oct 10, 2025 (Committed)" at bounding box center [280, 61] width 369 height 7
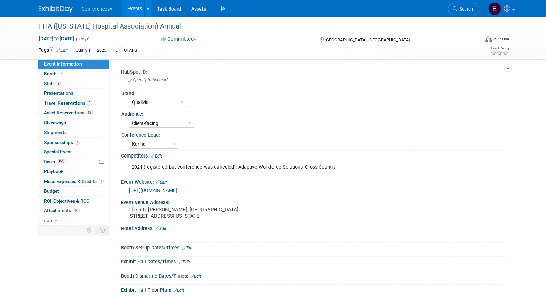
select select "Qualivis"
select select "Client-facing"
select select "Karina"
click at [70, 85] on link "3 Staff 3" at bounding box center [73, 84] width 71 height 10
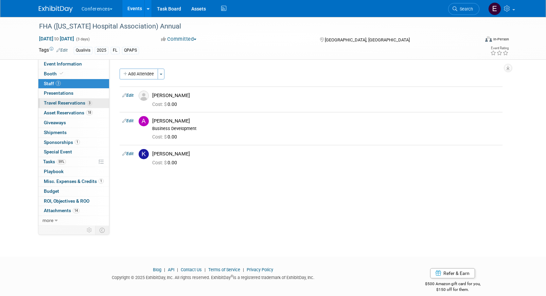
click at [68, 103] on span "Travel Reservations 3" at bounding box center [68, 102] width 48 height 5
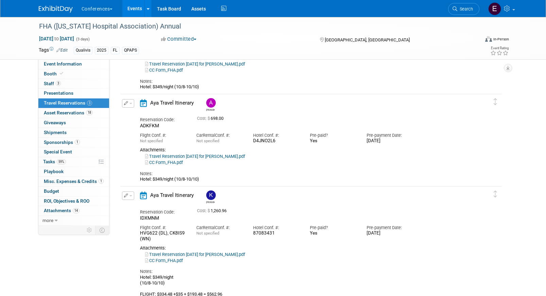
scroll to position [86, 0]
click at [64, 160] on span "59%" at bounding box center [61, 161] width 9 height 5
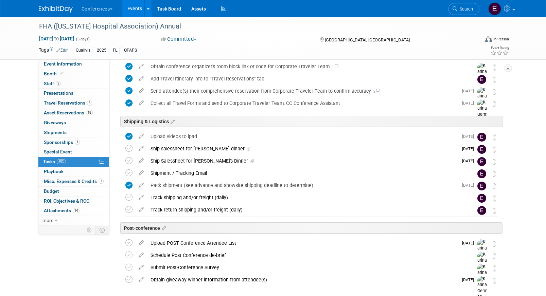
scroll to position [302, 0]
